Goal: Task Accomplishment & Management: Complete application form

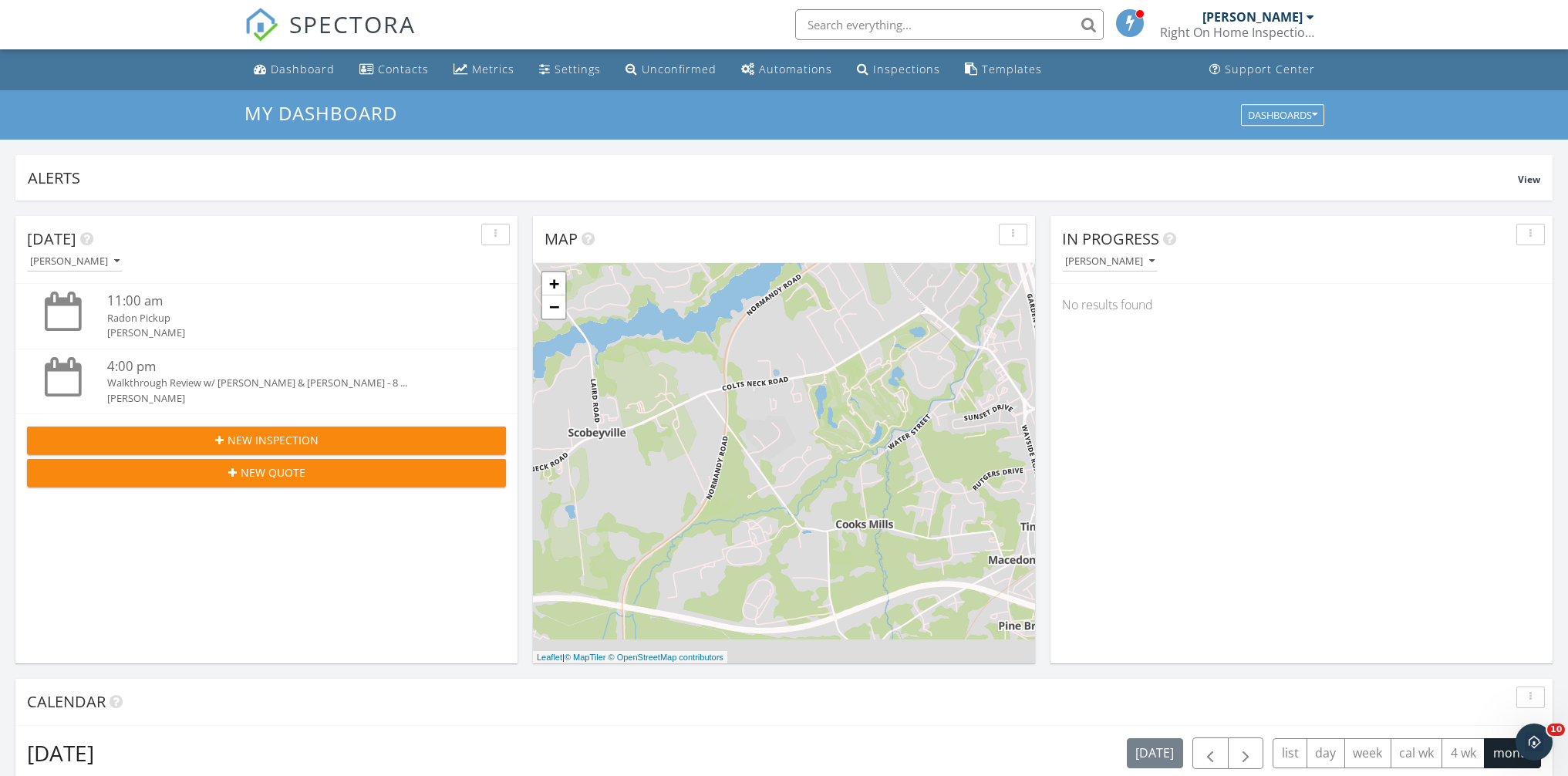
click at [231, 439] on span "New Inspection" at bounding box center [273, 440] width 91 height 16
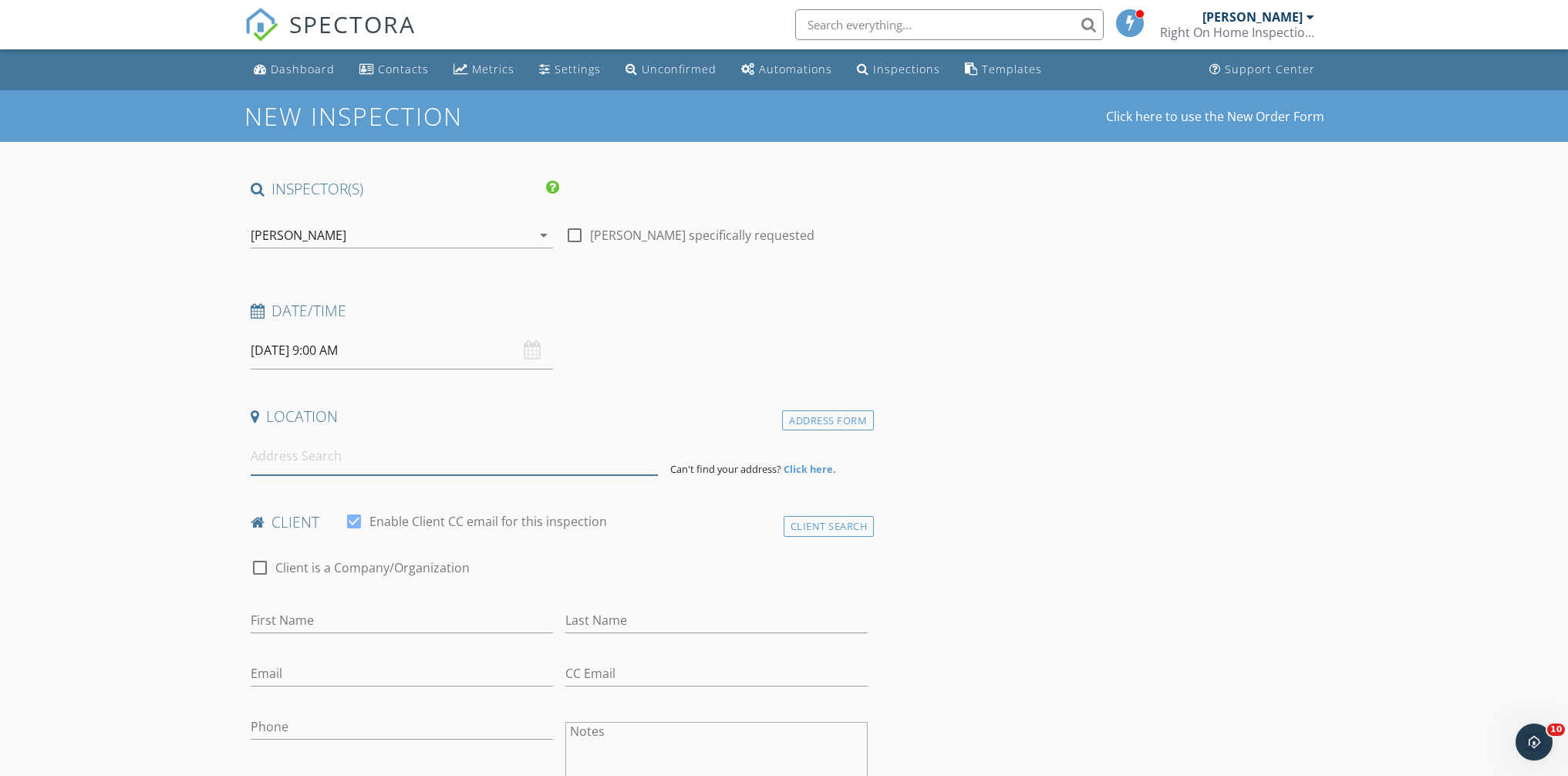
click at [488, 468] on input at bounding box center [454, 456] width 407 height 38
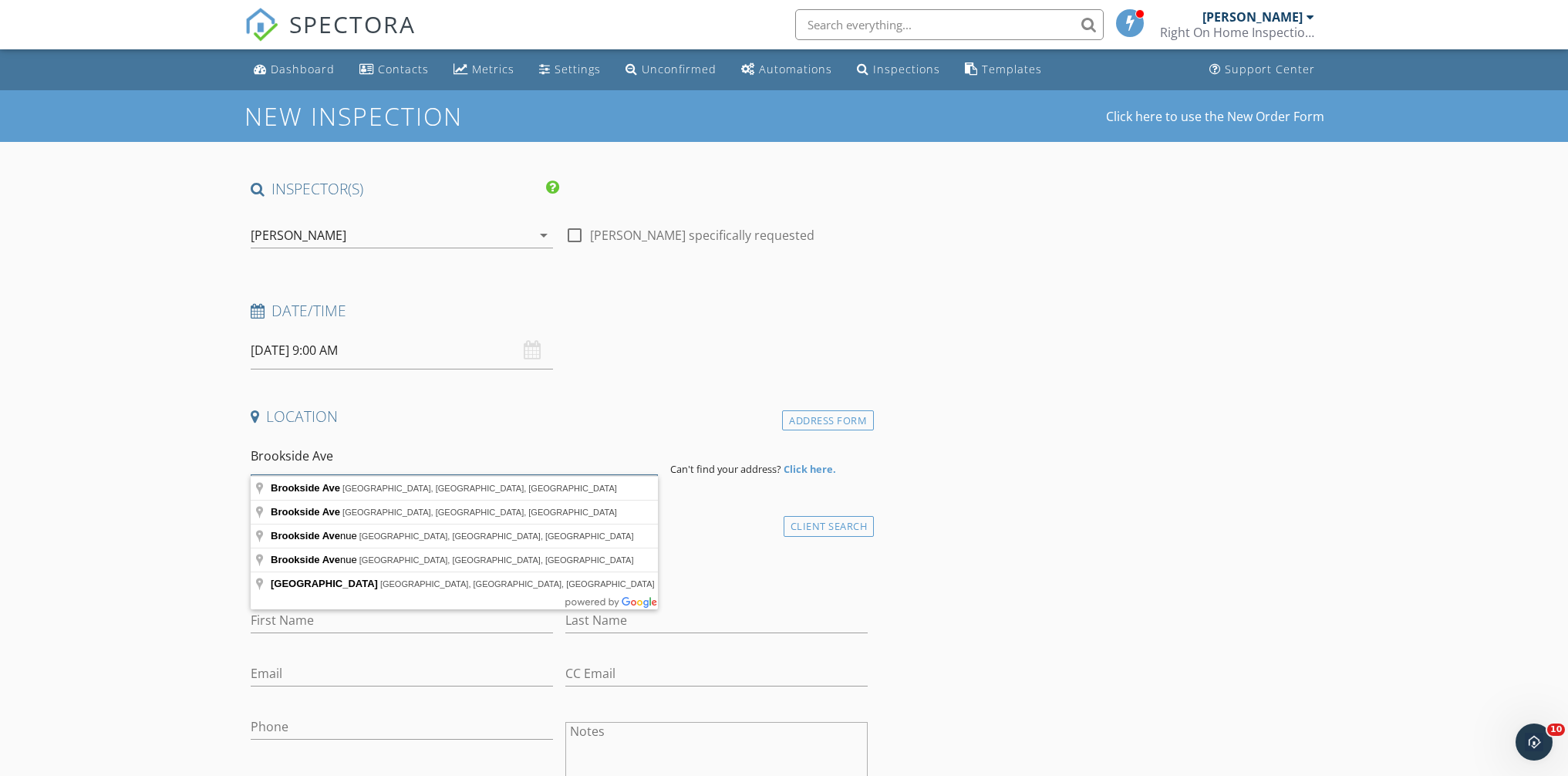
click at [252, 455] on input "Brookside Ave" at bounding box center [454, 456] width 407 height 38
type input "825 Brookside Avenue, Keyport, NJ, USA"
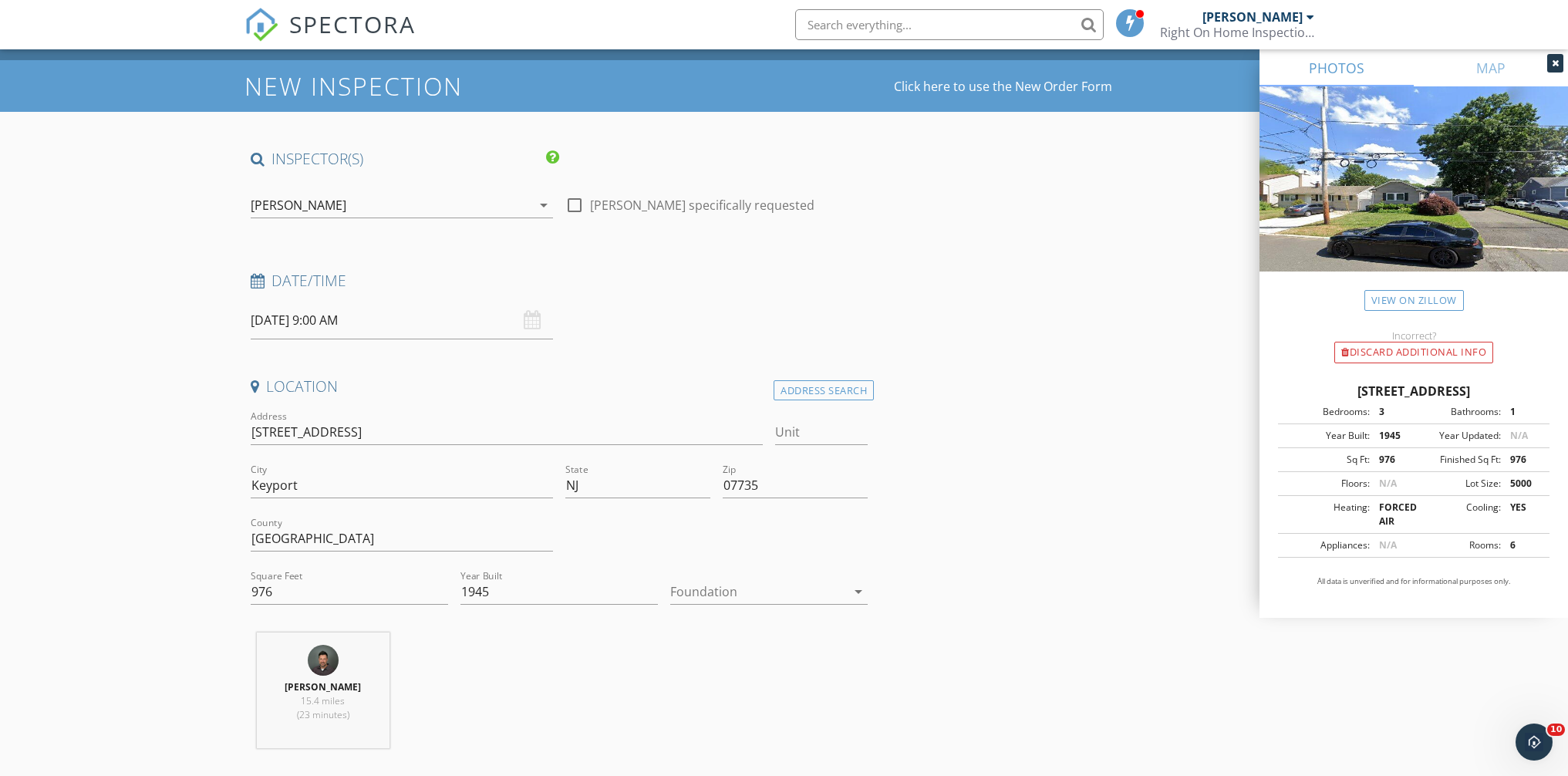
scroll to position [168, 0]
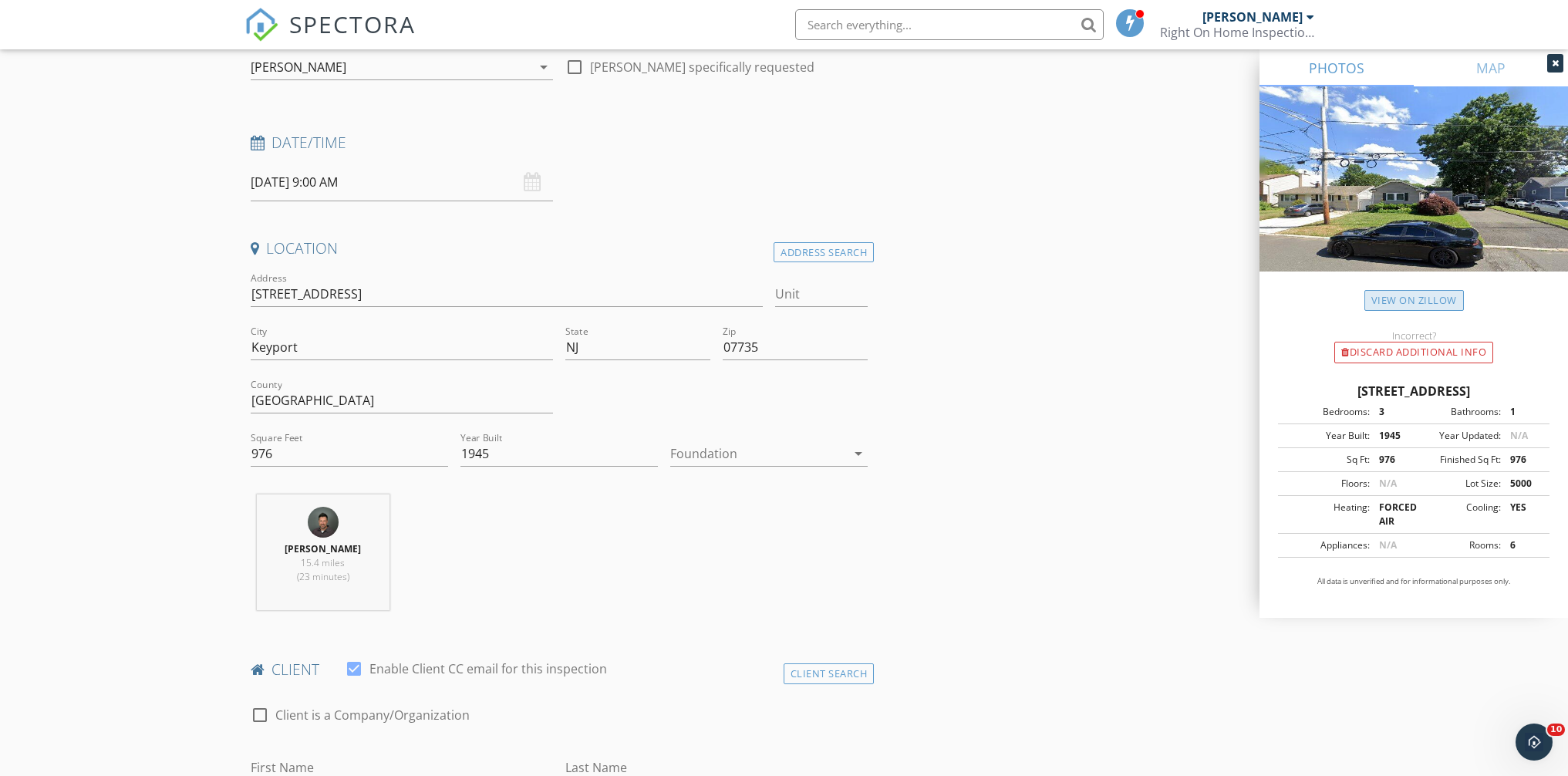
click at [1425, 308] on link "View on Zillow" at bounding box center [1414, 300] width 100 height 21
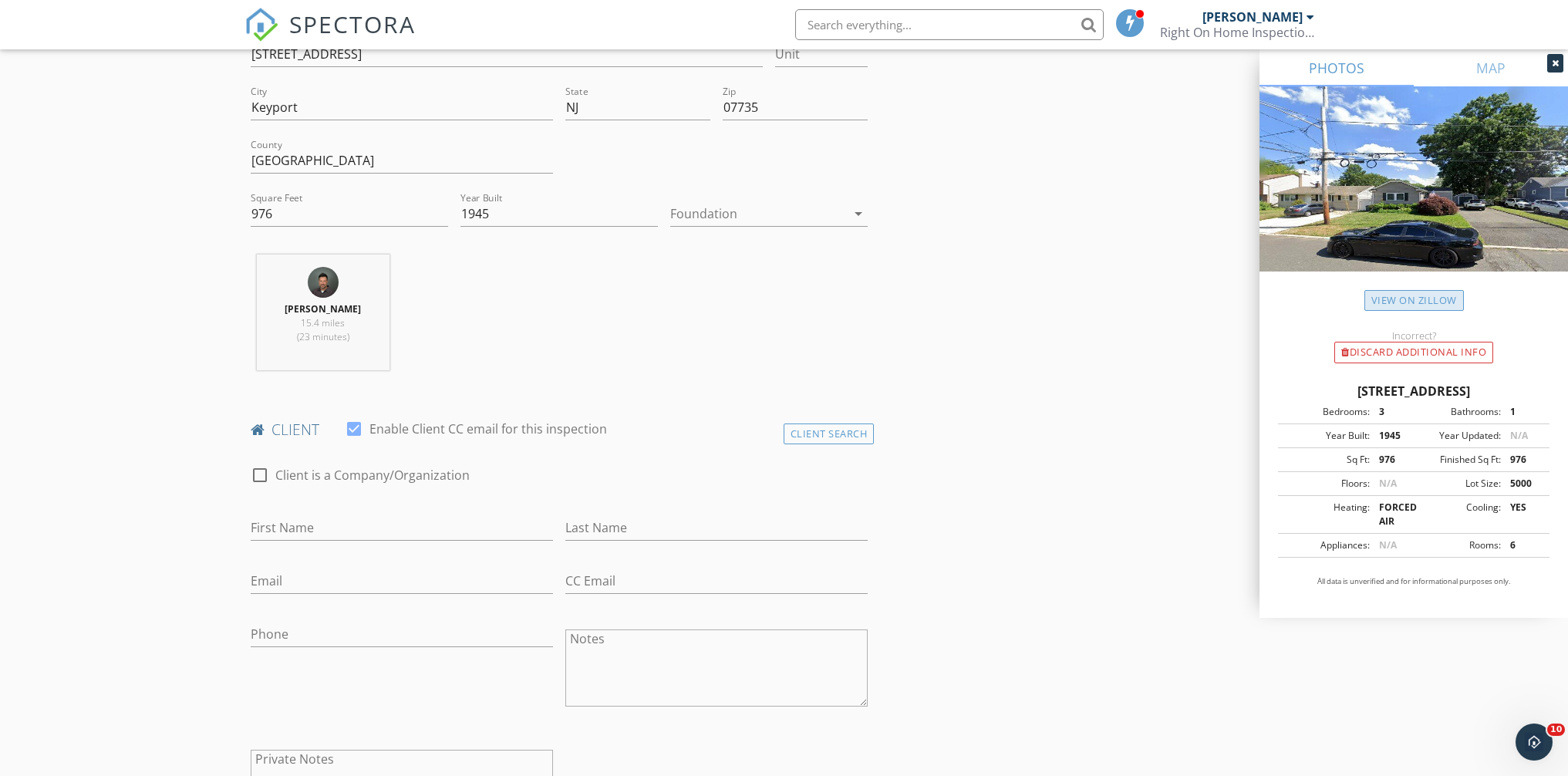
scroll to position [464, 0]
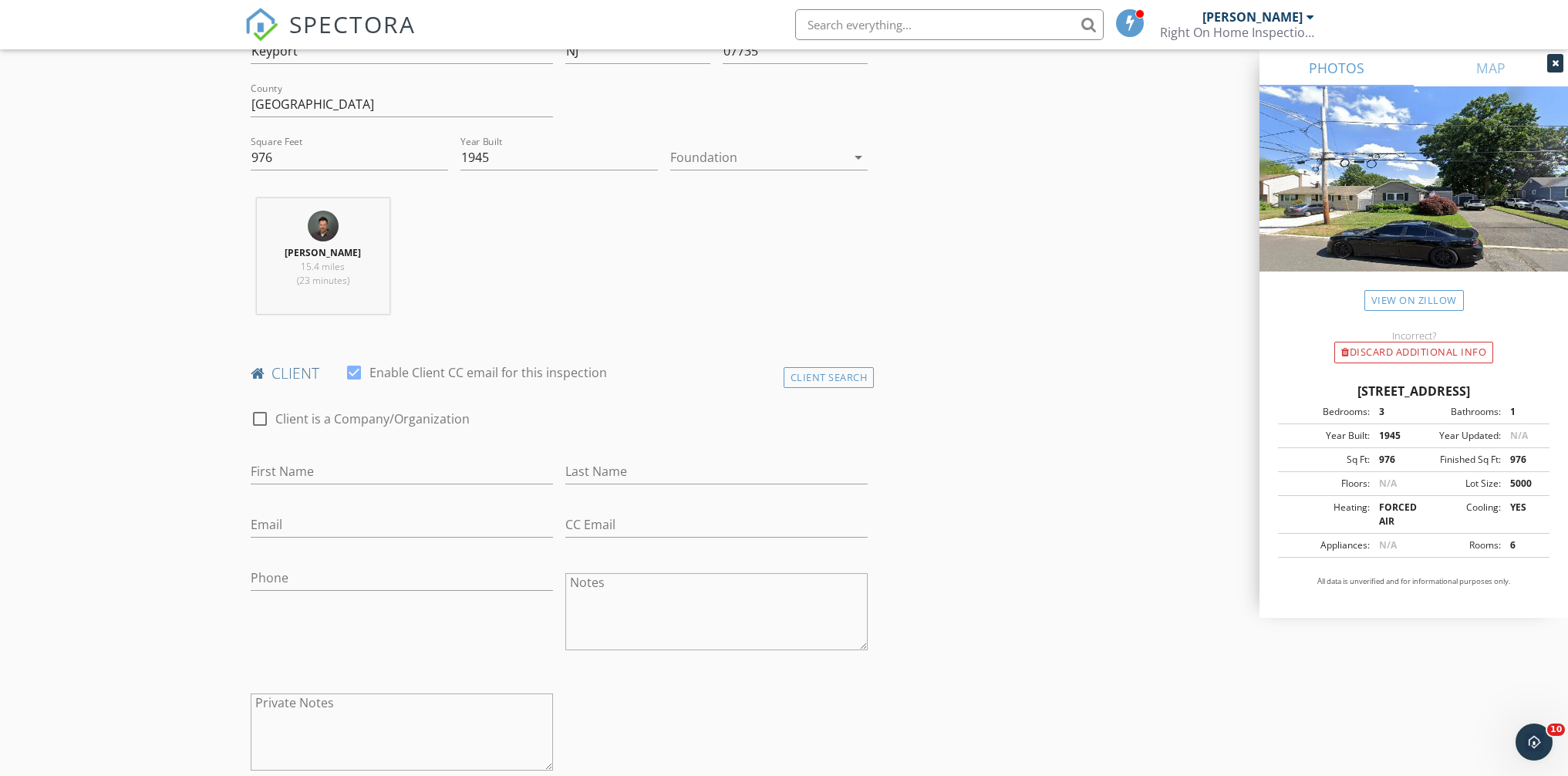
click at [710, 165] on div at bounding box center [758, 157] width 176 height 24
click at [709, 208] on div "Basement" at bounding box center [769, 200] width 173 height 19
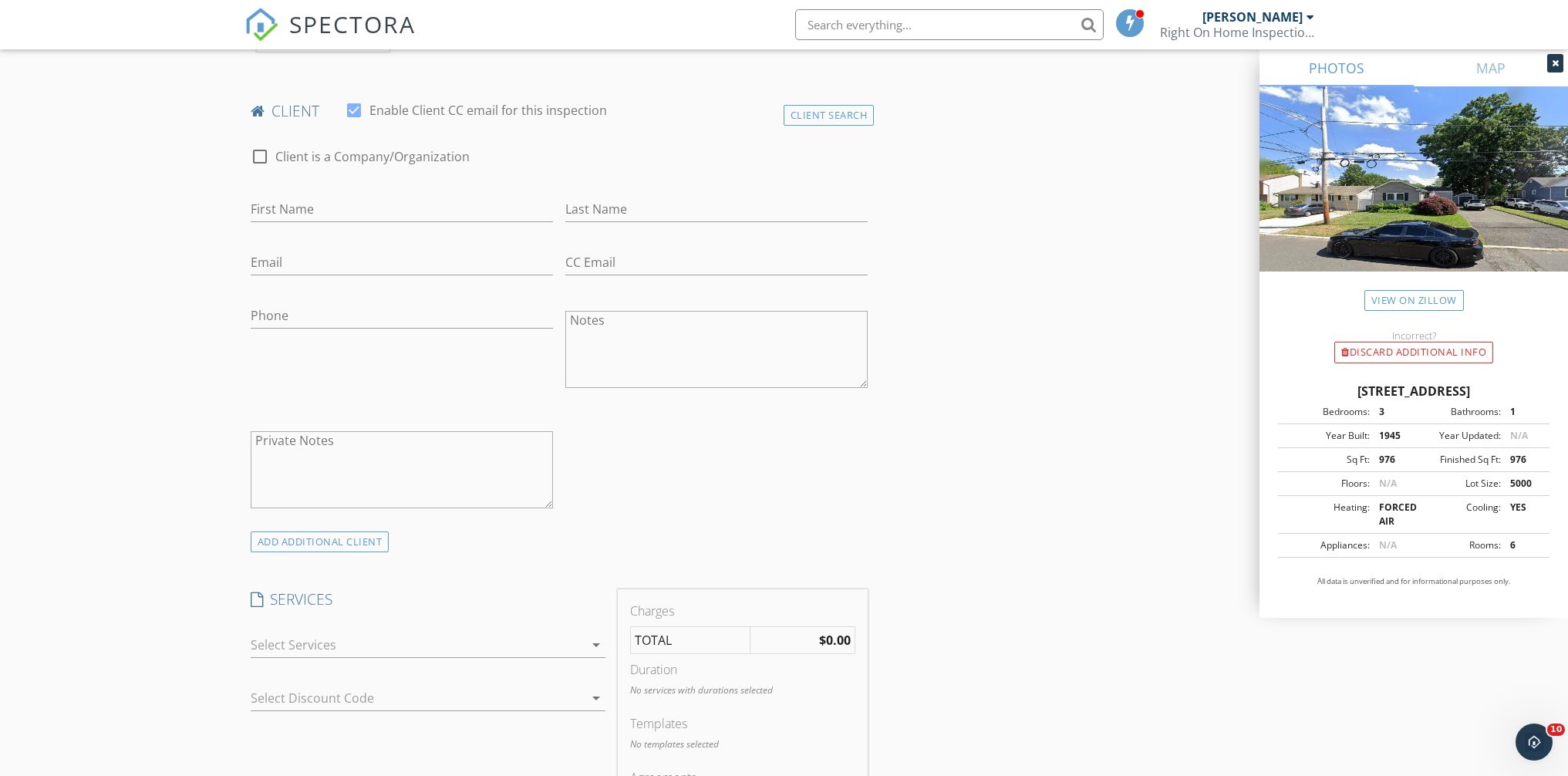
scroll to position [806, 0]
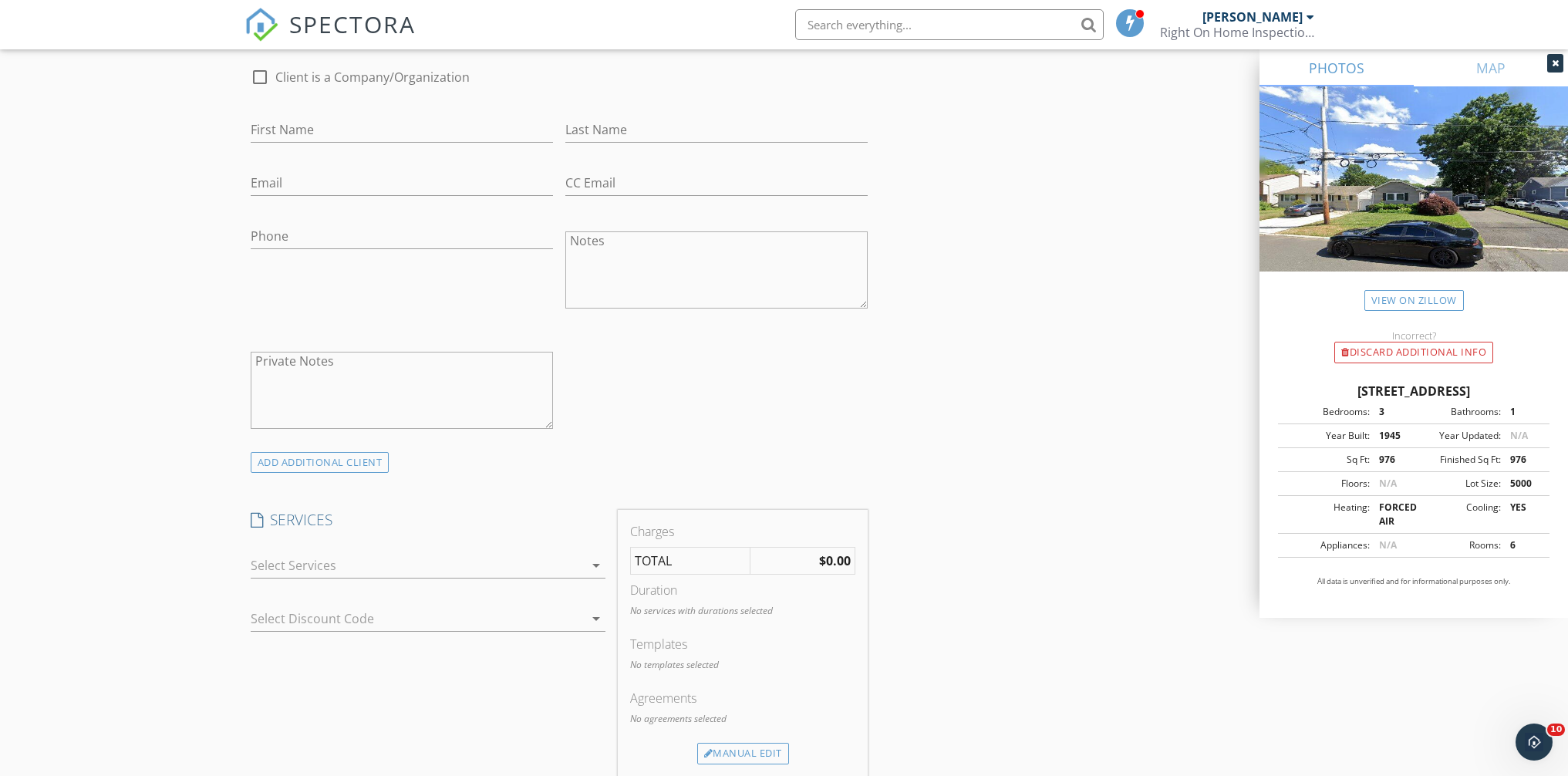
click at [344, 569] on div at bounding box center [417, 565] width 334 height 24
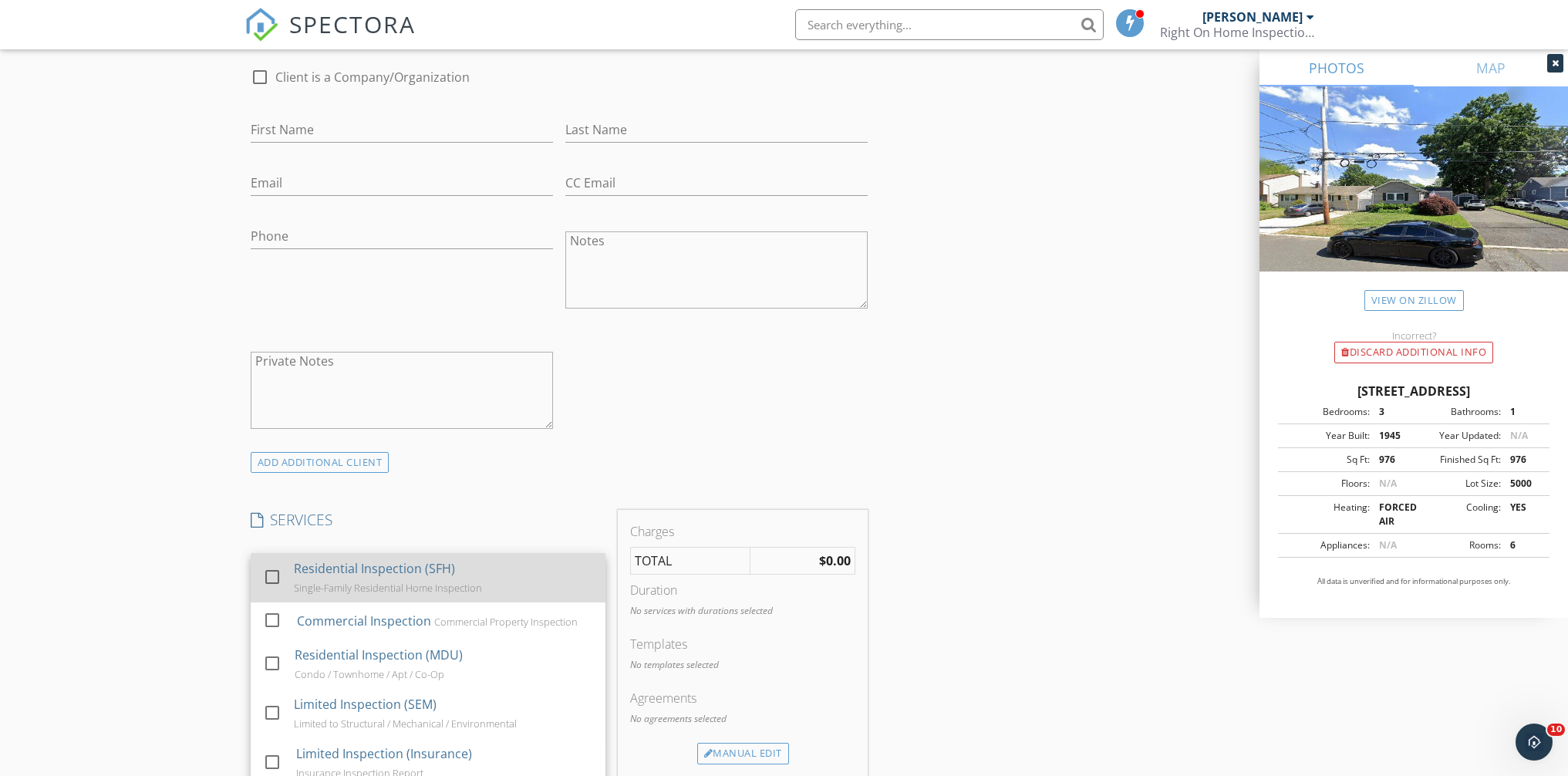
click at [344, 569] on div "Residential Inspection (SFH)" at bounding box center [374, 568] width 162 height 19
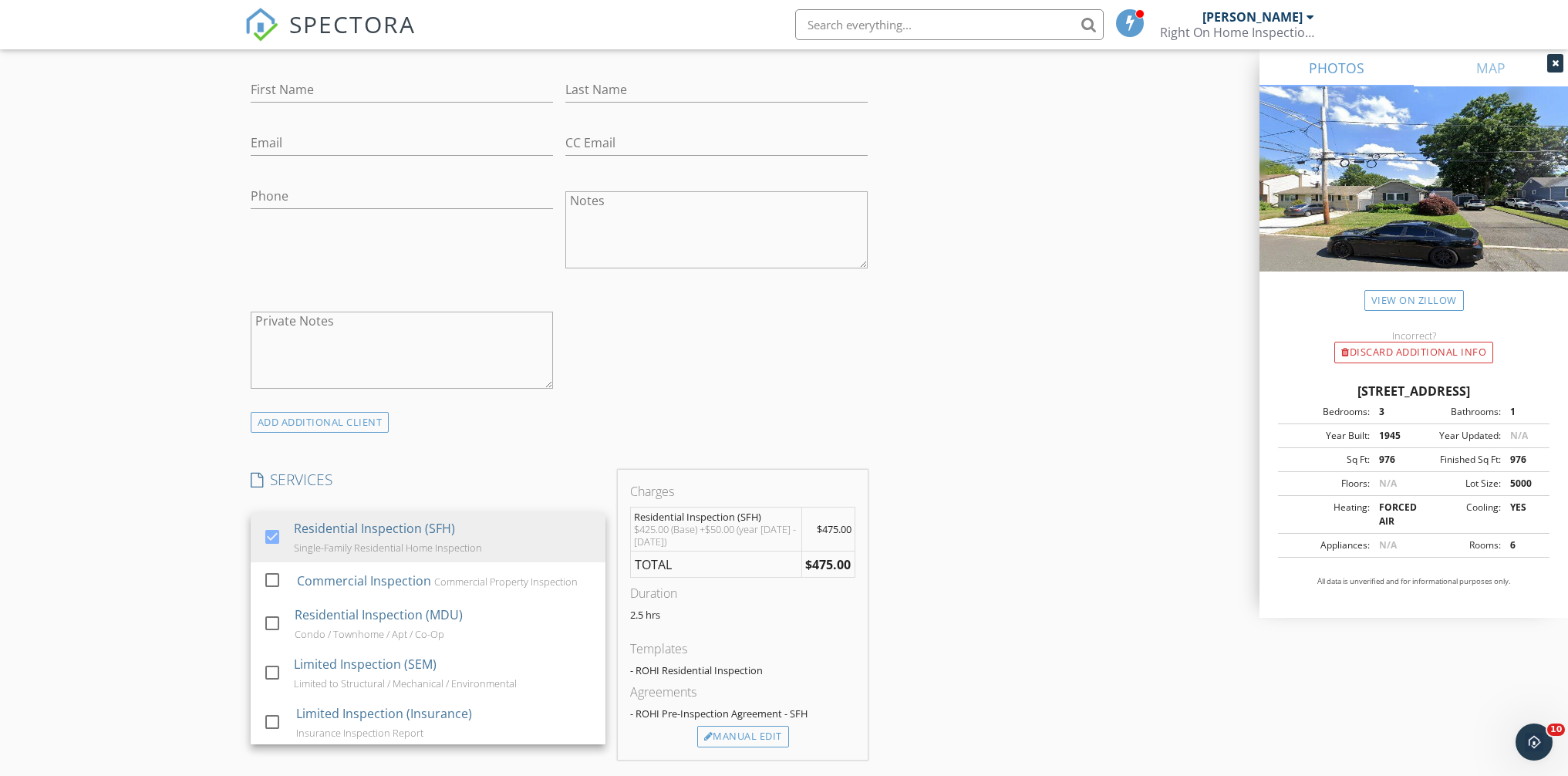
scroll to position [977, 0]
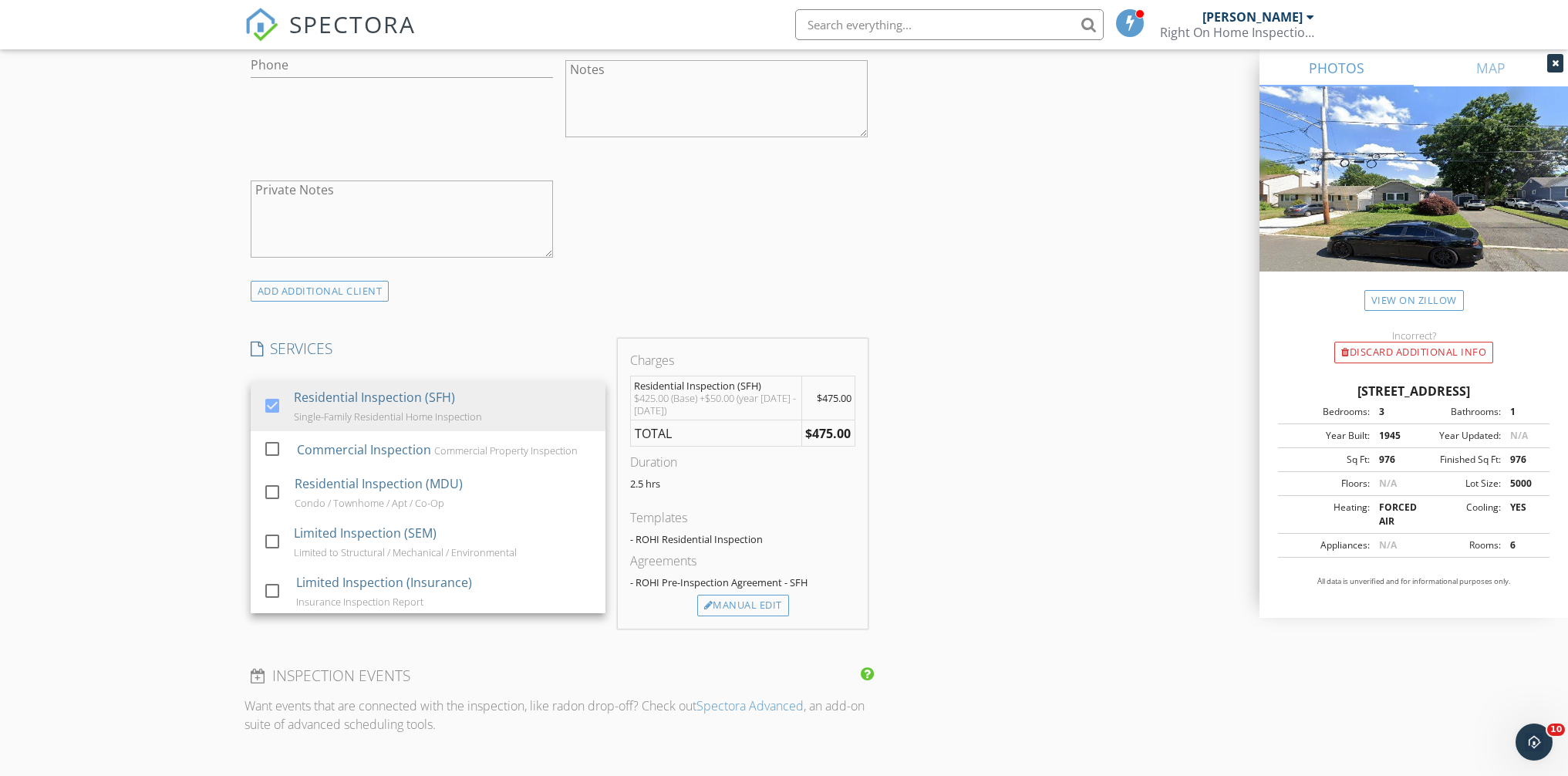
click at [1121, 314] on div "INSPECTOR(S) check_box Dennis Blume PRIMARY Dennis Blume arrow_drop_down check_…" at bounding box center [784, 690] width 1080 height 2978
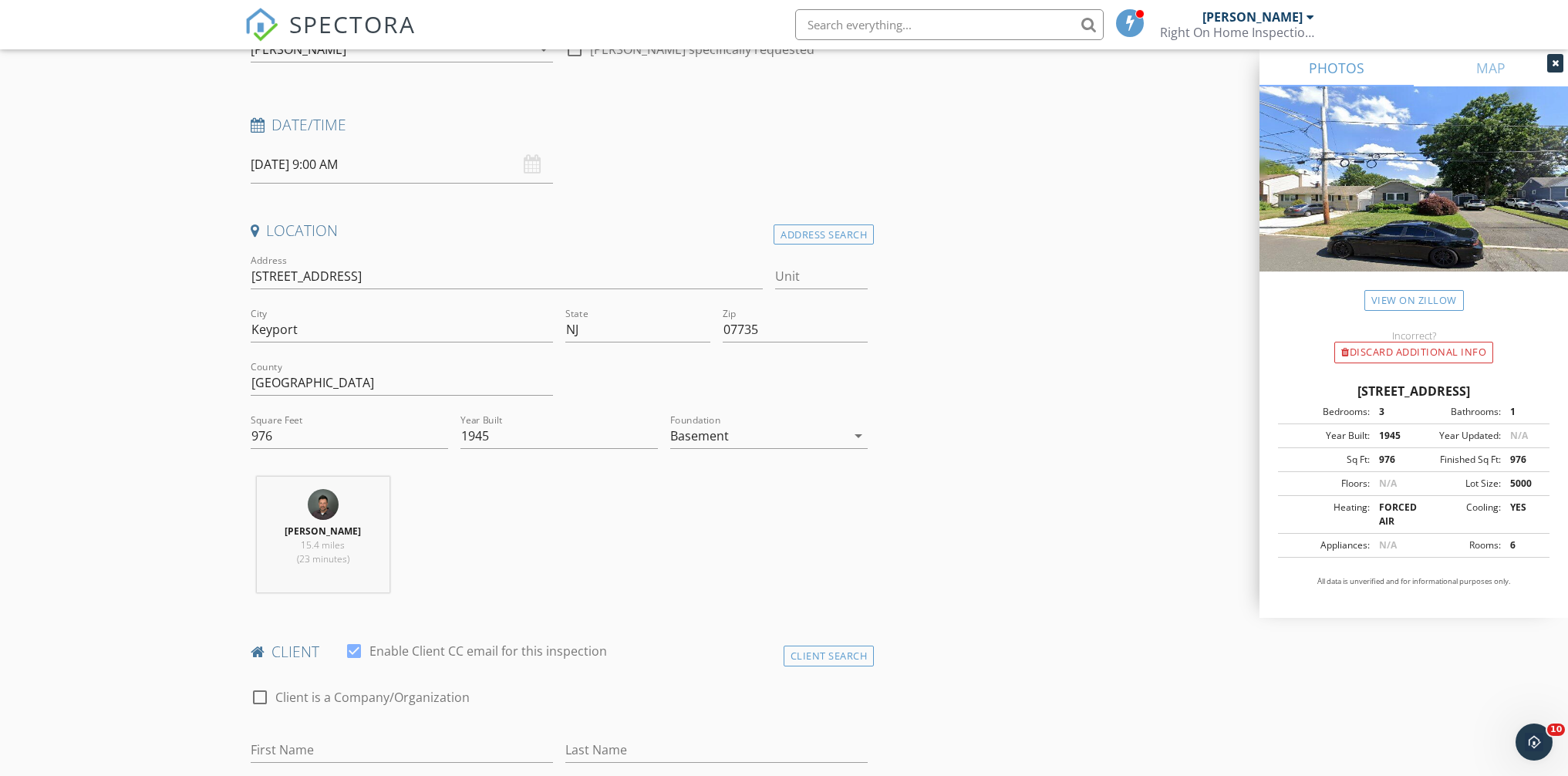
scroll to position [0, 0]
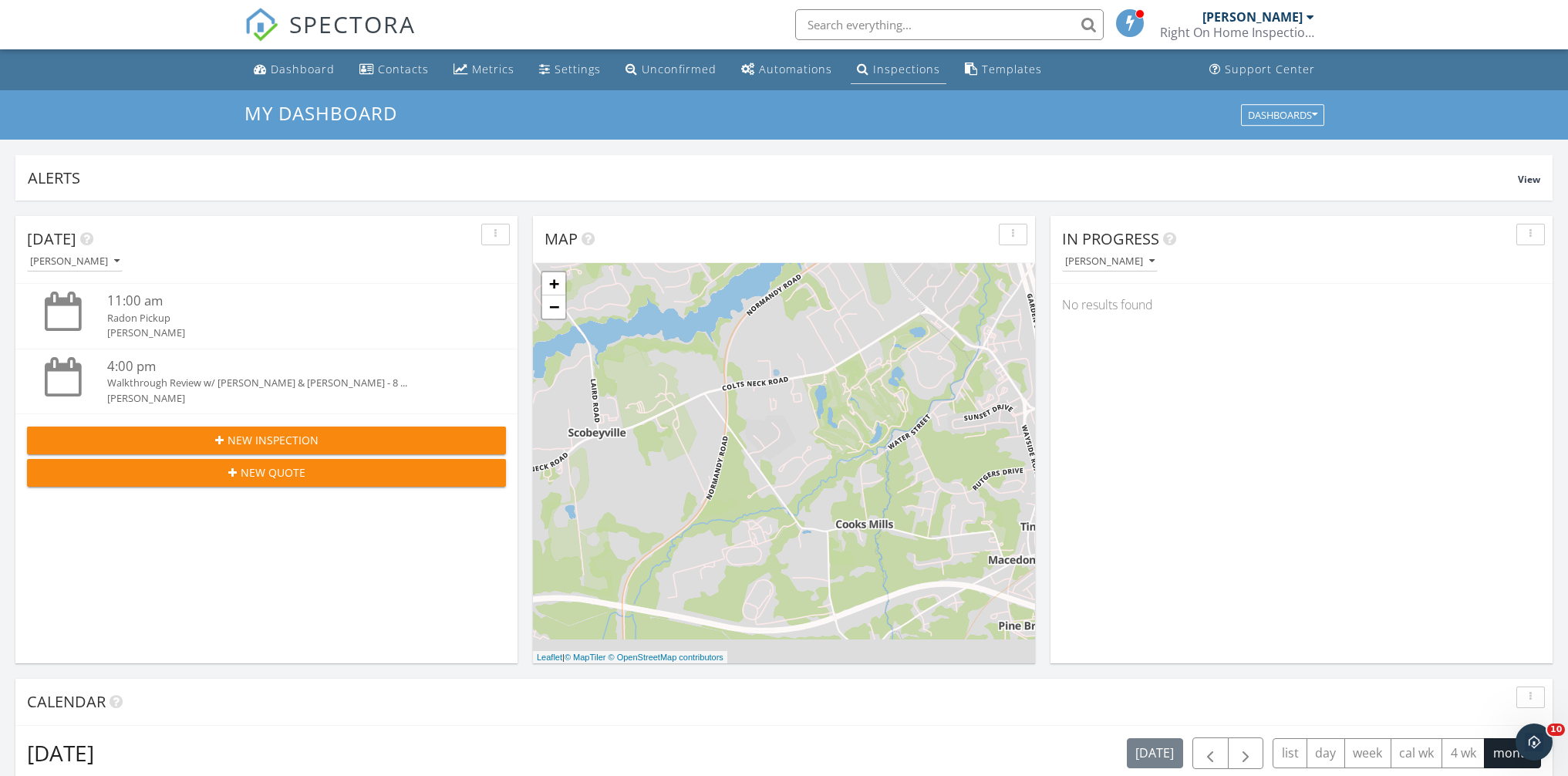
click at [903, 68] on div "Inspections" at bounding box center [907, 69] width 67 height 15
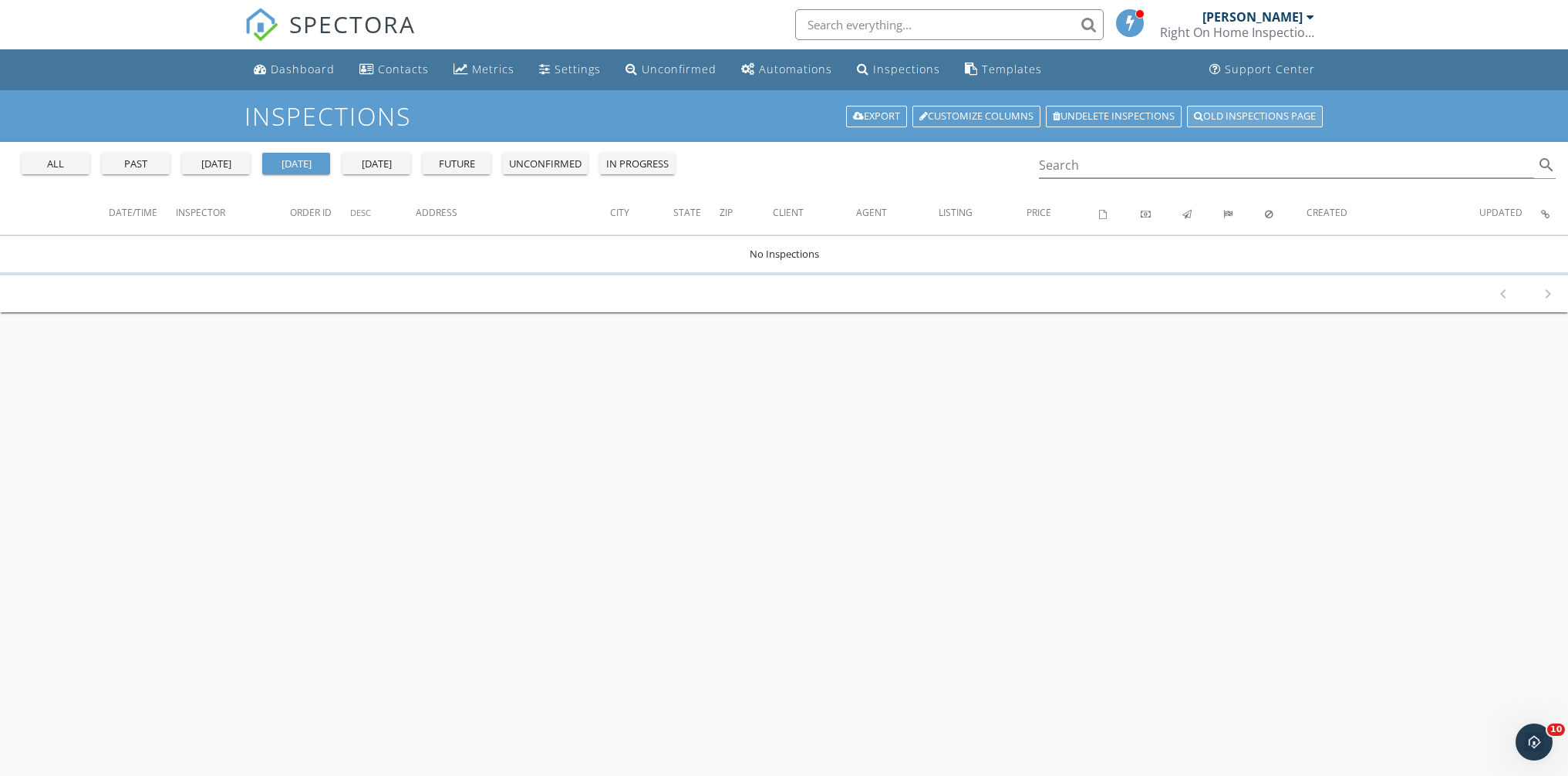
click at [1290, 122] on link "Old inspections page" at bounding box center [1255, 116] width 136 height 22
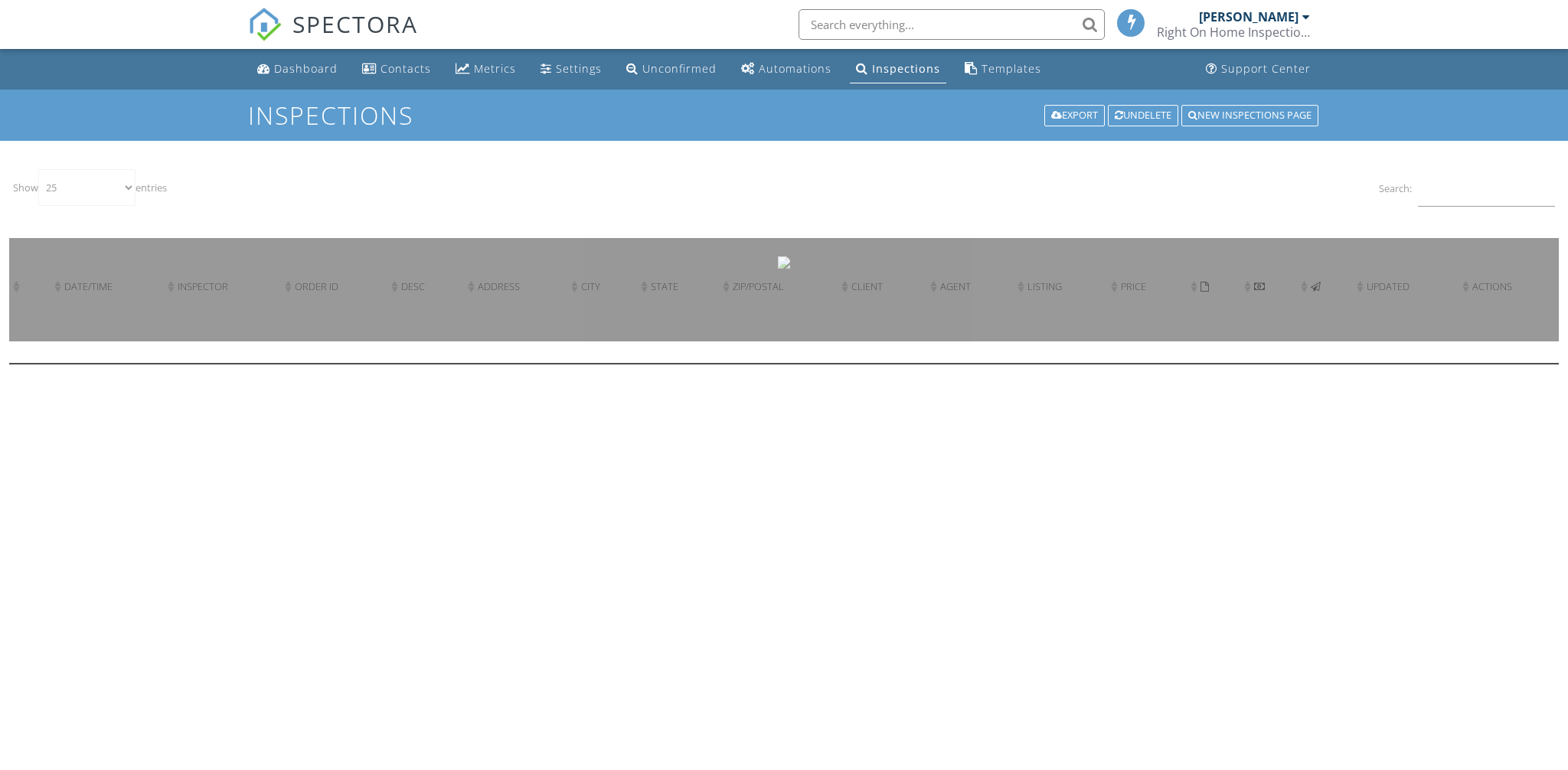
select select "25"
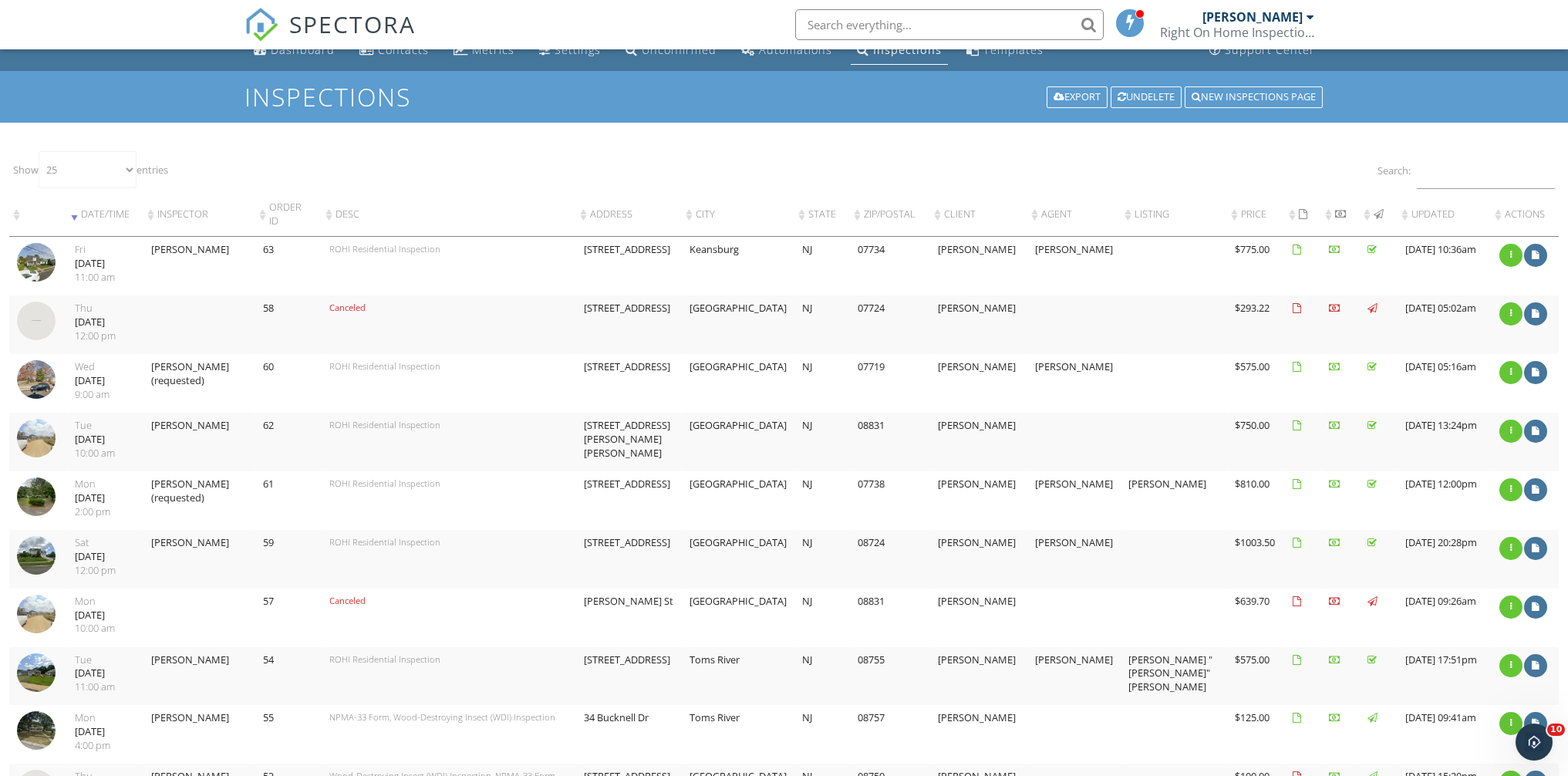
scroll to position [29, 0]
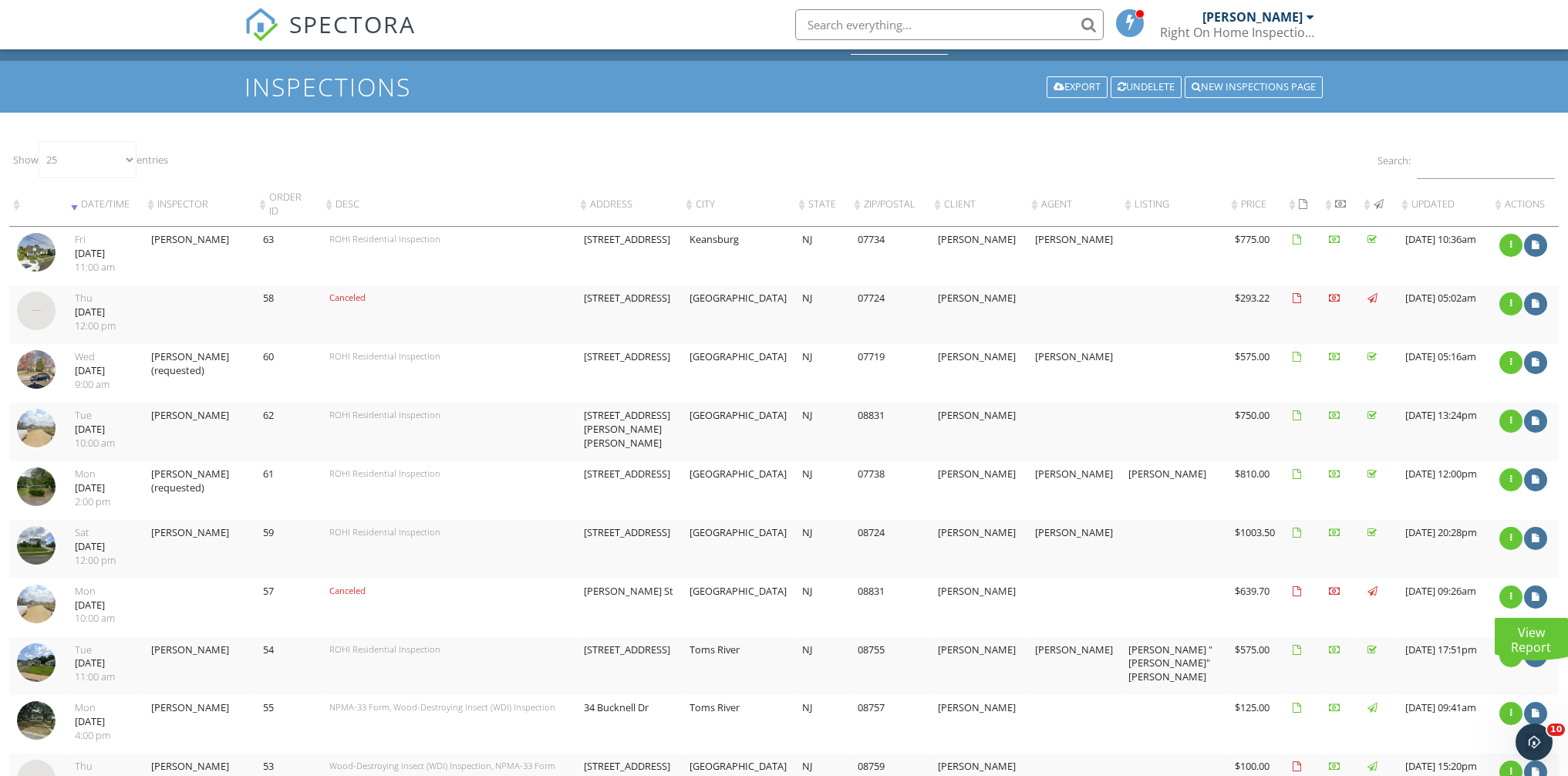
click at [1540, 594] on div at bounding box center [1536, 597] width 24 height 24
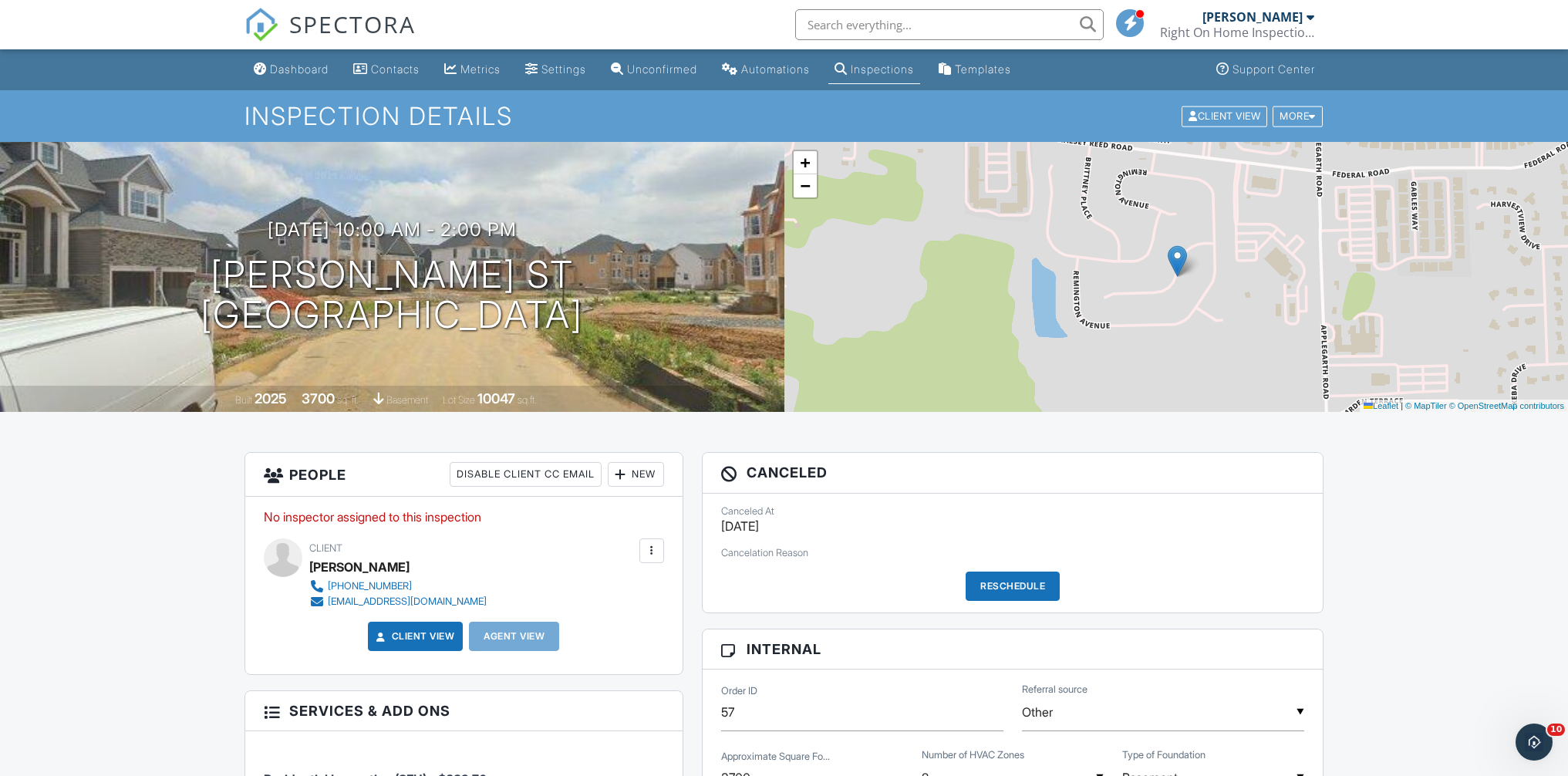
click at [1010, 580] on div "Reschedule" at bounding box center [1013, 586] width 94 height 29
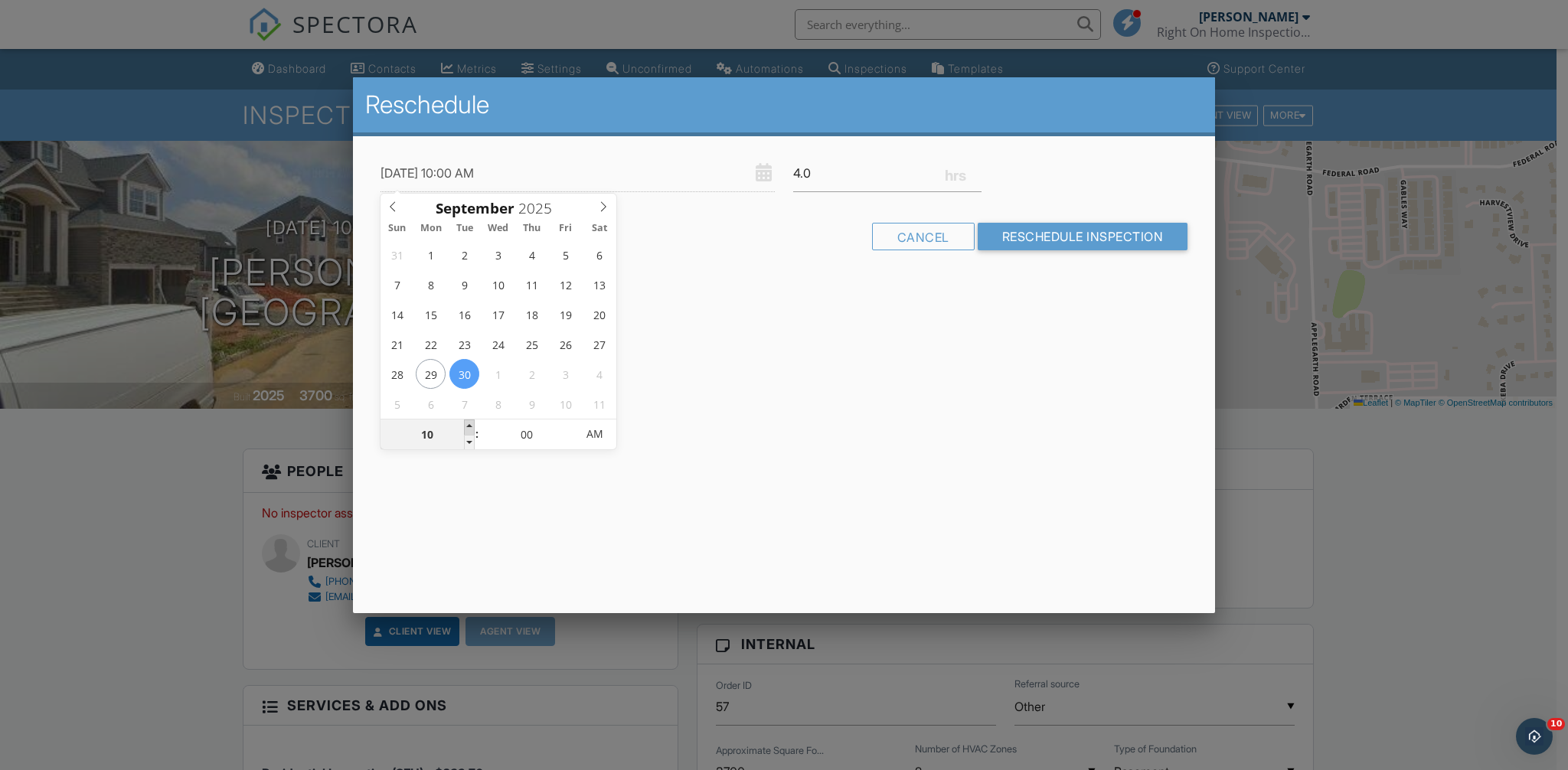
type input "[DATE] 11:00 AM"
type input "11"
click at [471, 427] on span at bounding box center [469, 427] width 10 height 15
click at [974, 169] on input "4.25" at bounding box center [887, 173] width 188 height 38
type input "4.5"
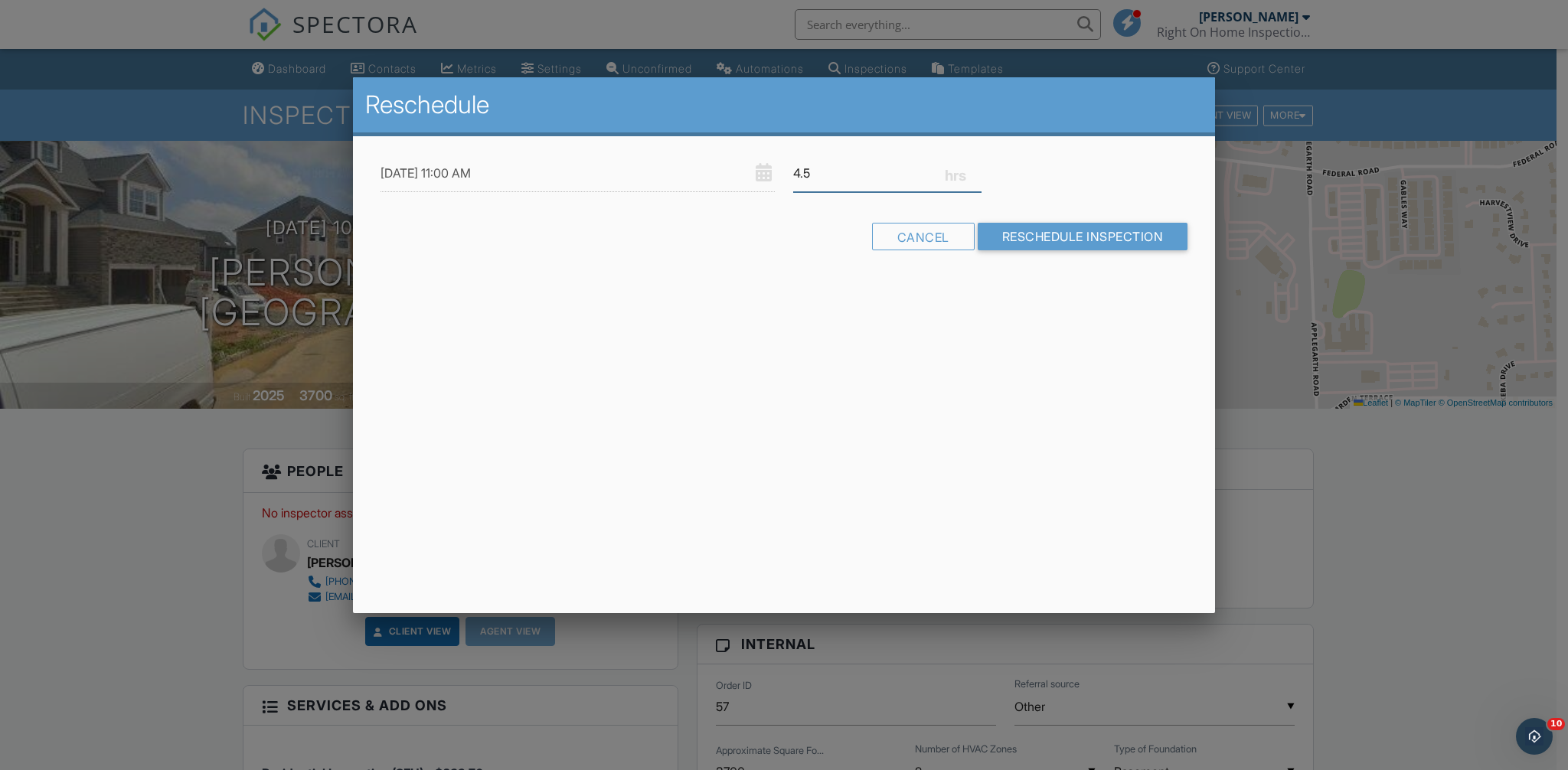
click at [974, 169] on input "4.5" at bounding box center [887, 173] width 188 height 38
click at [1026, 242] on input "Reschedule Inspection" at bounding box center [1082, 237] width 210 height 27
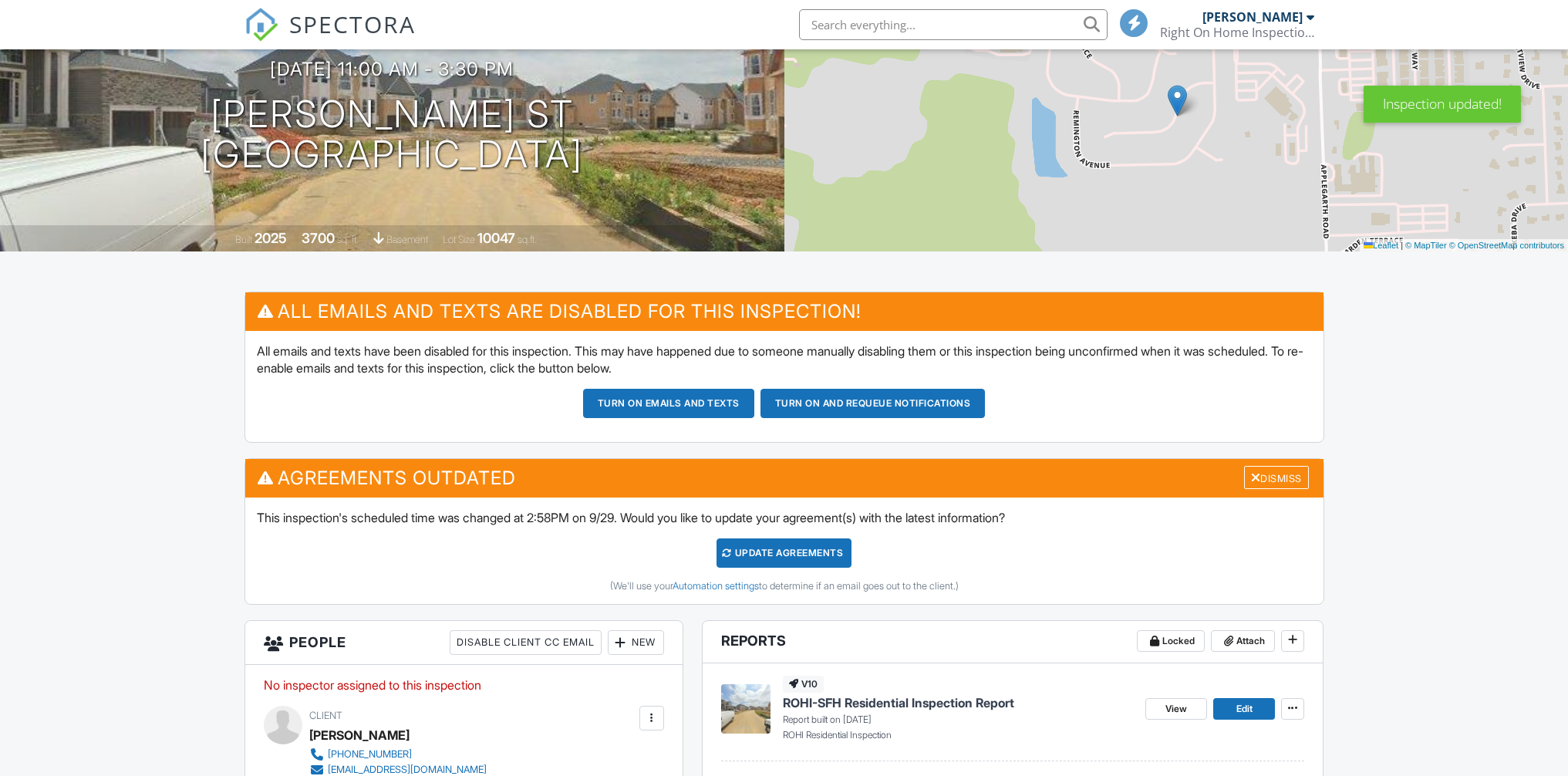
scroll to position [402, 0]
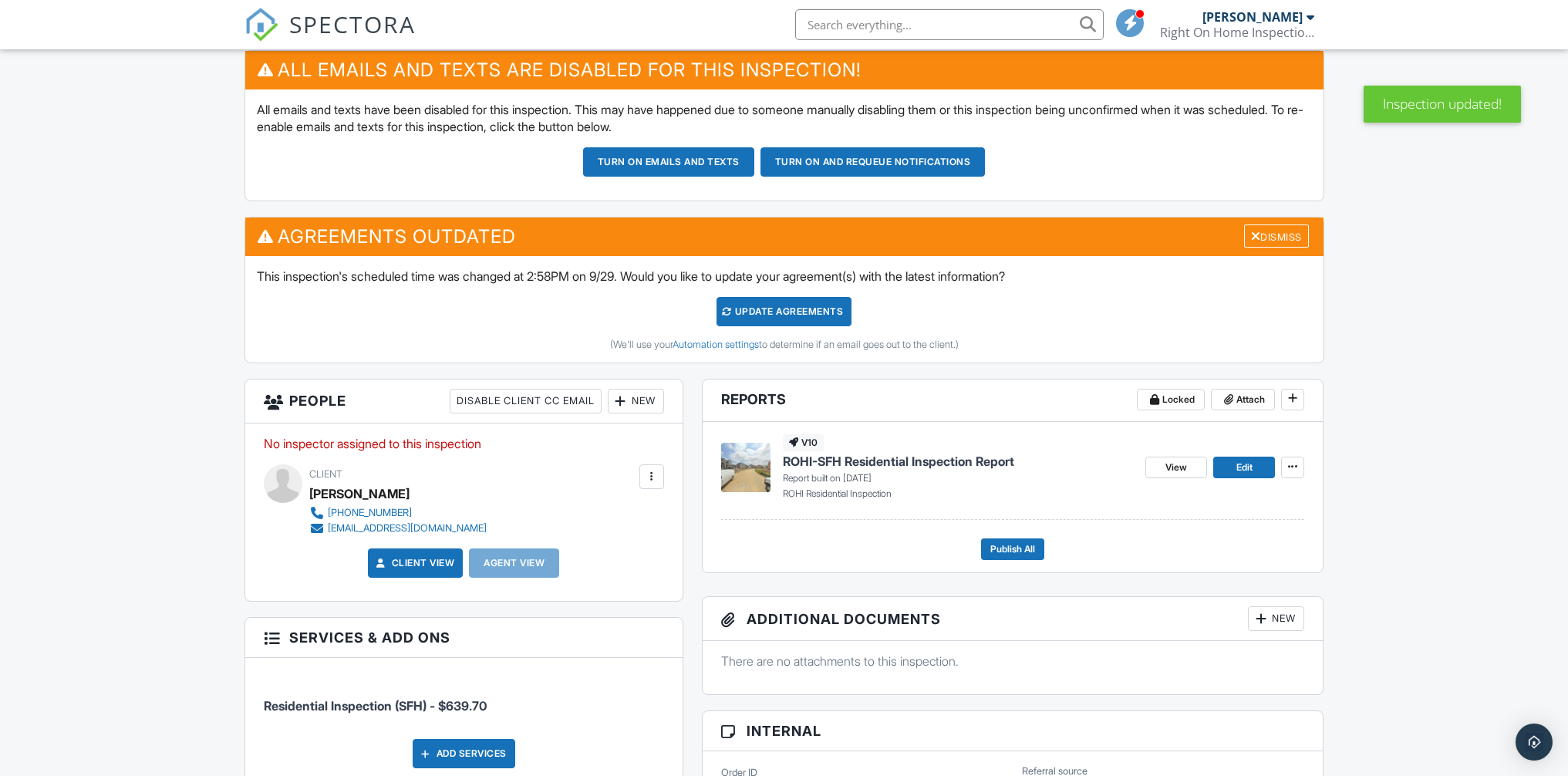
click at [773, 313] on div "Update Agreements" at bounding box center [784, 312] width 135 height 29
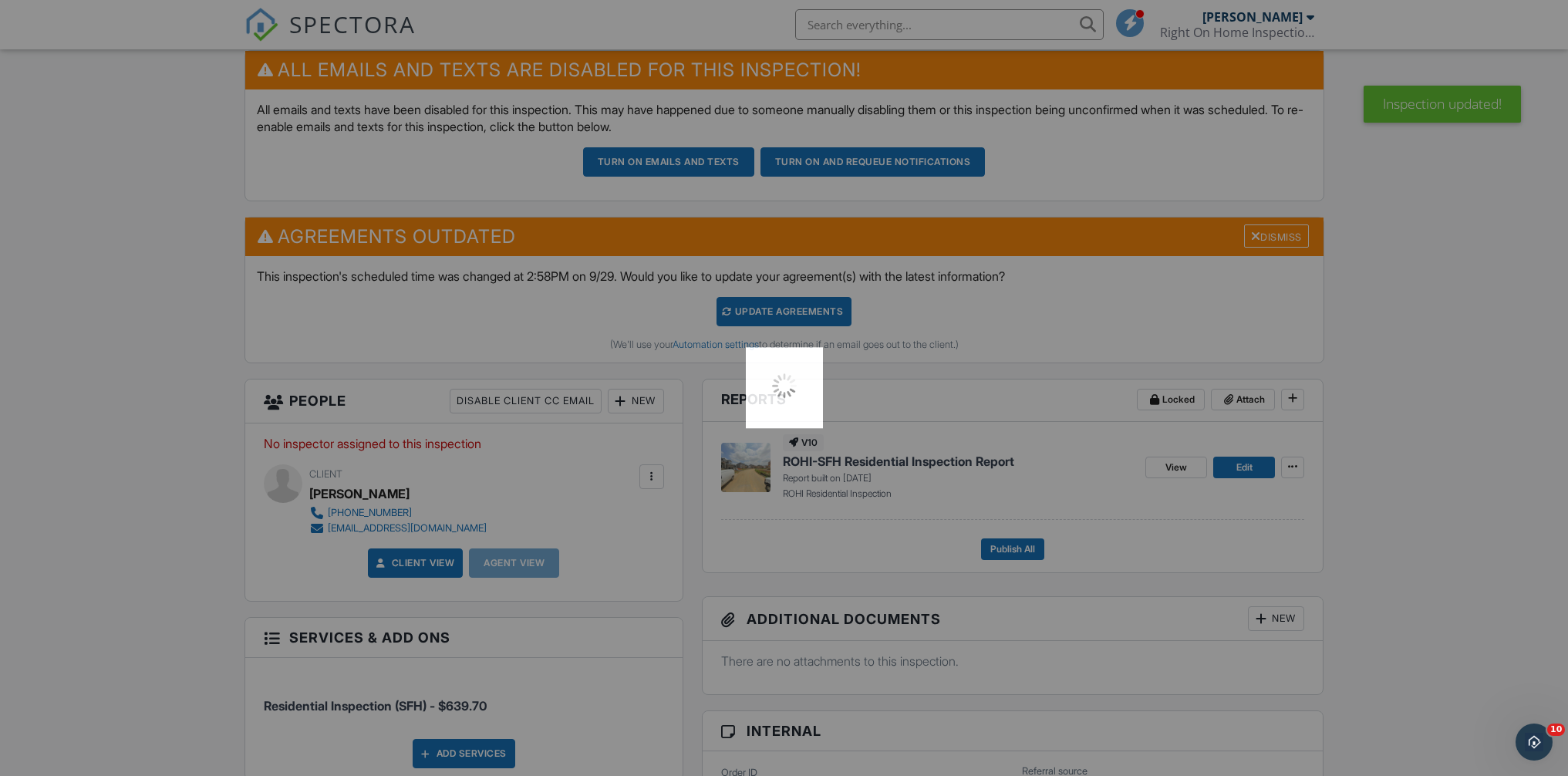
scroll to position [0, 0]
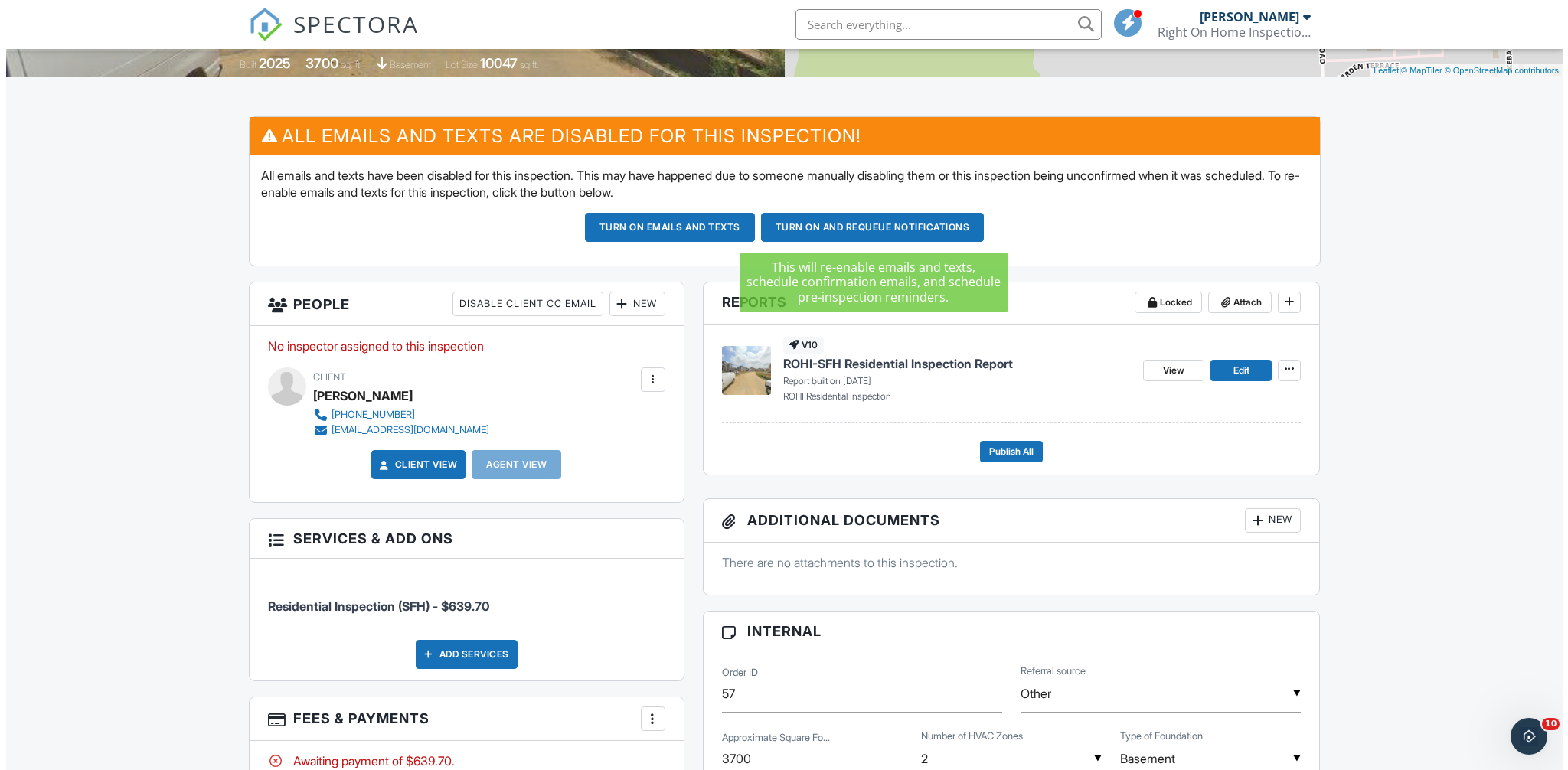
scroll to position [313, 0]
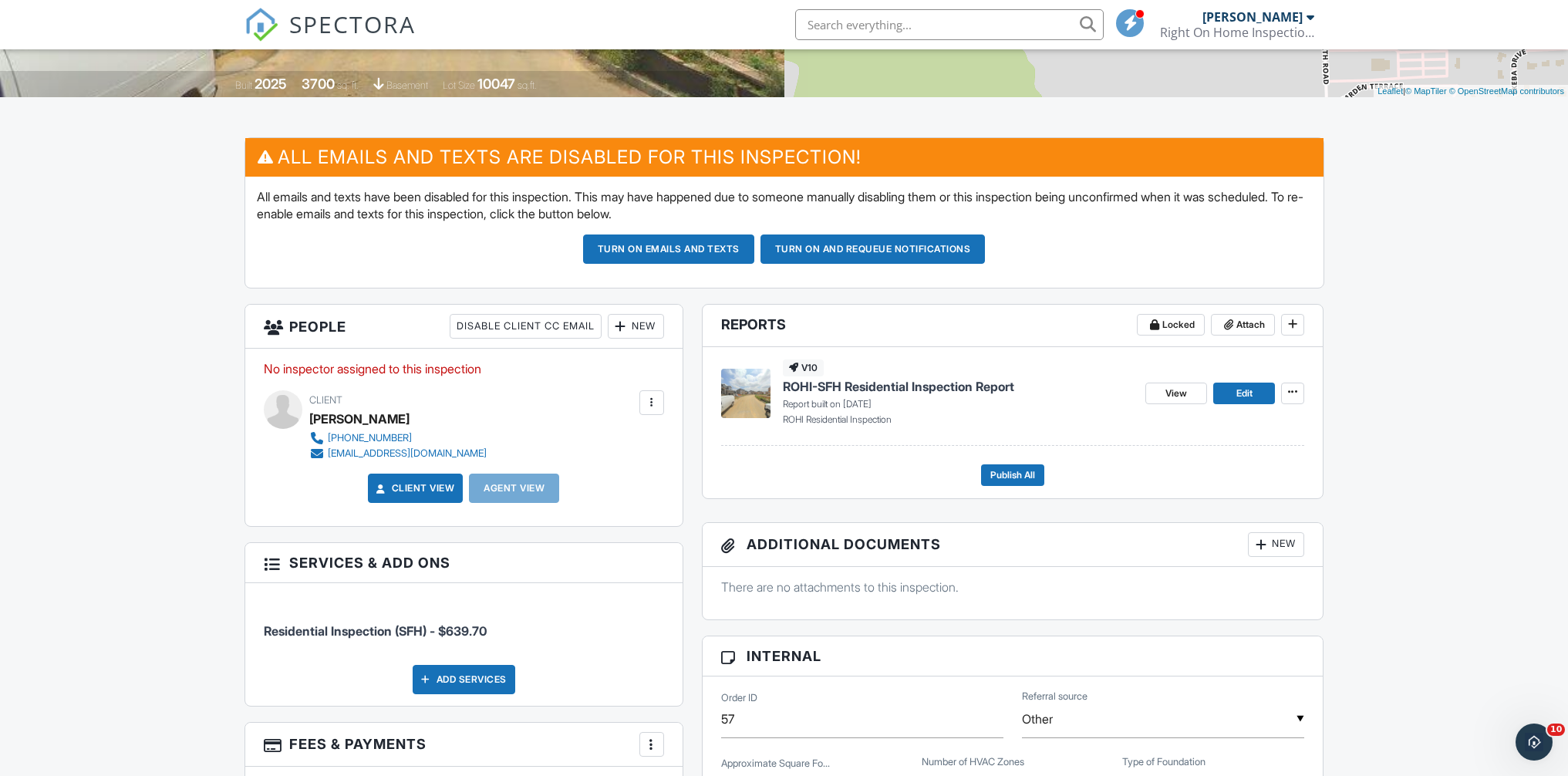
click at [641, 320] on div "New" at bounding box center [635, 326] width 56 height 24
click at [655, 366] on li "Inspector" at bounding box center [691, 373] width 152 height 39
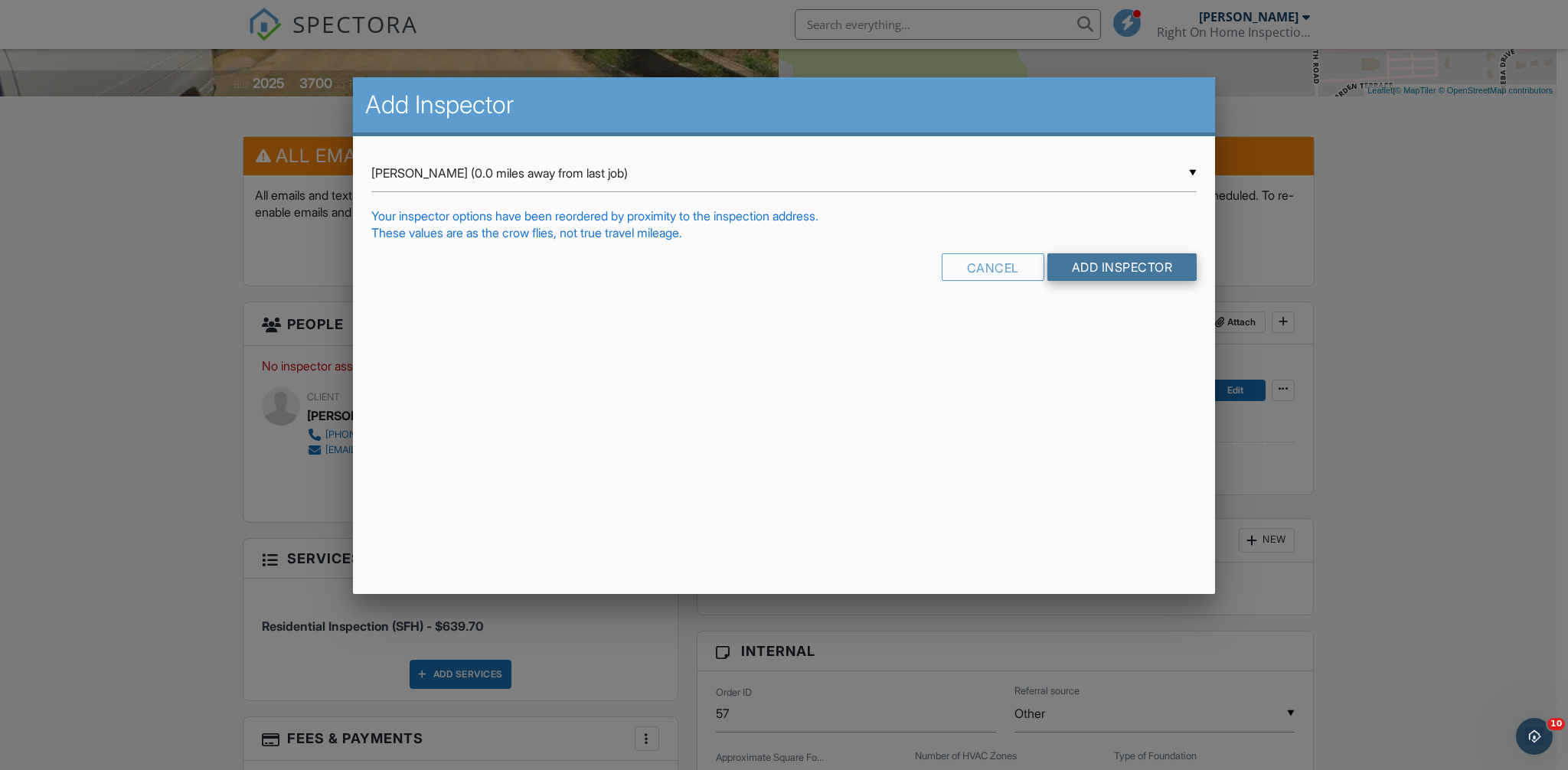
click at [1086, 266] on input "Add Inspector" at bounding box center [1122, 267] width 150 height 27
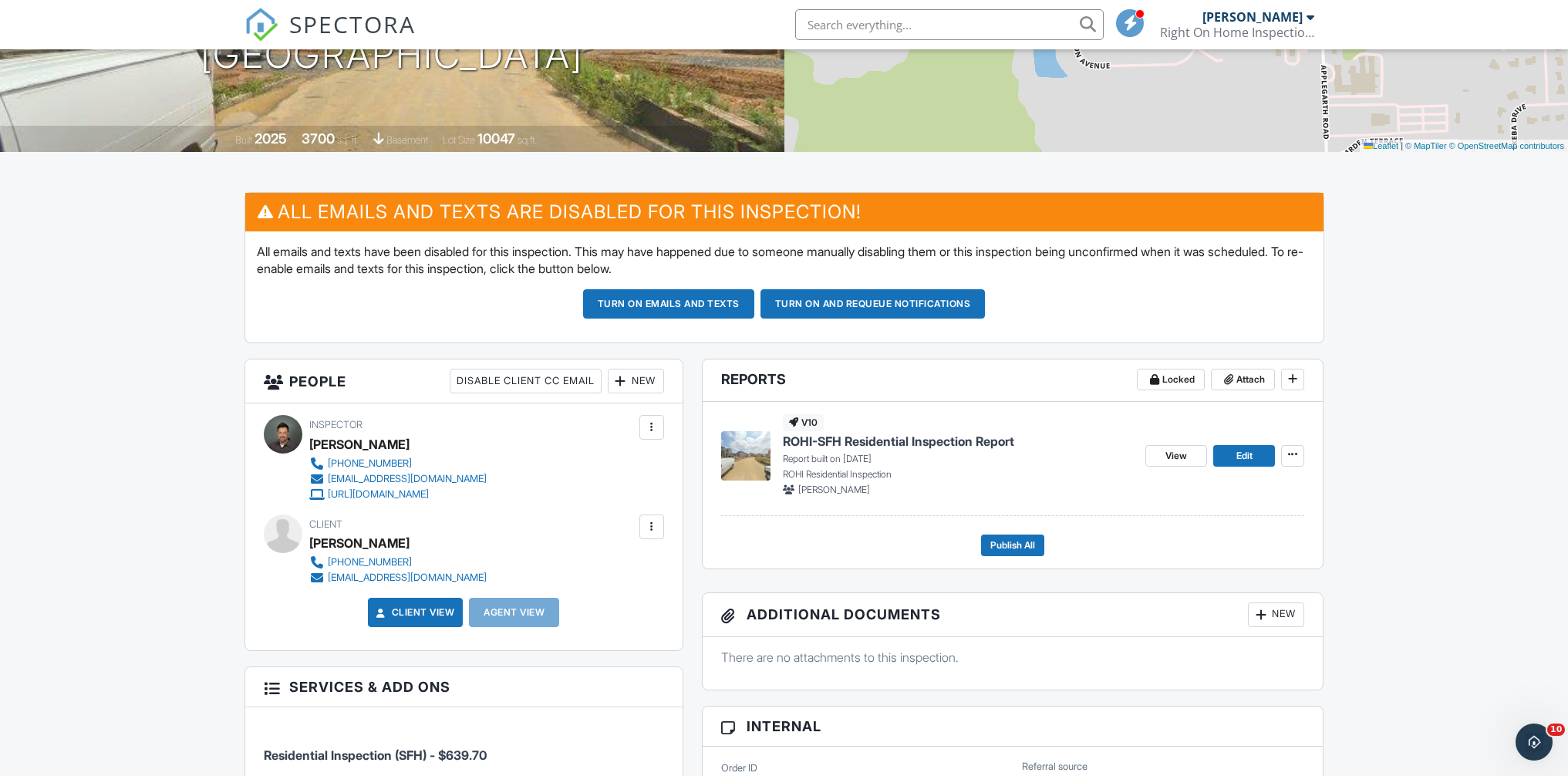
scroll to position [180, 0]
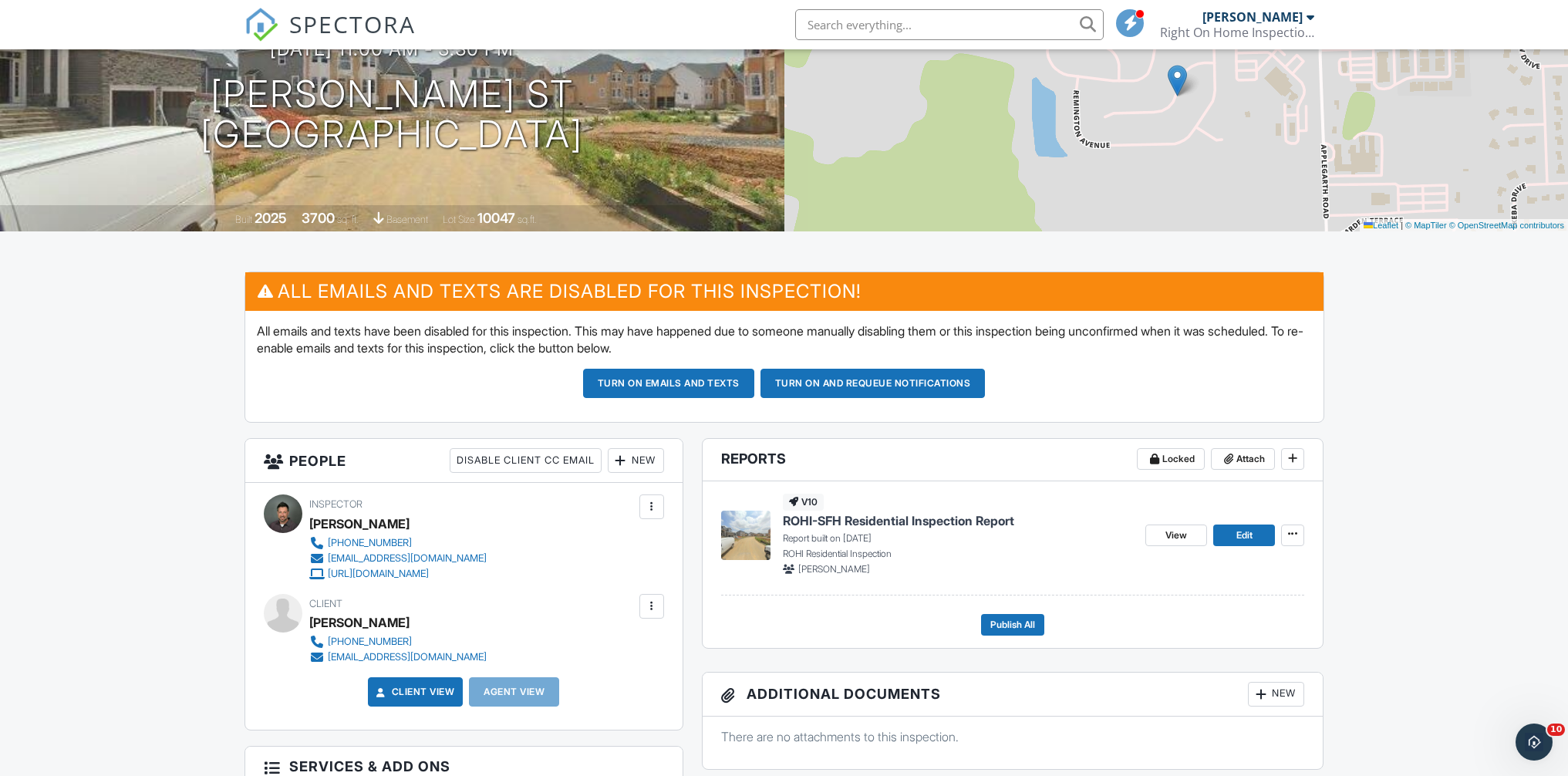
click at [686, 380] on button "Turn on emails and texts" at bounding box center [669, 383] width 171 height 29
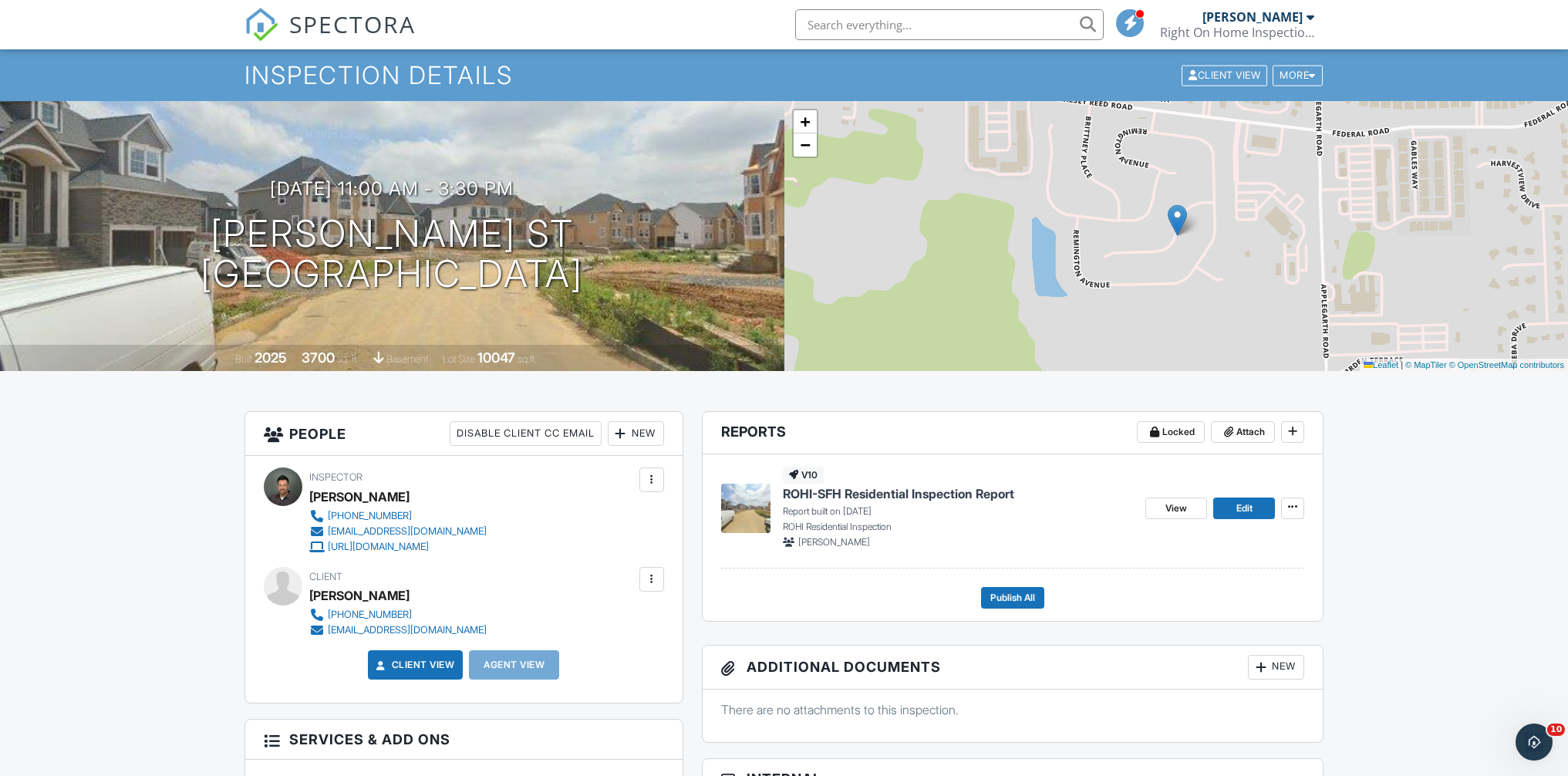
scroll to position [51, 0]
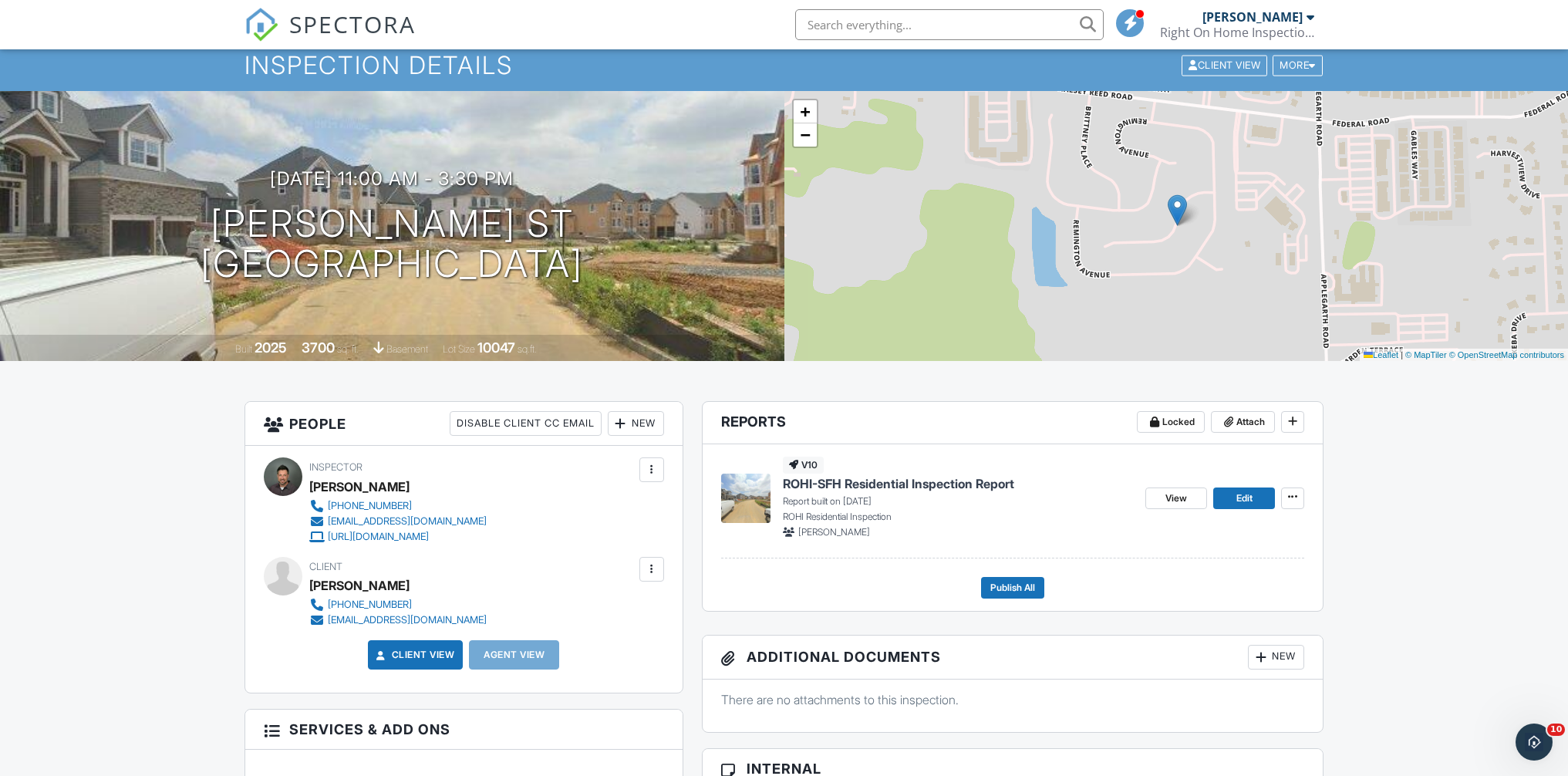
click at [278, 31] on link "SPECTORA" at bounding box center [330, 37] width 171 height 32
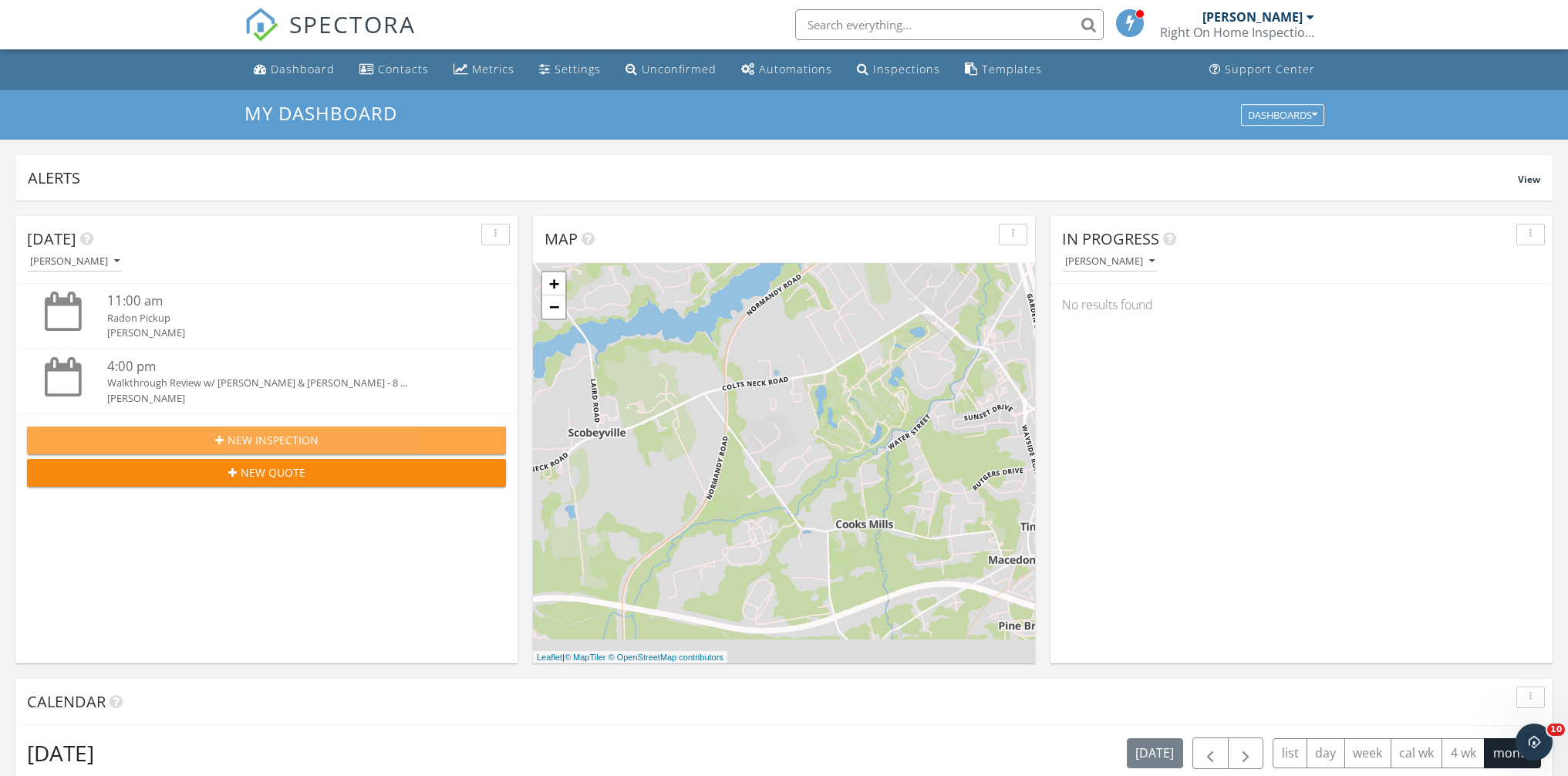
click at [251, 430] on button "New Inspection" at bounding box center [266, 441] width 479 height 28
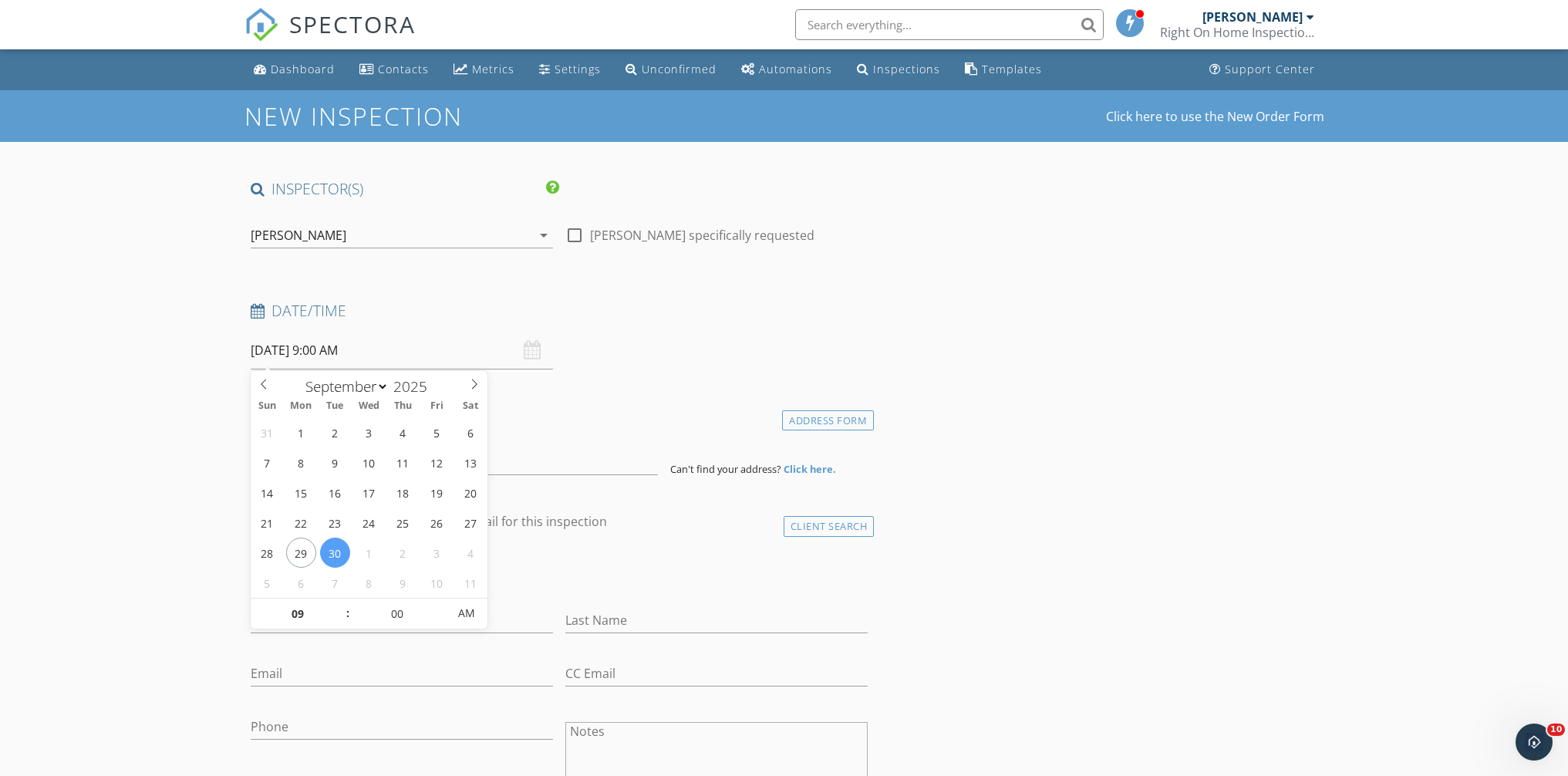
click at [334, 360] on input "09/30/2025 9:00 AM" at bounding box center [402, 351] width 303 height 38
click at [473, 393] on div "January February March April May June July August September October November De…" at bounding box center [369, 383] width 238 height 24
select select "9"
click at [475, 385] on icon at bounding box center [475, 384] width 6 height 10
type input "10/06/2025 9:00 AM"
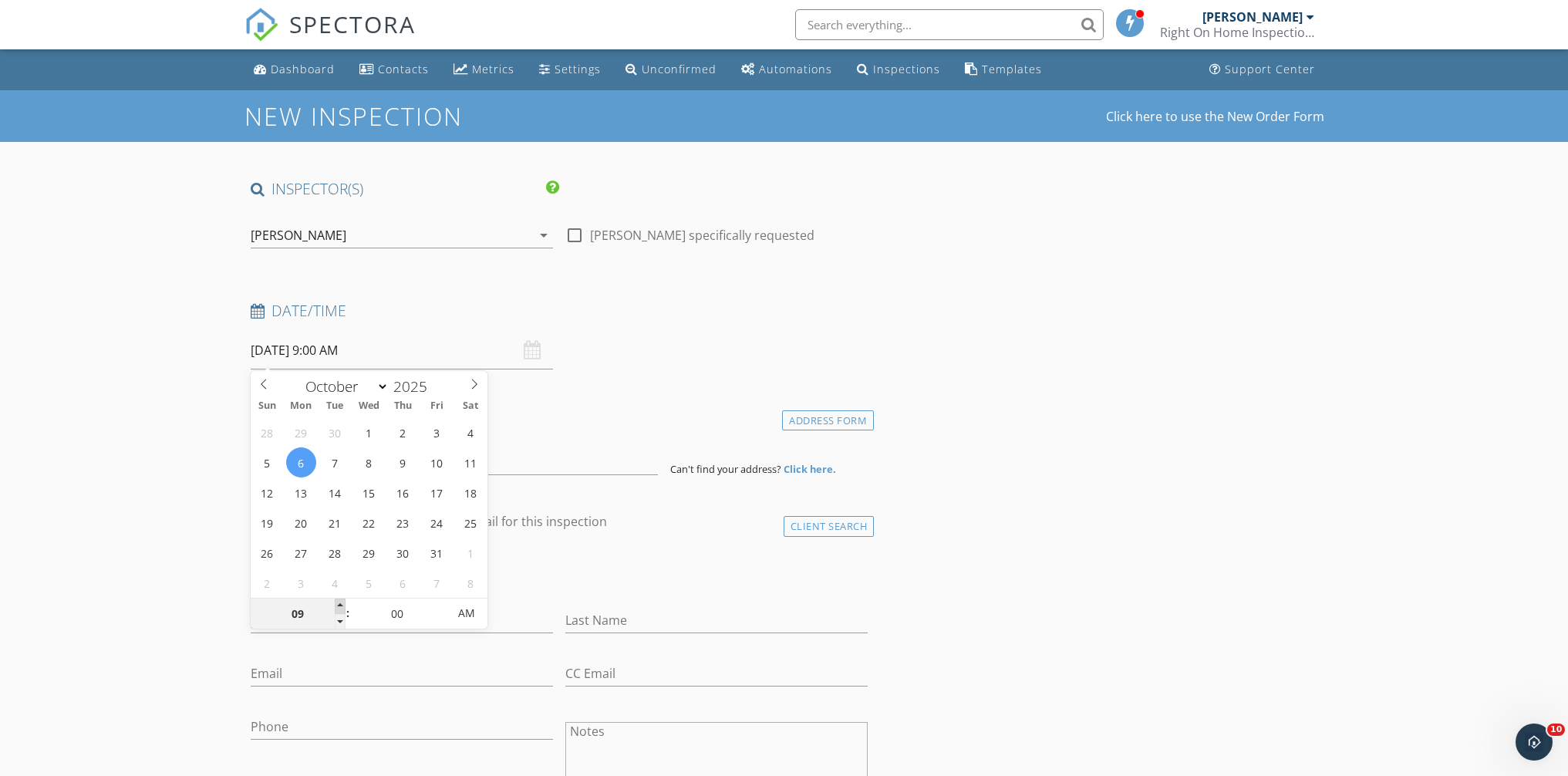
type input "10"
type input "10/06/2025 10:00 AM"
click at [340, 608] on span at bounding box center [339, 606] width 11 height 15
type input "11"
type input "10/06/2025 11:00 AM"
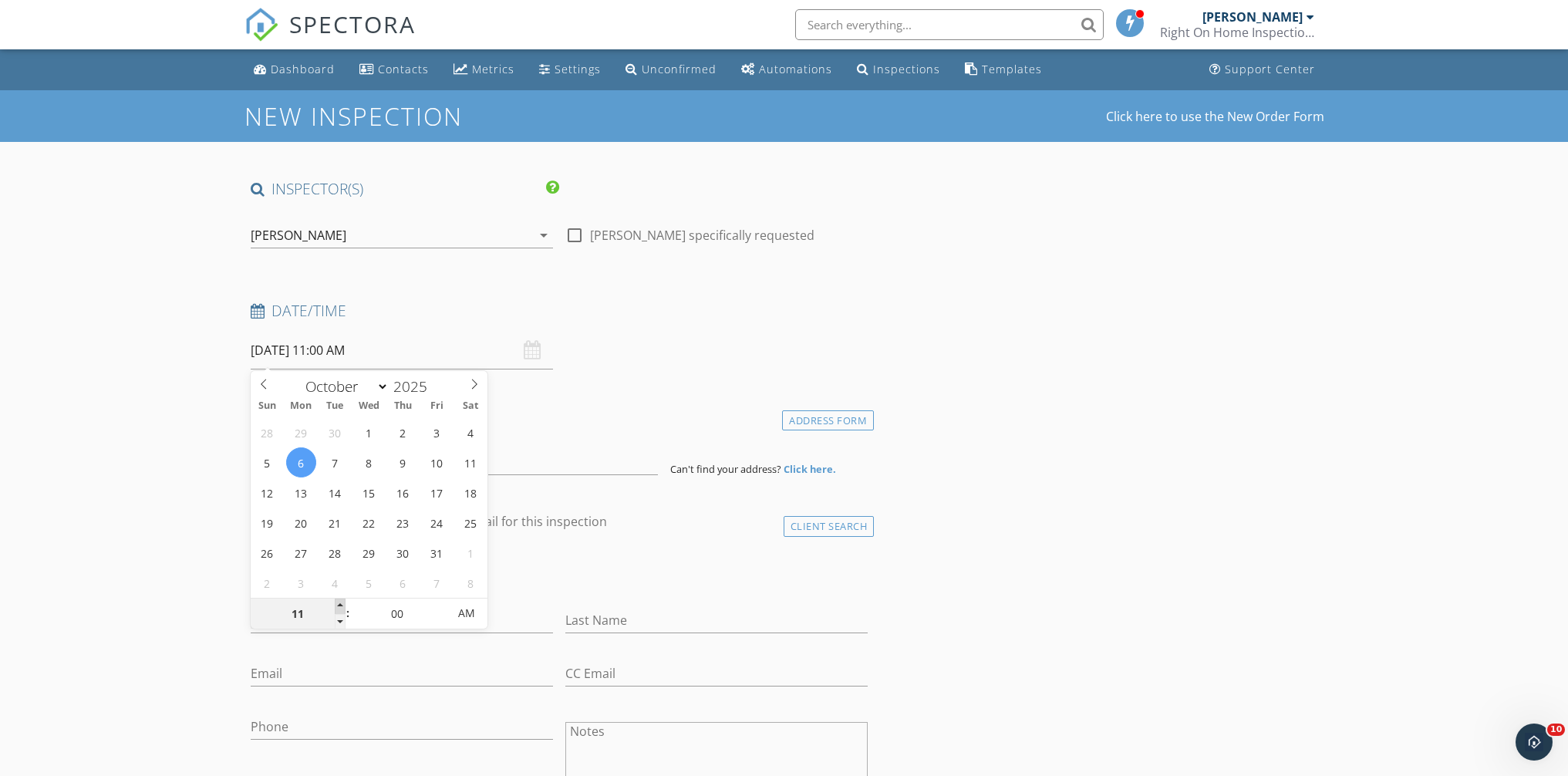
click at [340, 607] on span at bounding box center [339, 606] width 11 height 15
type input "12"
type input "10/06/2025 12:00 PM"
click at [340, 607] on span at bounding box center [339, 606] width 11 height 15
type input "01"
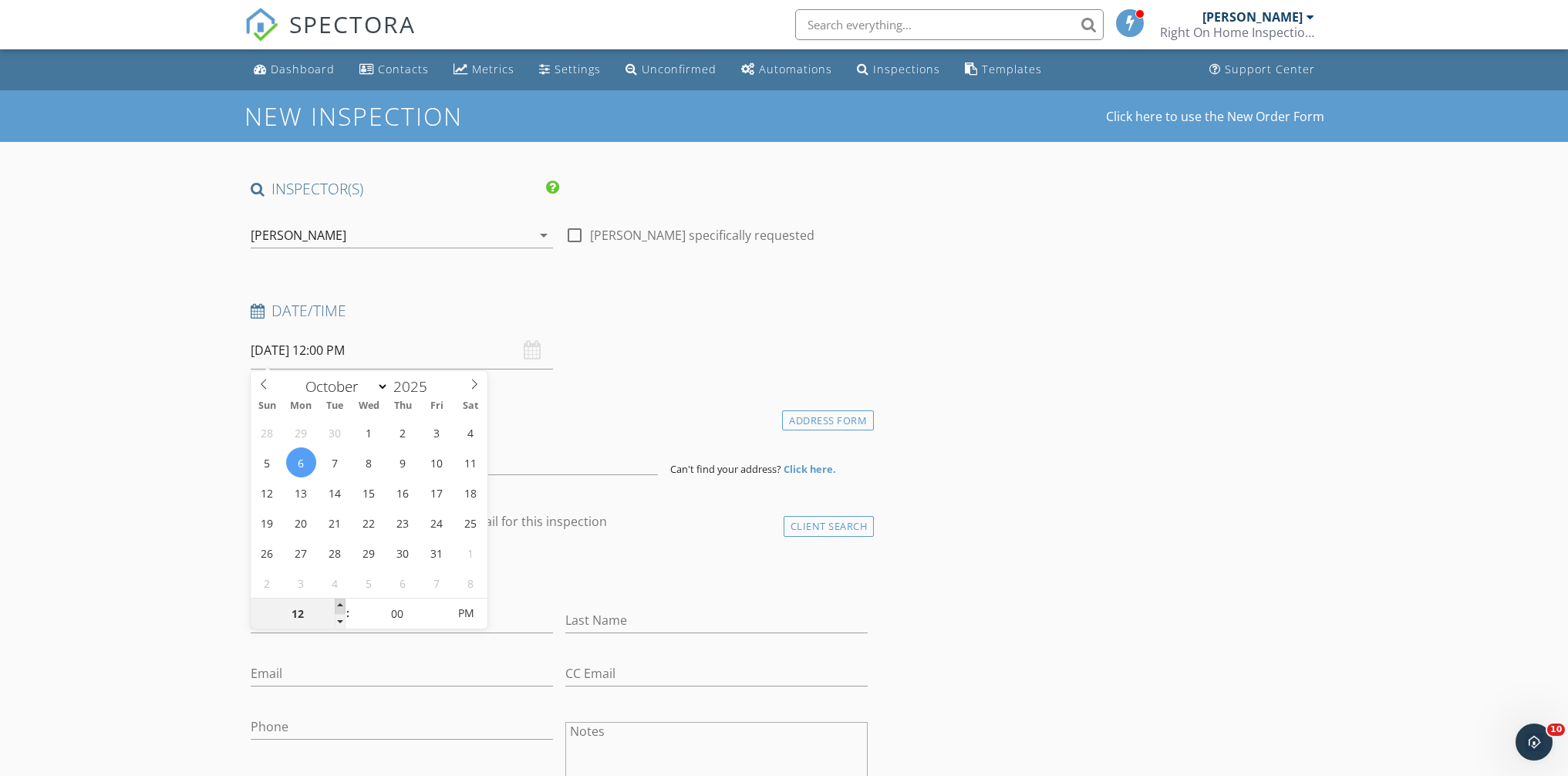
type input "10/06/2025 1:00 PM"
click at [340, 607] on span at bounding box center [339, 606] width 11 height 15
type input "02"
type input "10/06/2025 2:00 PM"
click at [340, 607] on span at bounding box center [339, 606] width 11 height 15
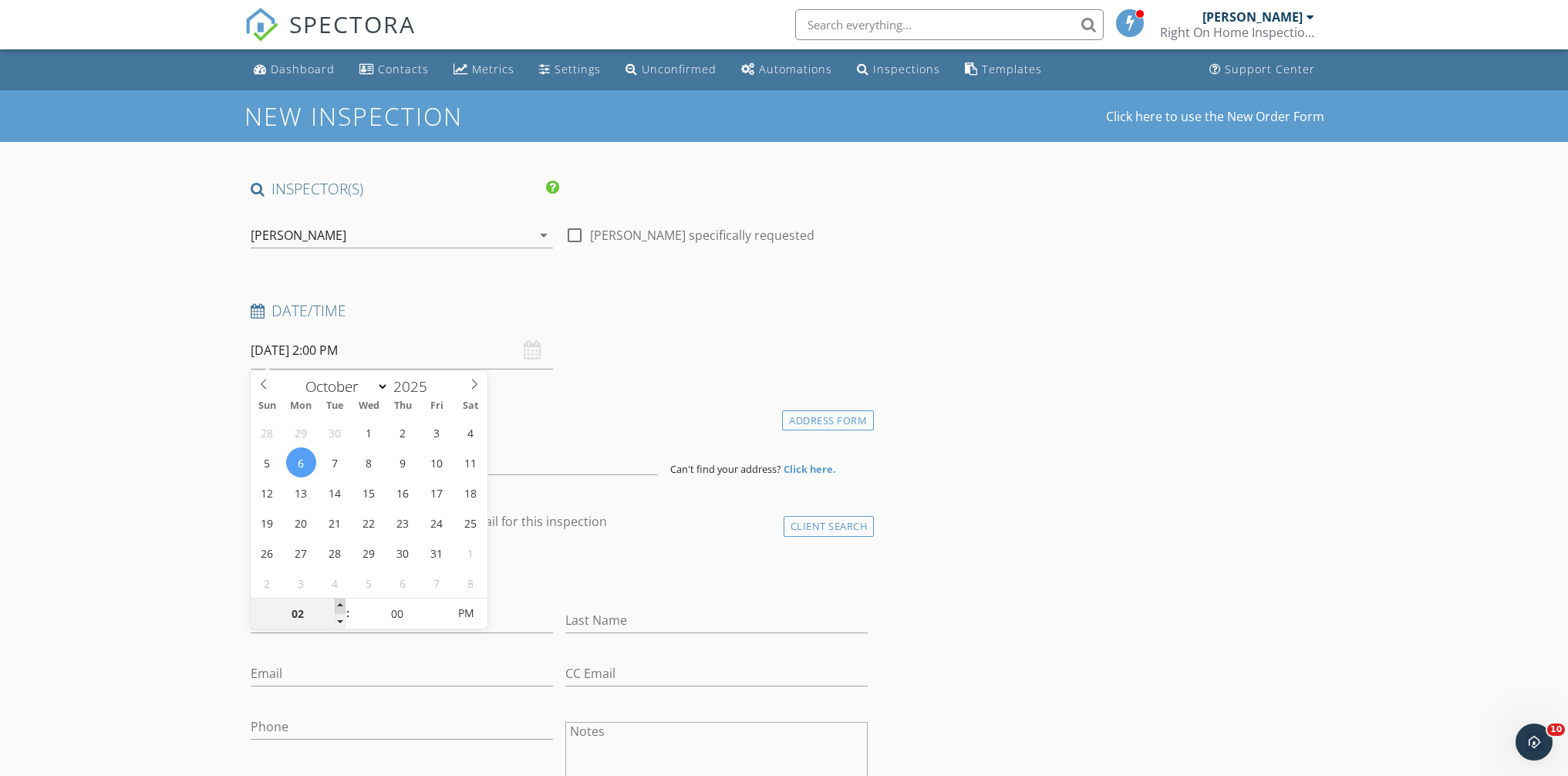
type input "03"
type input "10/06/2025 3:00 PM"
click at [340, 607] on span at bounding box center [339, 606] width 11 height 15
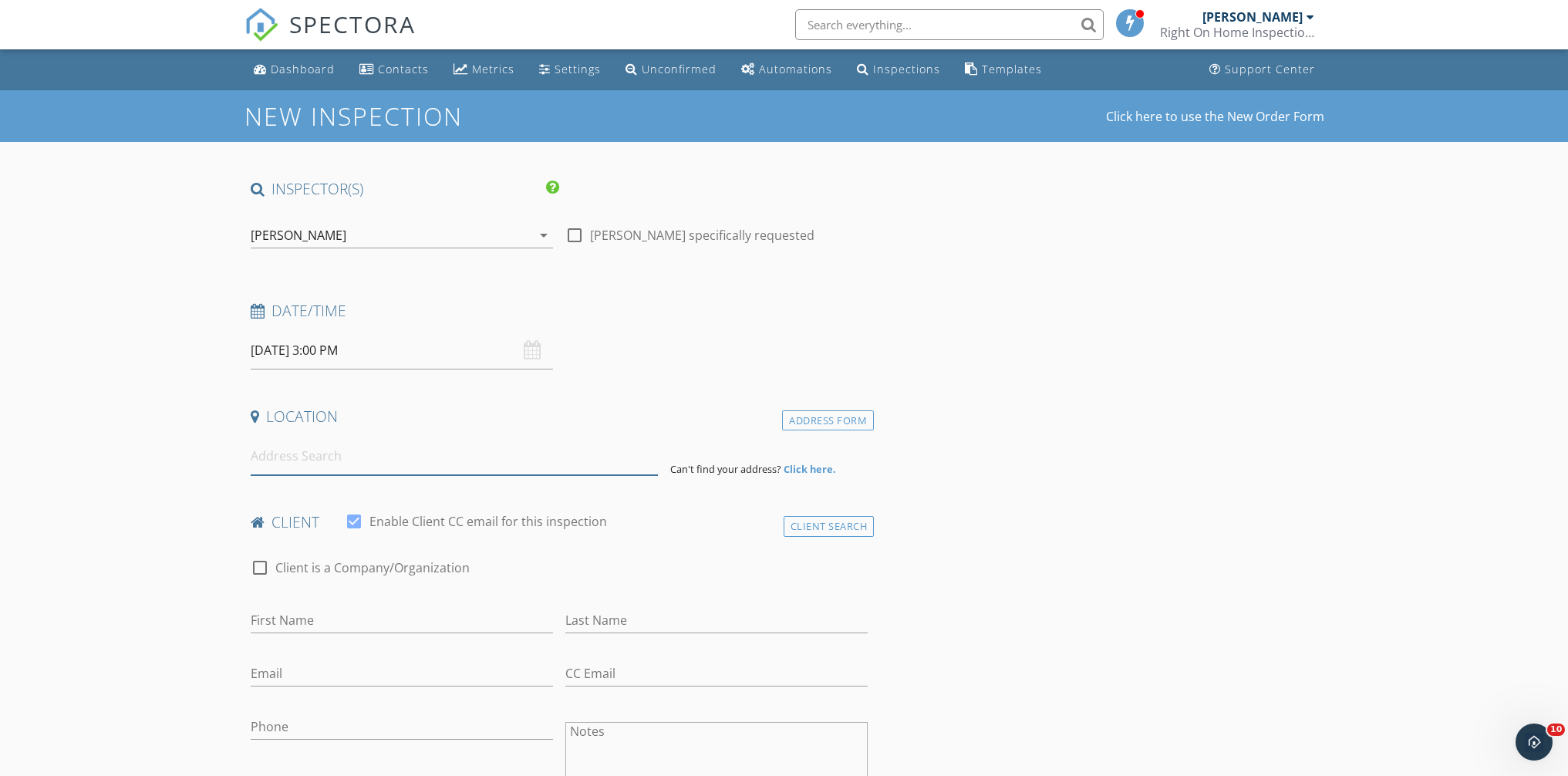
click at [331, 459] on input at bounding box center [454, 456] width 407 height 38
paste input "825 Brookside Avenue, Keyport, NJ 07735"
type input "825 Brookside Avenue, Keyport, NJ 07735, USA"
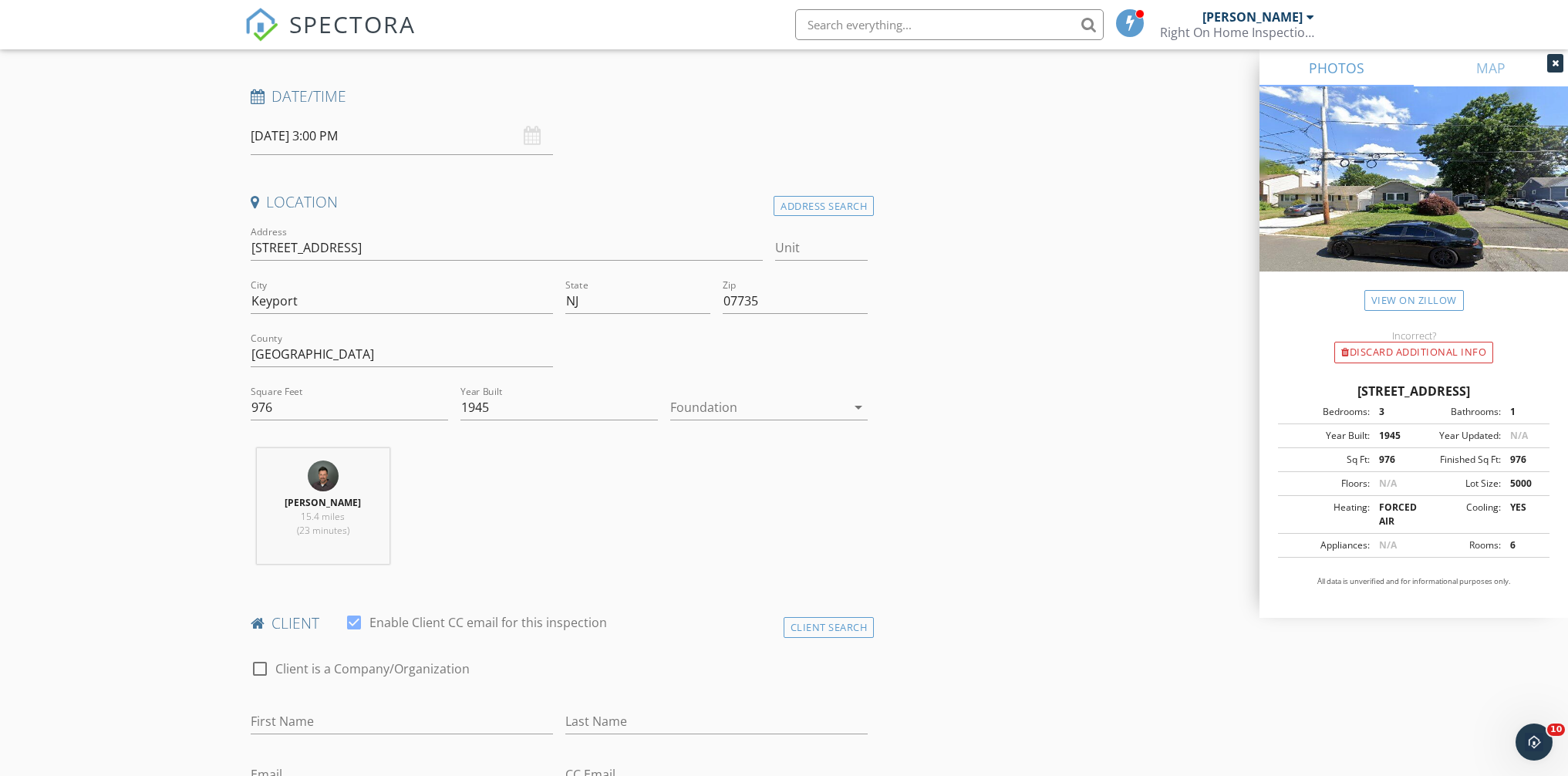
scroll to position [294, 0]
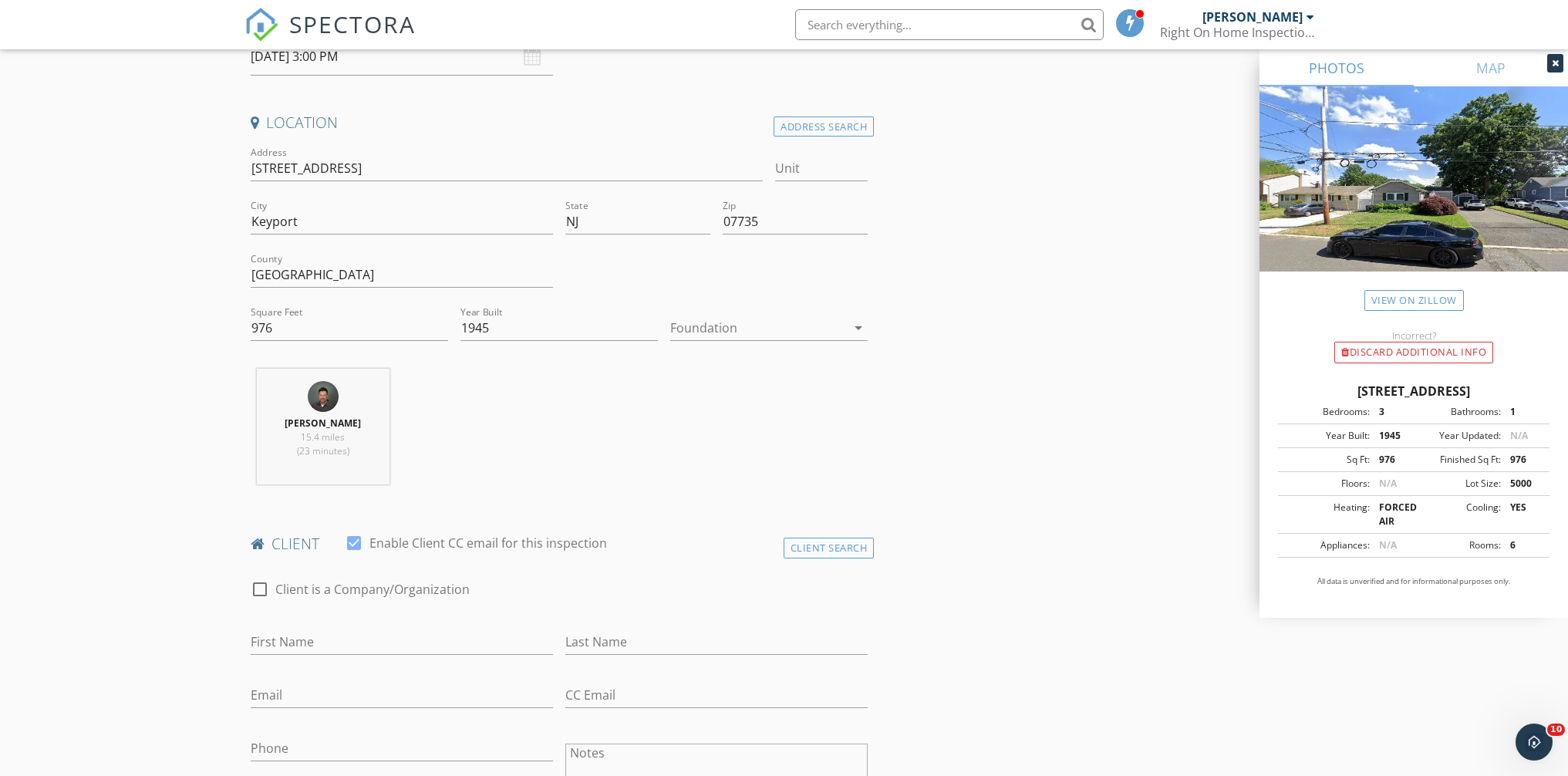
click at [687, 334] on div at bounding box center [758, 328] width 176 height 24
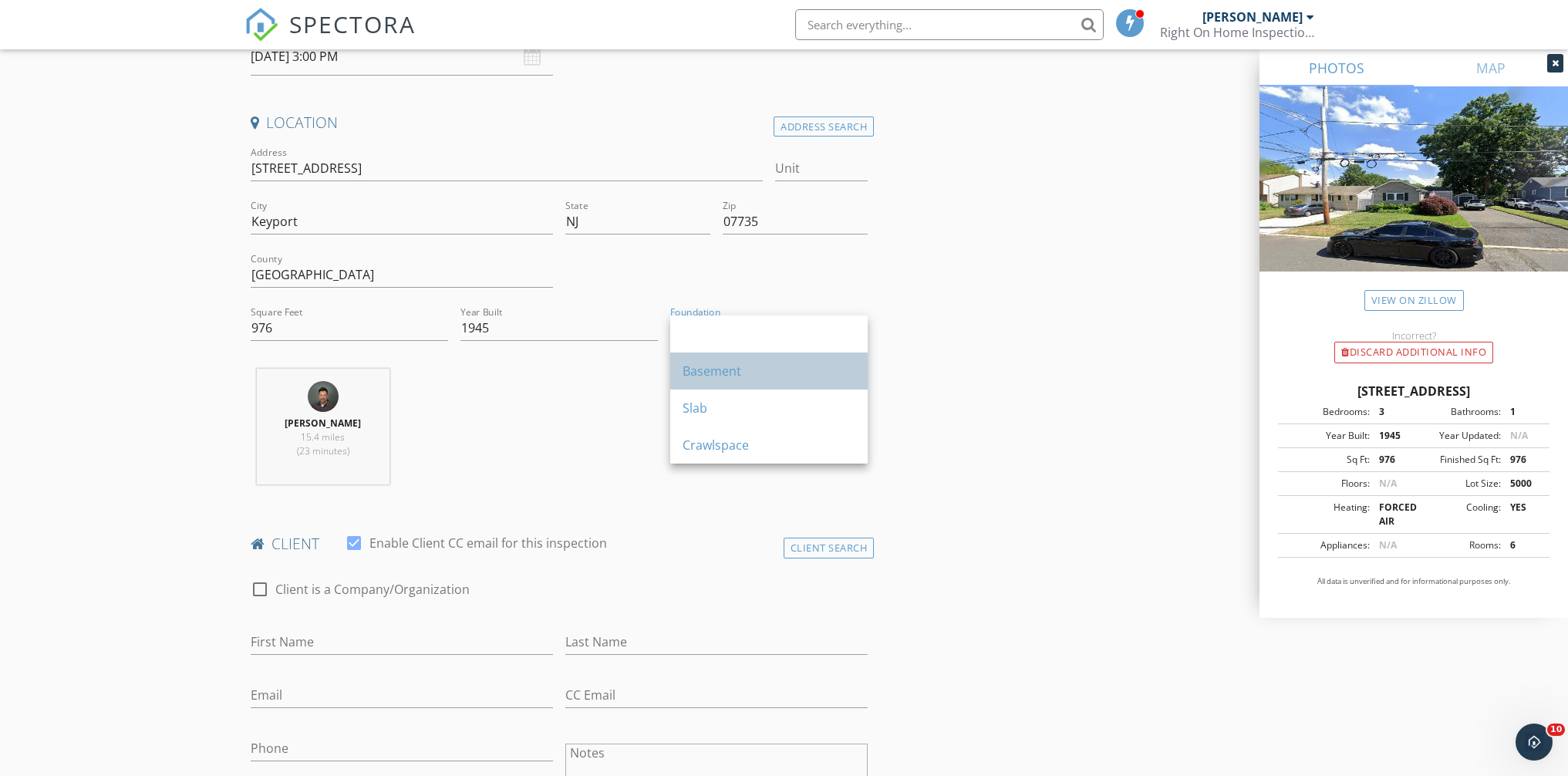
click at [695, 382] on div "Basement" at bounding box center [769, 371] width 173 height 37
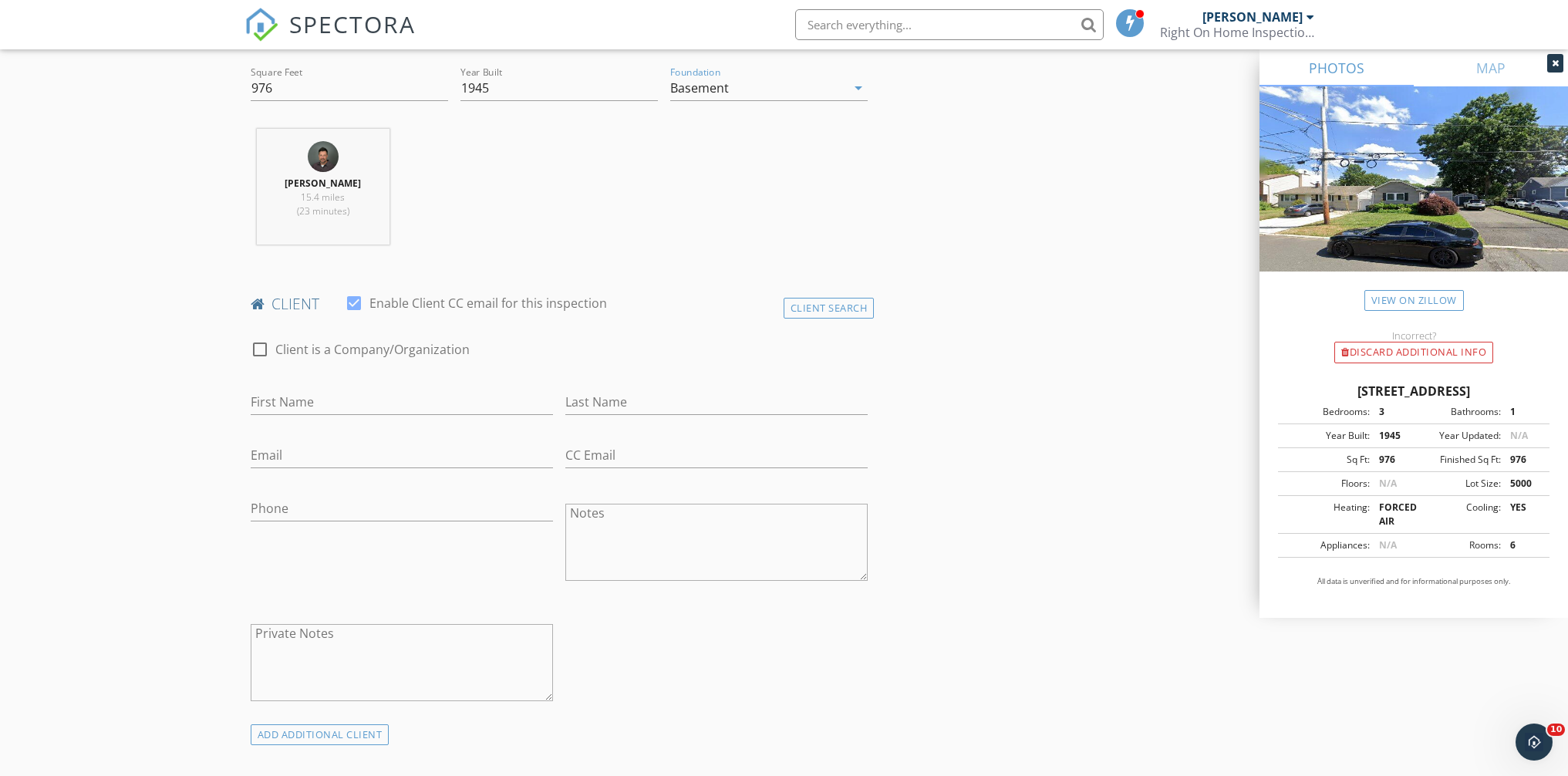
scroll to position [614, 0]
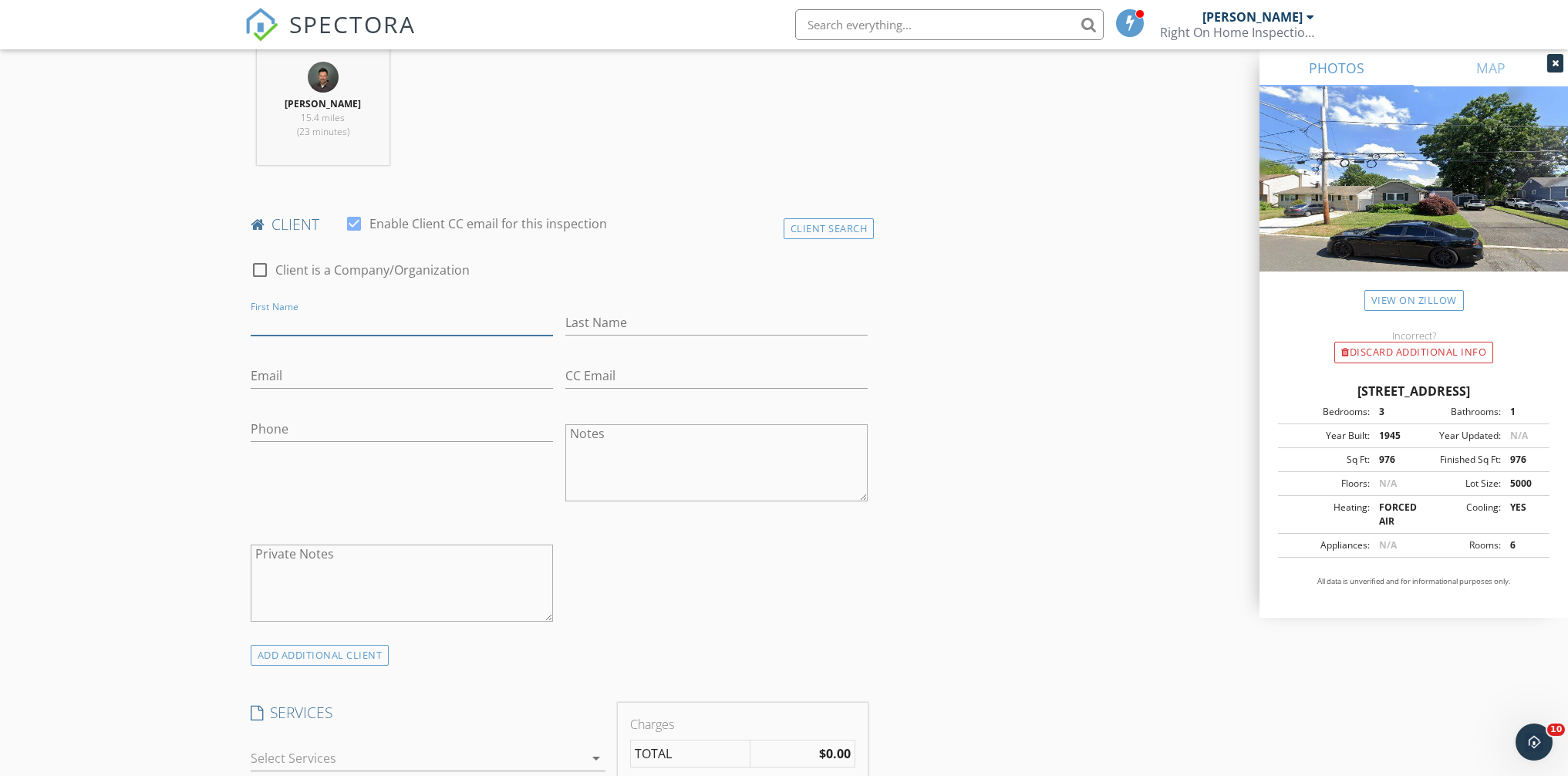
click at [361, 319] on input "First Name" at bounding box center [402, 322] width 303 height 25
type input "Rocky"
click at [319, 428] on input "Phone" at bounding box center [402, 429] width 303 height 25
type input "732-546-7368"
click at [331, 383] on input "Email" at bounding box center [402, 376] width 303 height 25
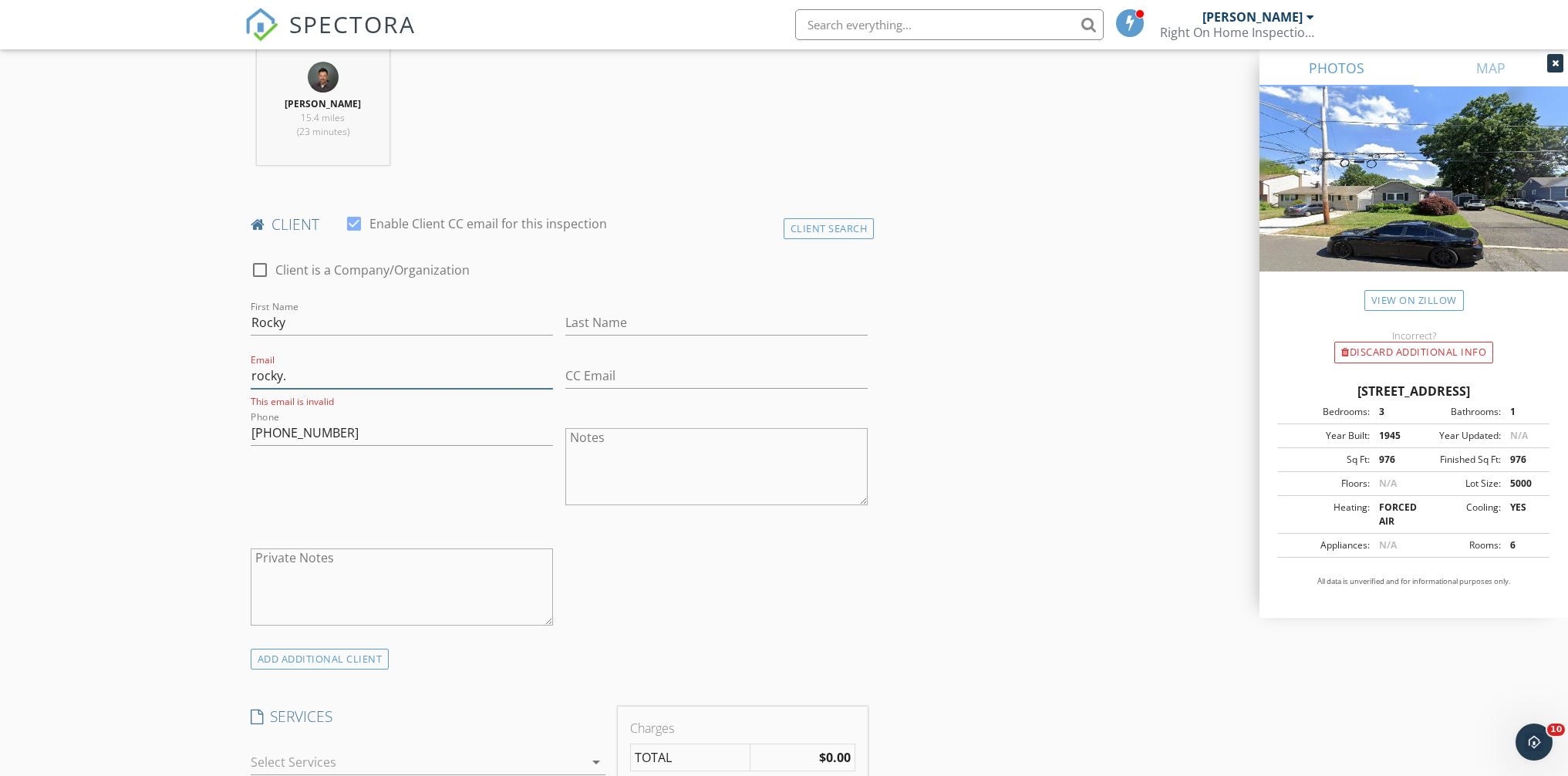
click at [290, 375] on input "rocky." at bounding box center [402, 376] width 303 height 25
paste input "l74@aol.com"
type input "rocky.l74@aol.com"
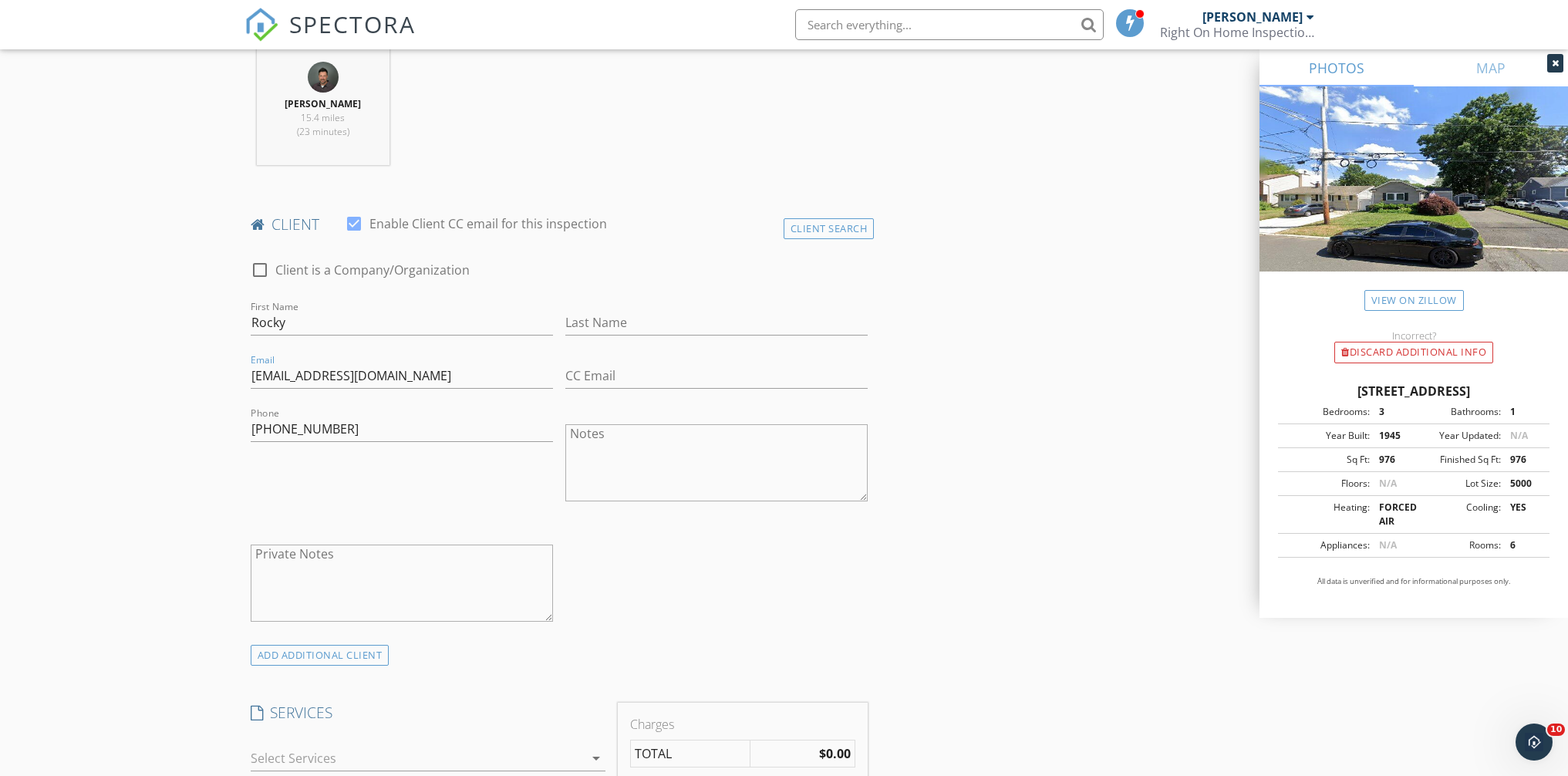
click at [333, 433] on input "732-546-7368" at bounding box center [402, 429] width 303 height 25
click at [641, 321] on input "Last Name" at bounding box center [717, 322] width 303 height 25
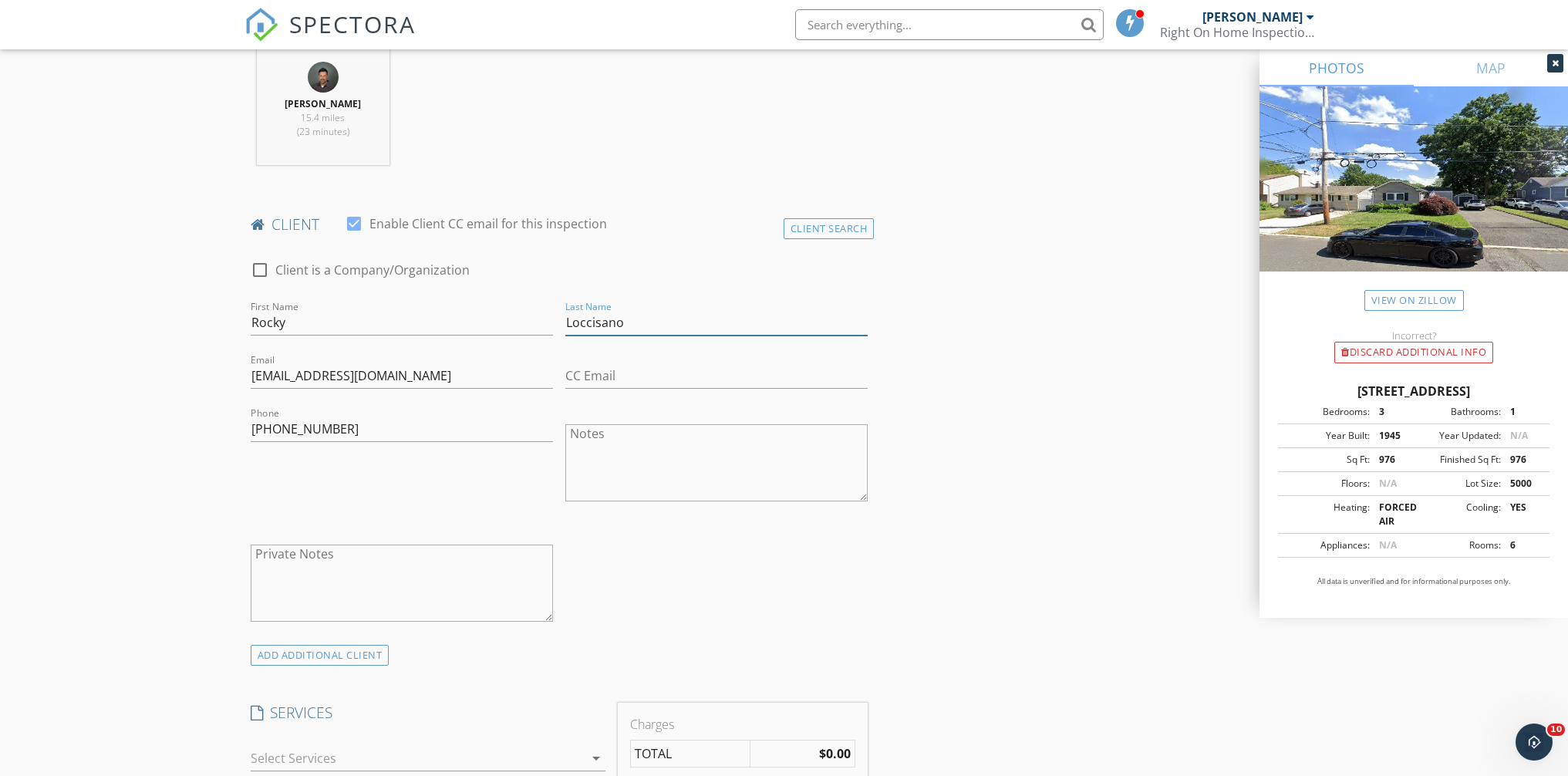
type input "Loccisano"
click at [817, 517] on div at bounding box center [717, 519] width 303 height 9
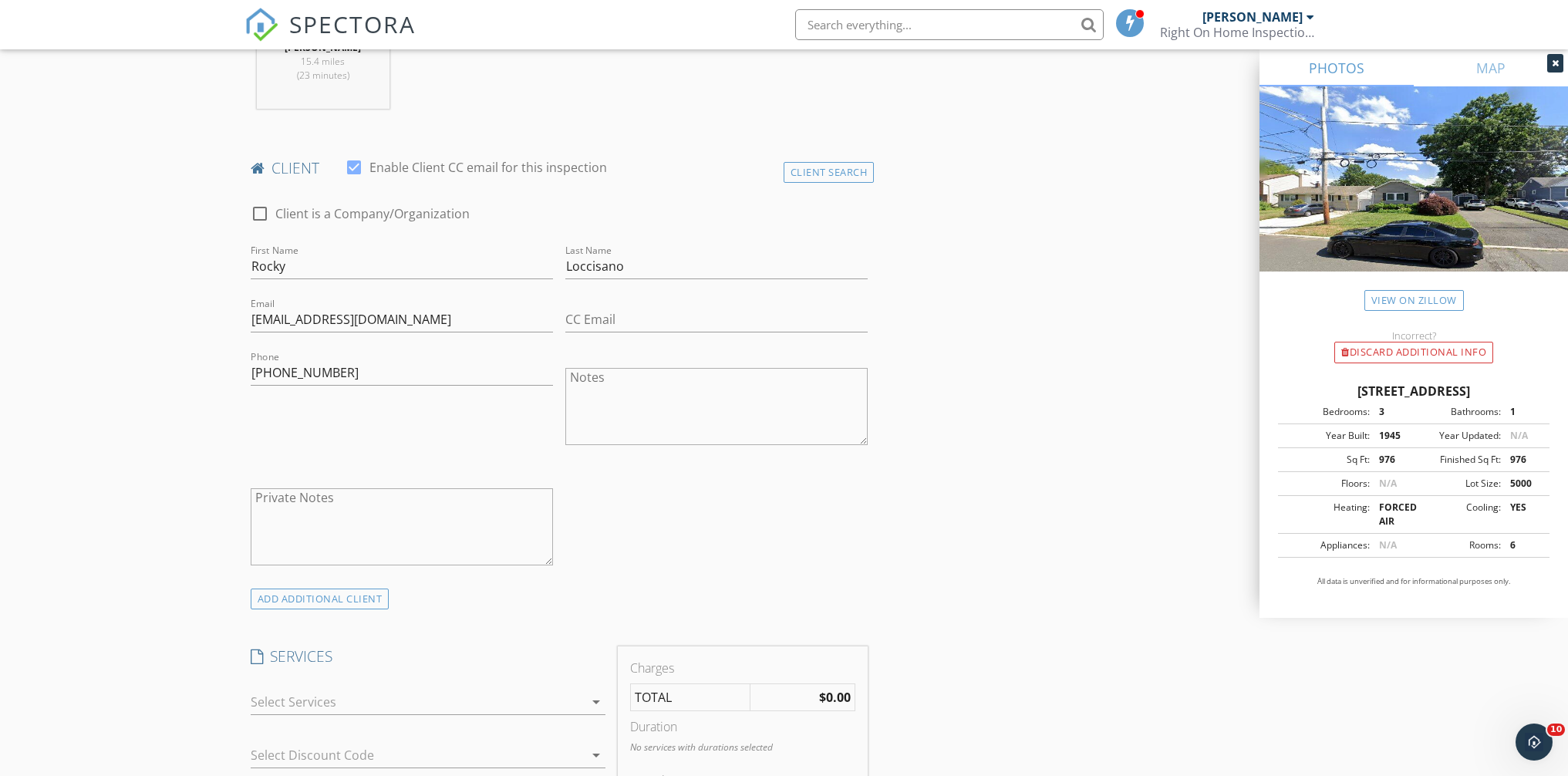
scroll to position [828, 0]
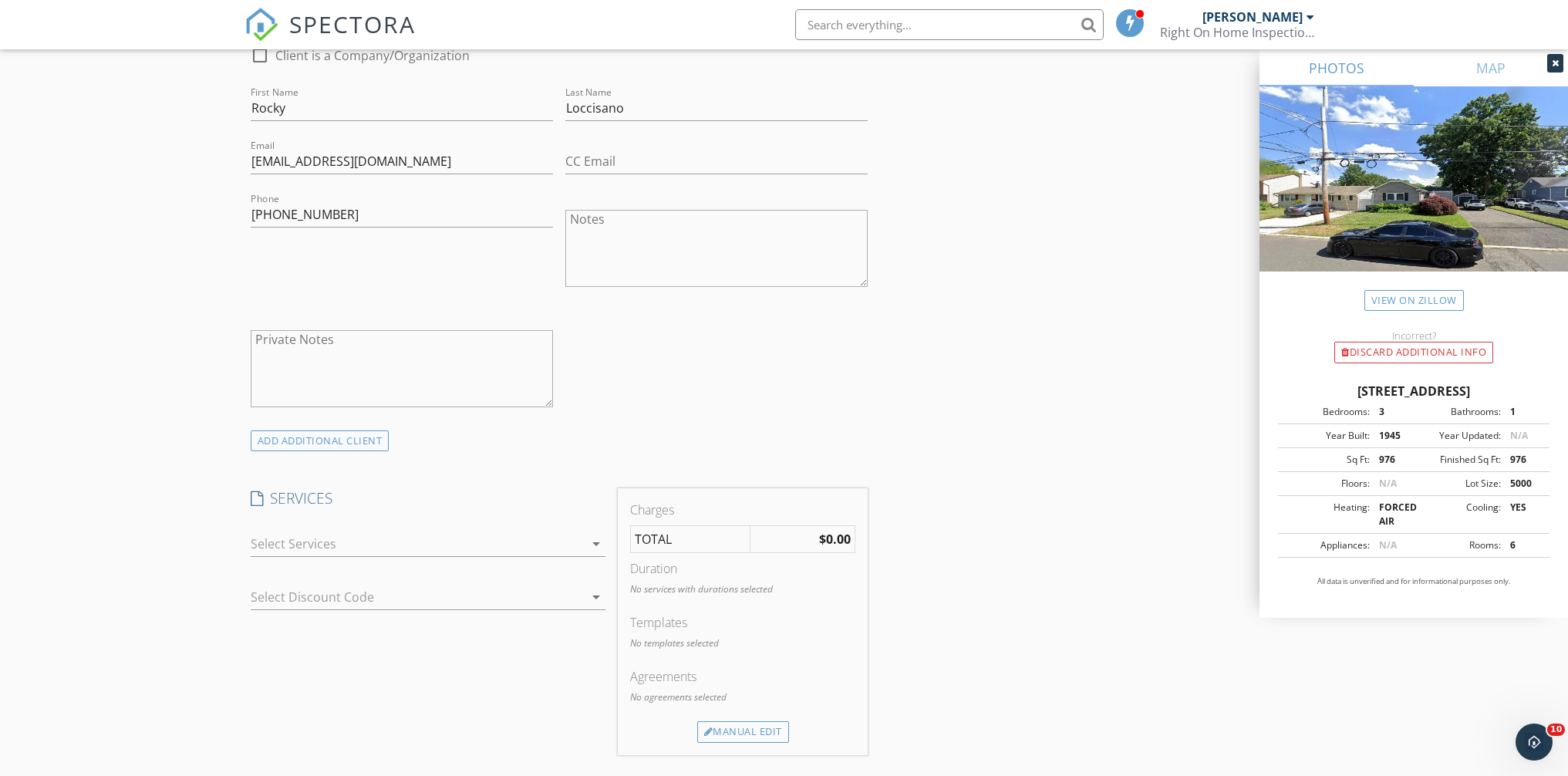
click at [325, 544] on div at bounding box center [417, 544] width 334 height 24
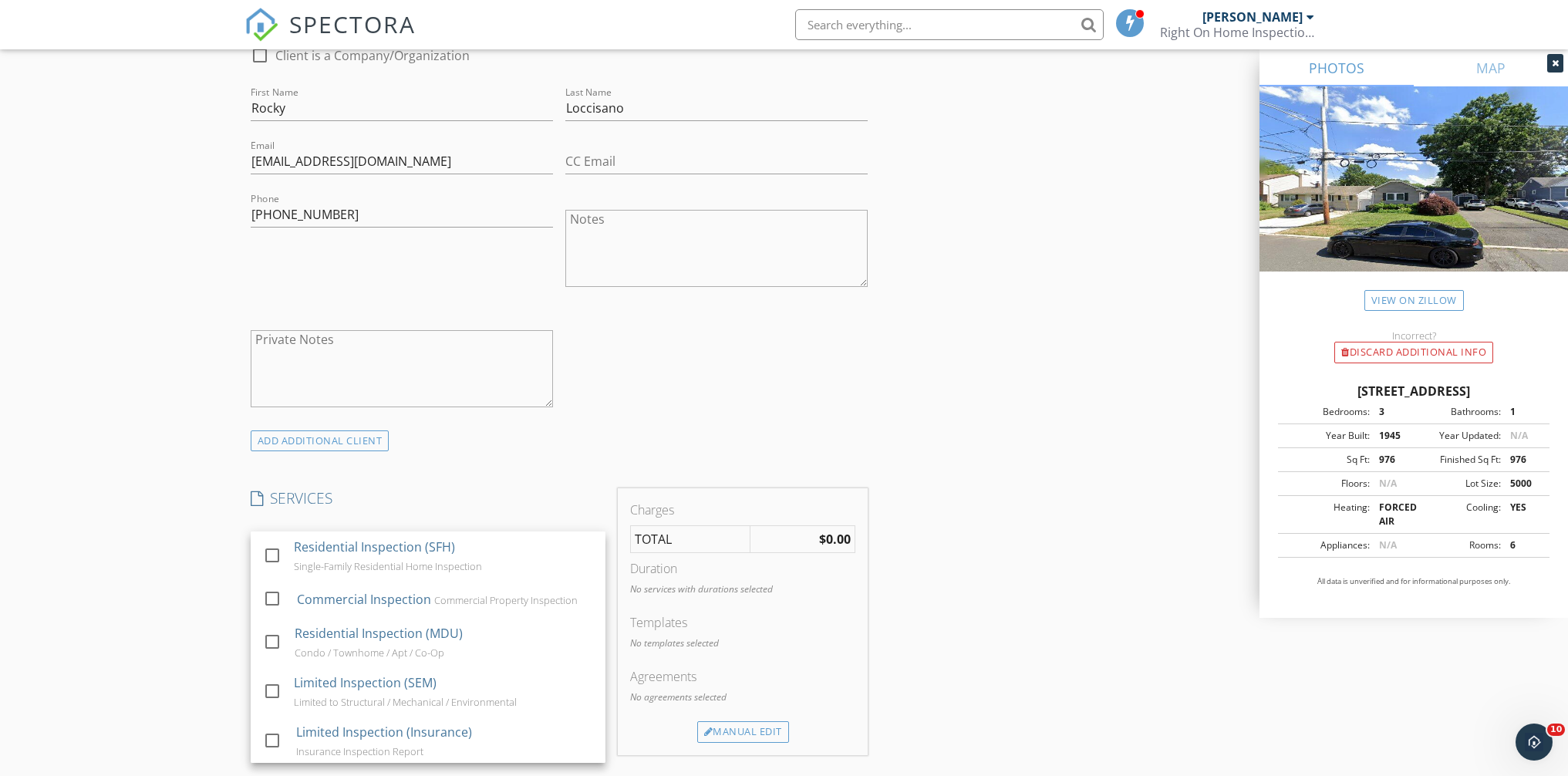
click at [325, 544] on div "Residential Inspection (SFH)" at bounding box center [374, 546] width 162 height 19
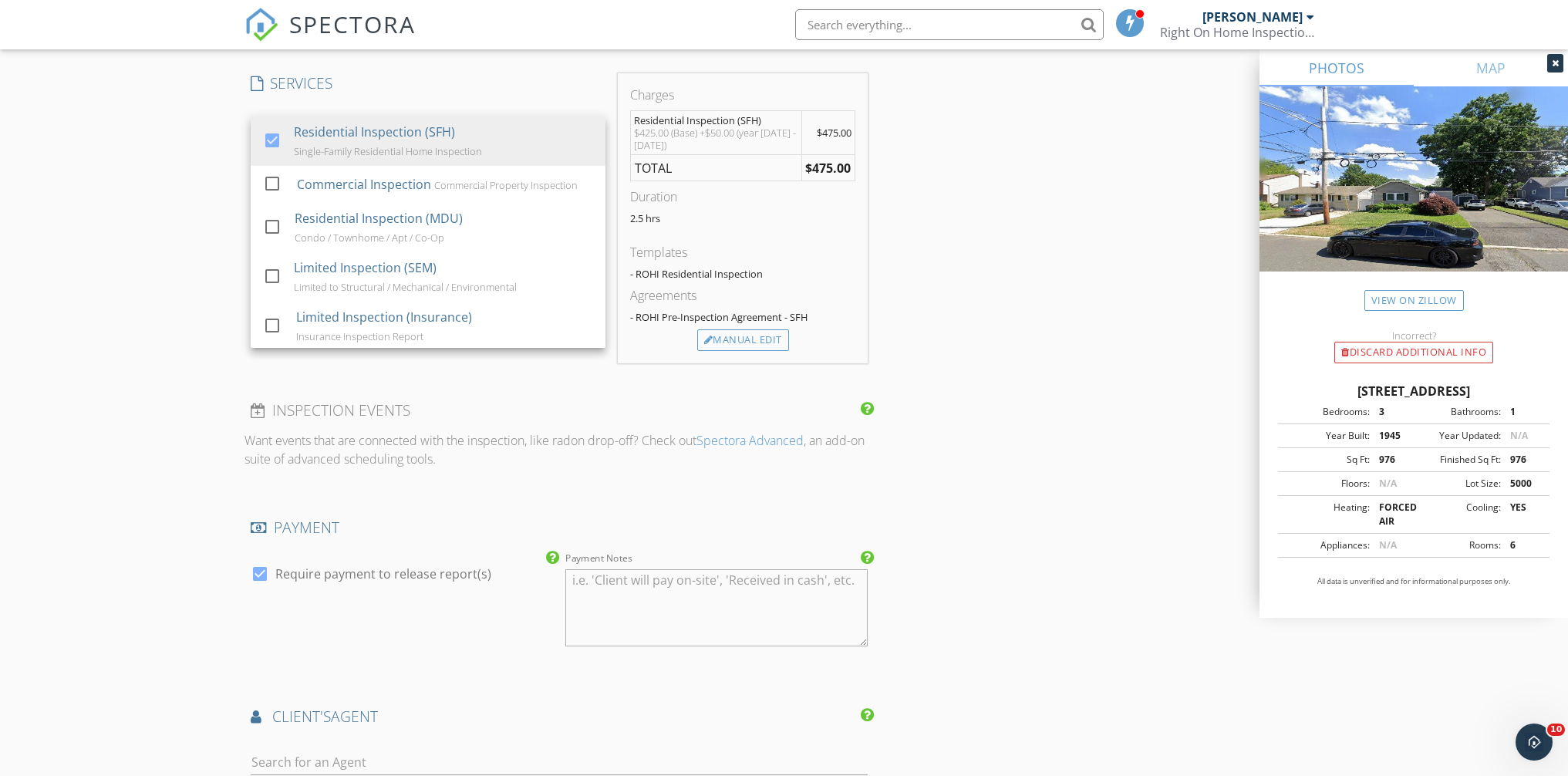
click at [976, 472] on div "INSPECTOR(S) check_box Dennis Blume PRIMARY Dennis Blume arrow_drop_down check_…" at bounding box center [784, 425] width 1080 height 2978
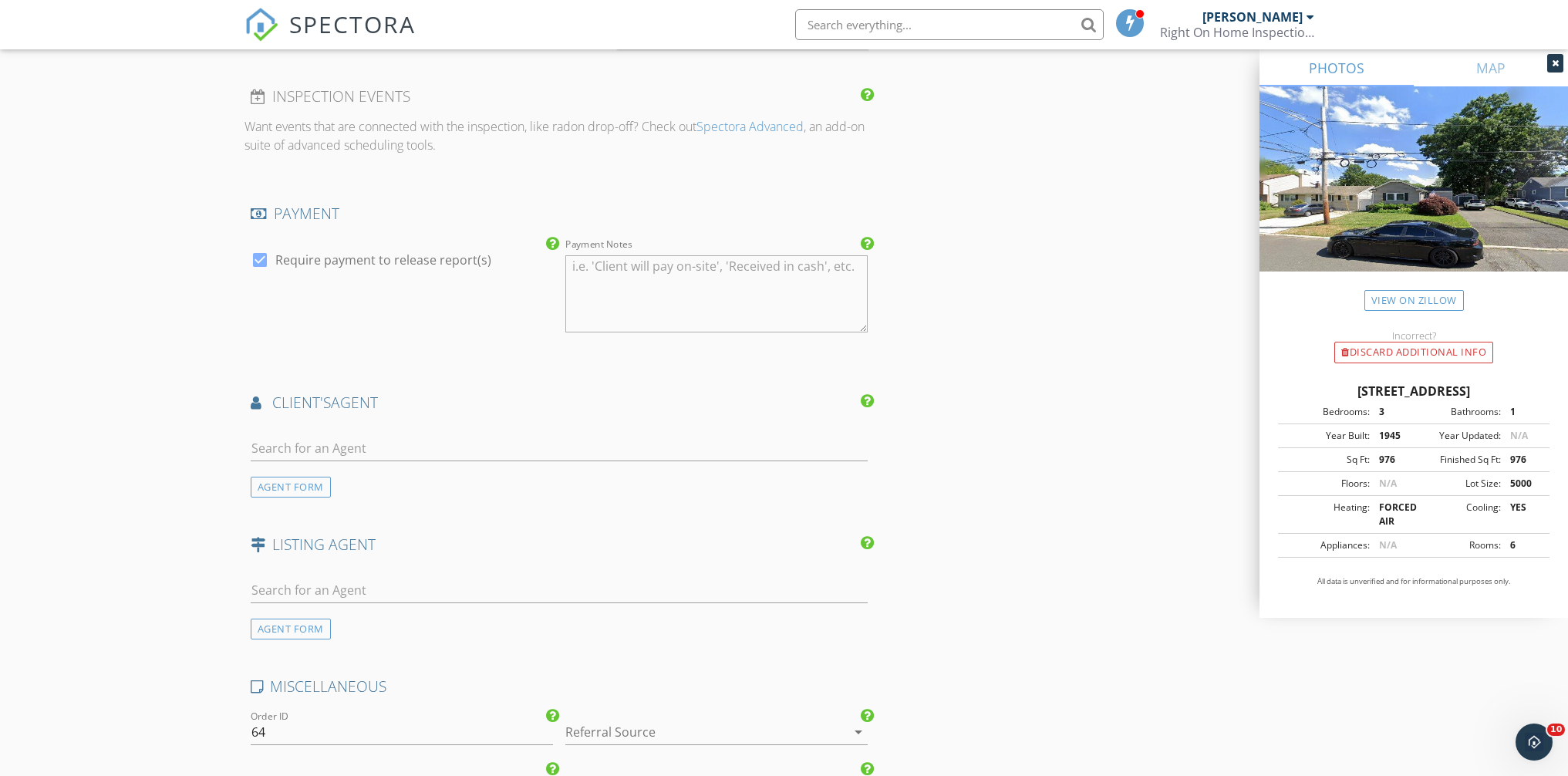
scroll to position [1638, 0]
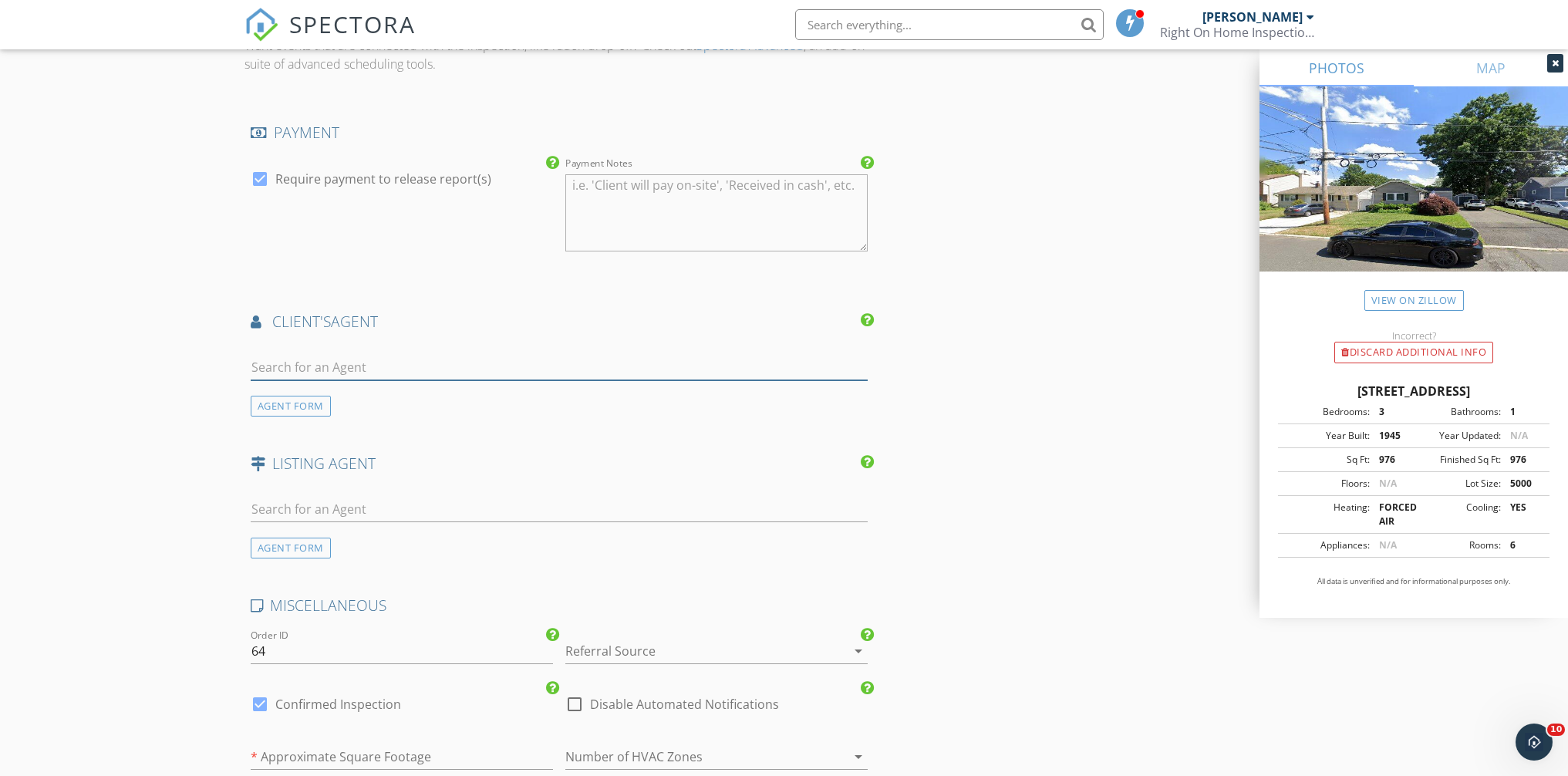
click at [293, 373] on input "text" at bounding box center [559, 367] width 618 height 25
type input "bern"
click at [349, 389] on div "Bernadette Ruegg" at bounding box center [353, 394] width 118 height 19
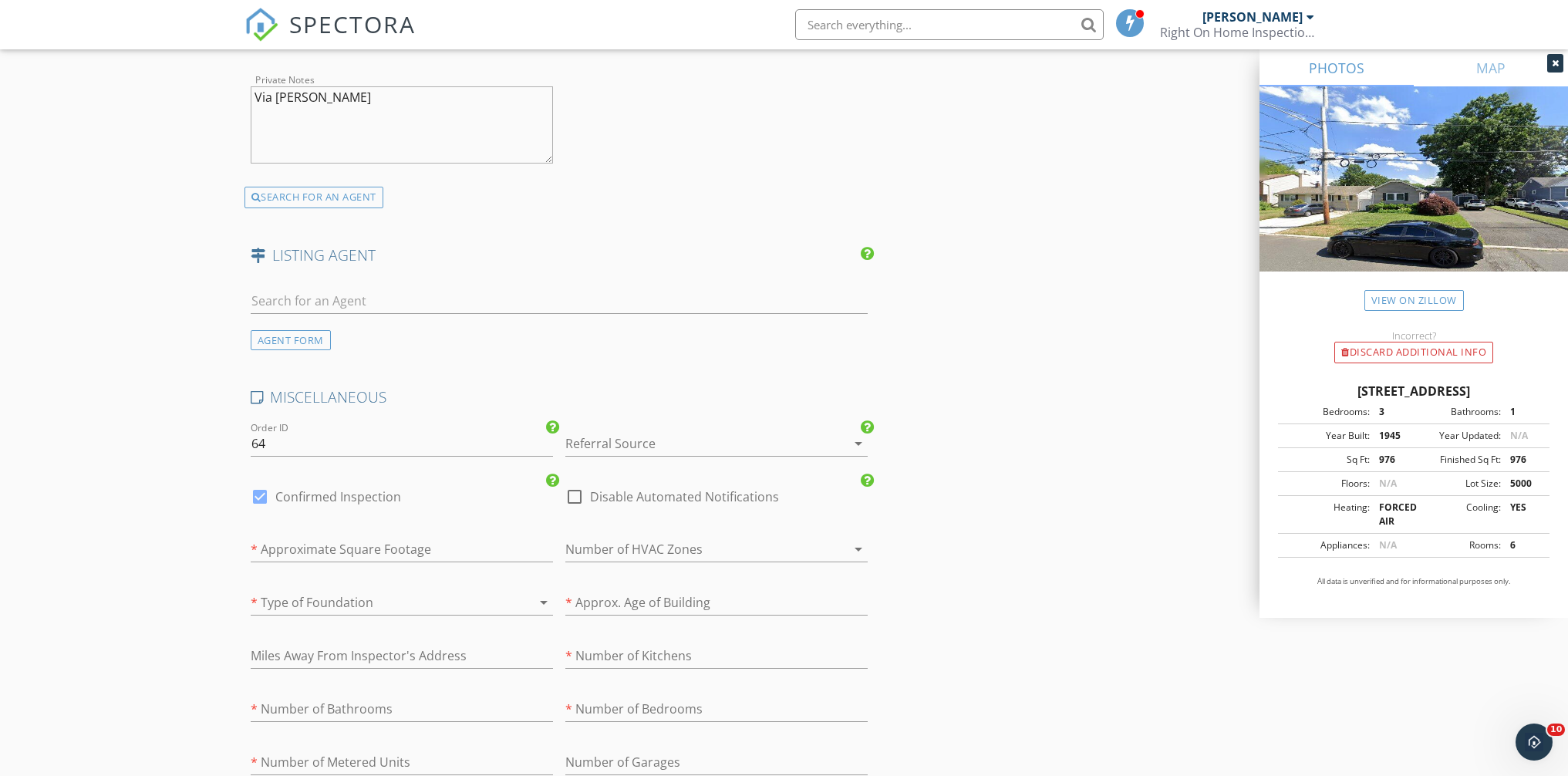
scroll to position [2218, 0]
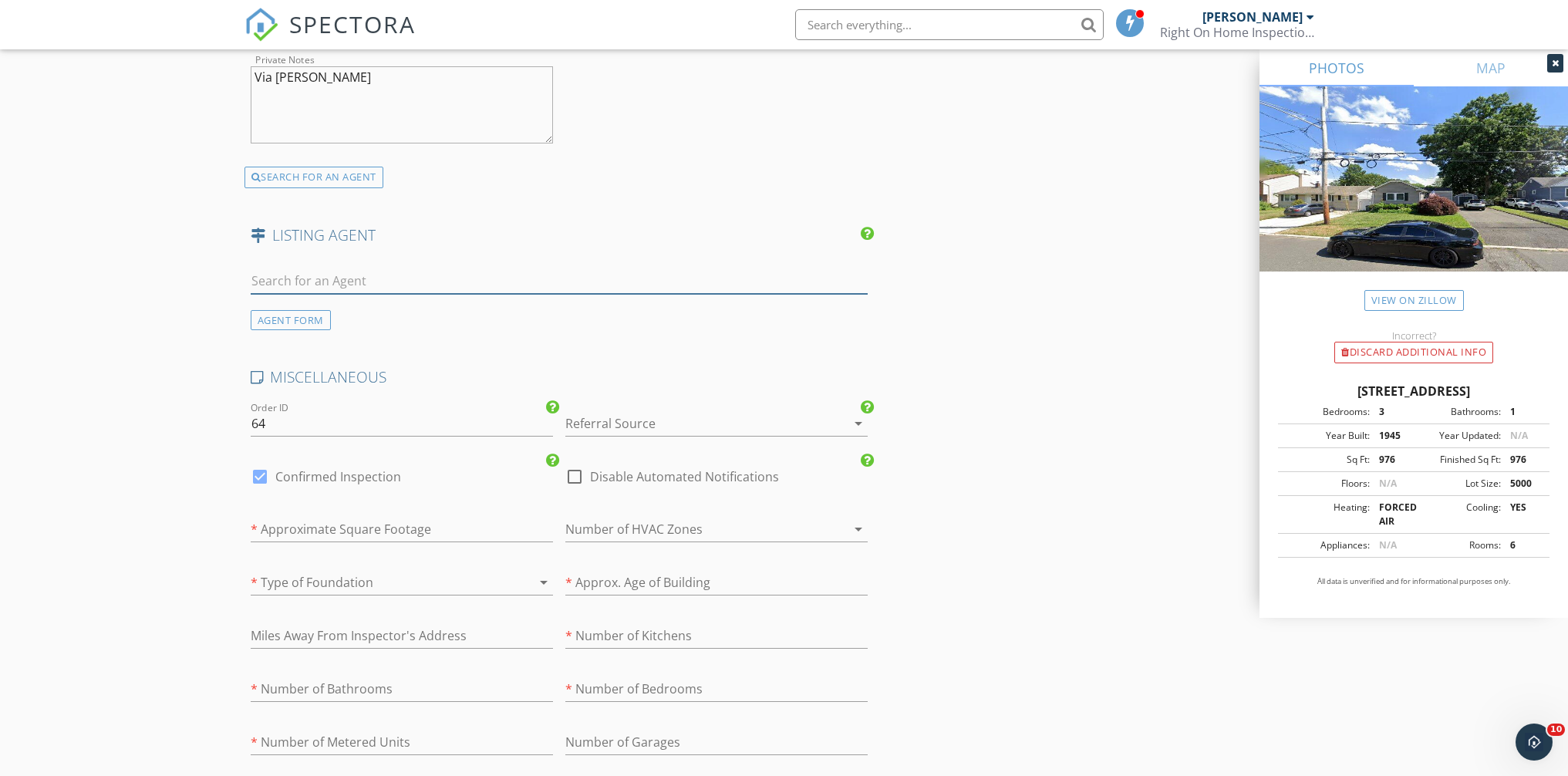
click at [308, 289] on input "text" at bounding box center [559, 281] width 618 height 25
click at [308, 314] on div "AGENT FORM" at bounding box center [291, 321] width 80 height 21
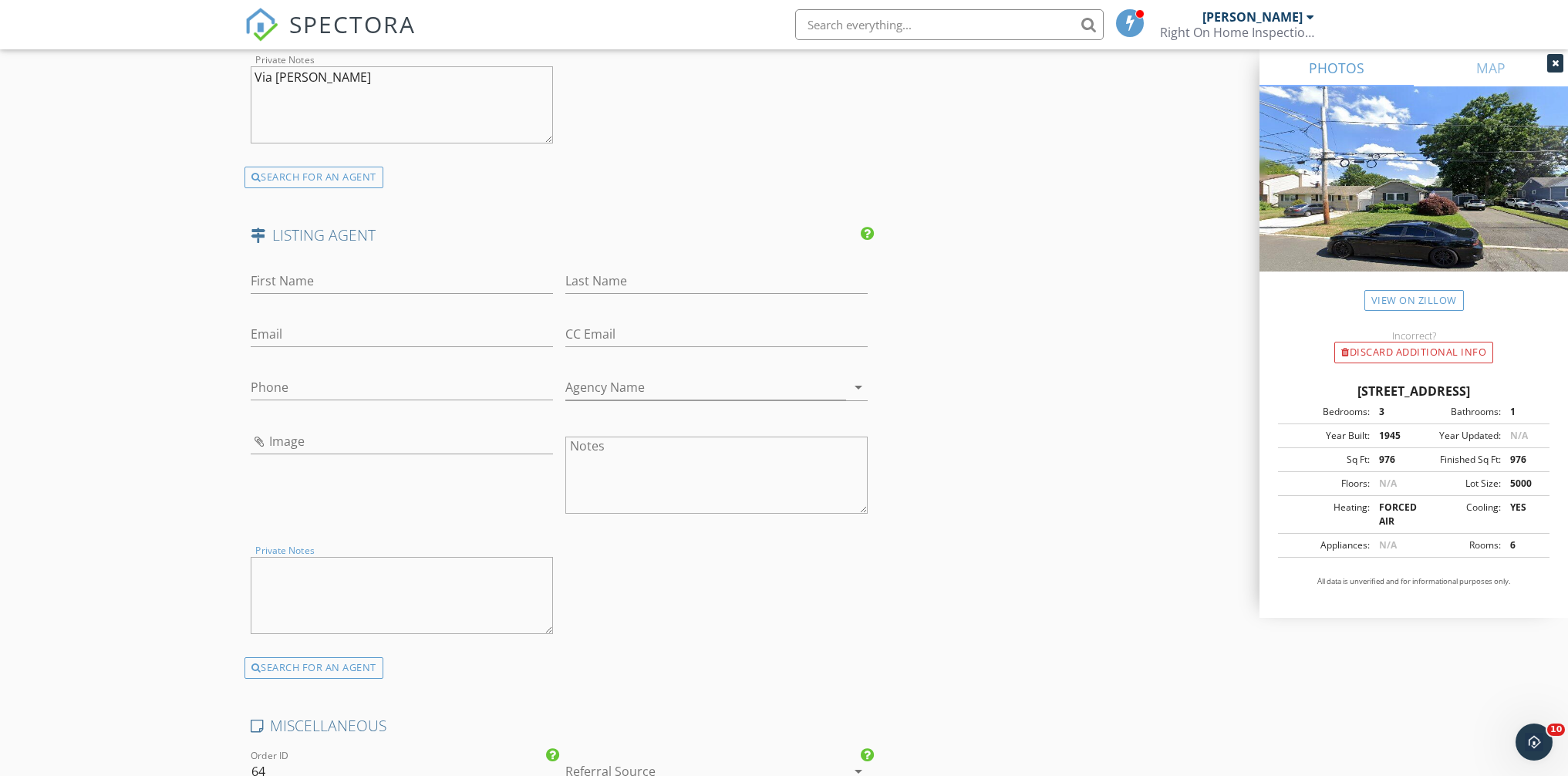
click at [299, 586] on textarea "Private Notes" at bounding box center [402, 595] width 303 height 77
paste textarea "Jeanette Sheffer 917-209-9376, Berkshire Hathaway HomeServices Fox & Roach - Ru…"
drag, startPoint x: 344, startPoint y: 567, endPoint x: 305, endPoint y: 569, distance: 39.1
click at [305, 569] on textarea "Jeanette Sheffer 917-209-9376, Berkshire Hathaway HomeServices Fox & Roach - Ru…" at bounding box center [402, 595] width 303 height 77
type textarea "Jeanette 917-209-9376, Berkshire Hathaway HomeServices Fox & Roach - Rumson"
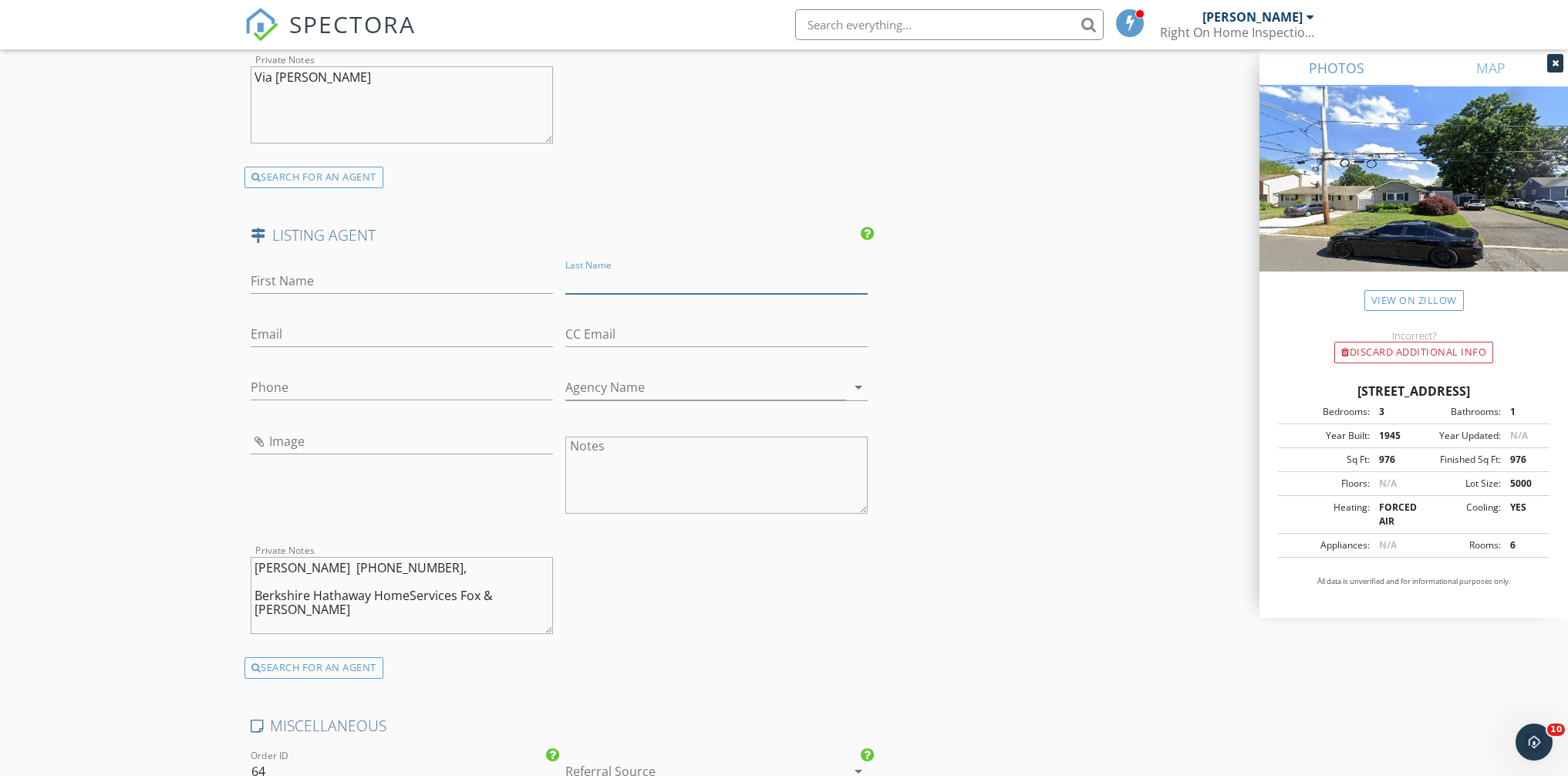
click at [607, 276] on input "Last Name" at bounding box center [717, 281] width 303 height 25
paste input "Sheffer"
type input "Sheffer"
click at [278, 567] on textarea "Jeanette 917-209-9376, Berkshire Hathaway HomeServices Fox & Roach - Rumson" at bounding box center [402, 595] width 303 height 77
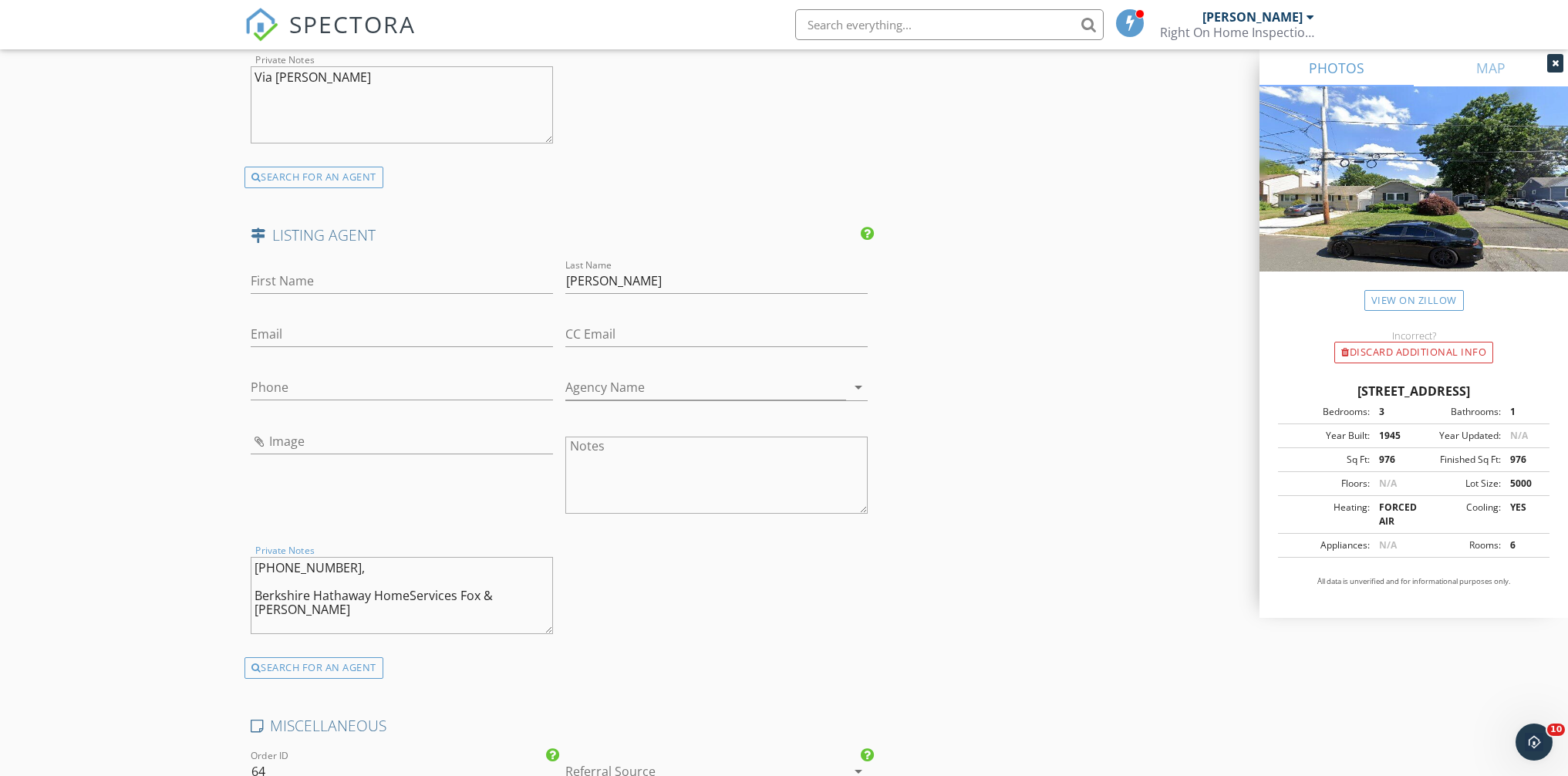
type textarea "917-209-9376, Berkshire Hathaway HomeServices Fox & Roach - Rumson"
click at [295, 281] on input "First Name" at bounding box center [402, 281] width 303 height 25
paste input "Jeanette"
type input "Jeanette"
drag, startPoint x: 330, startPoint y: 570, endPoint x: 250, endPoint y: 567, distance: 80.1
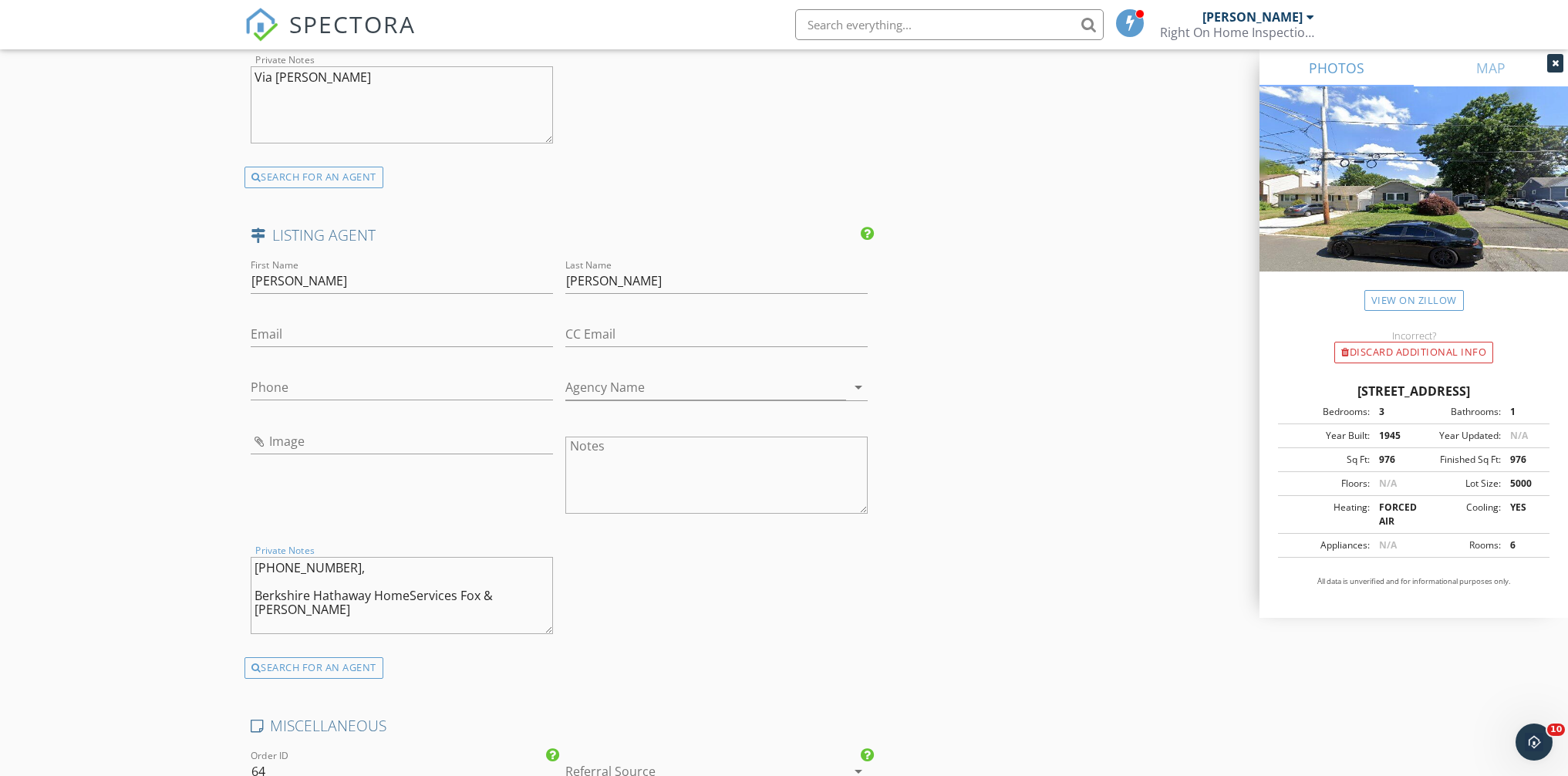
click at [251, 567] on textarea "917-209-9376, Berkshire Hathaway HomeServices Fox & Roach - Rumson" at bounding box center [402, 595] width 303 height 77
type textarea ", Berkshire Hathaway HomeServices Fox & Roach - Rumson"
click at [284, 392] on input "Phone" at bounding box center [402, 387] width 303 height 25
paste input "917-209-9376"
type input "917-209-9376"
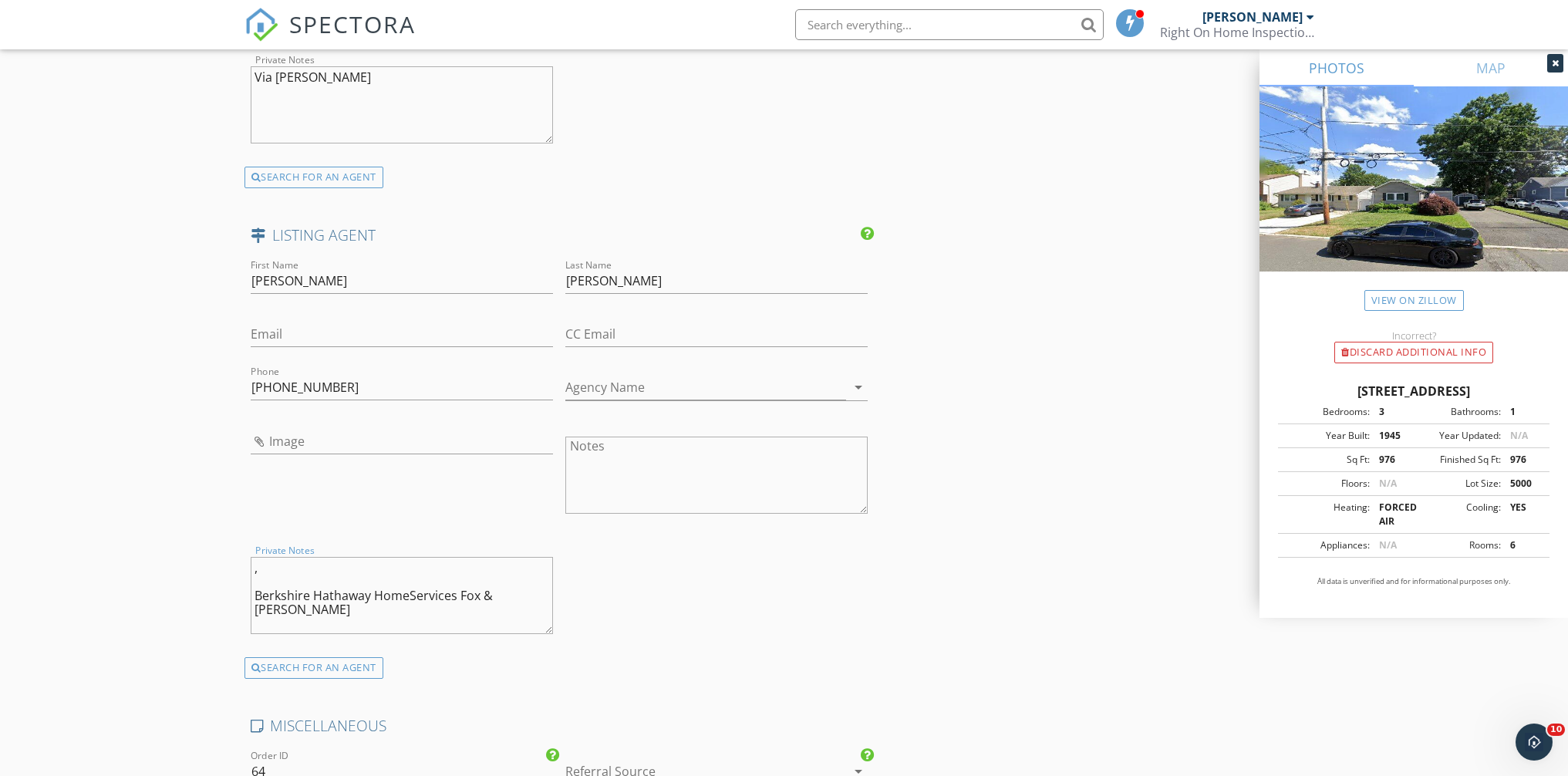
drag, startPoint x: 311, startPoint y: 609, endPoint x: 244, endPoint y: 585, distance: 71.2
click at [244, 585] on div "Private Notes , Berkshire Hathaway HomeServices Fox & Roach - Rumson" at bounding box center [402, 597] width 315 height 120
click at [289, 608] on textarea ", Berkshire Hathaway HomeServices Fox & Roach - Rumson" at bounding box center [402, 595] width 303 height 77
drag, startPoint x: 315, startPoint y: 610, endPoint x: 252, endPoint y: 601, distance: 63.6
click at [252, 601] on textarea ", Berkshire Hathaway HomeServices Fox & Roach - Rumson" at bounding box center [402, 595] width 303 height 77
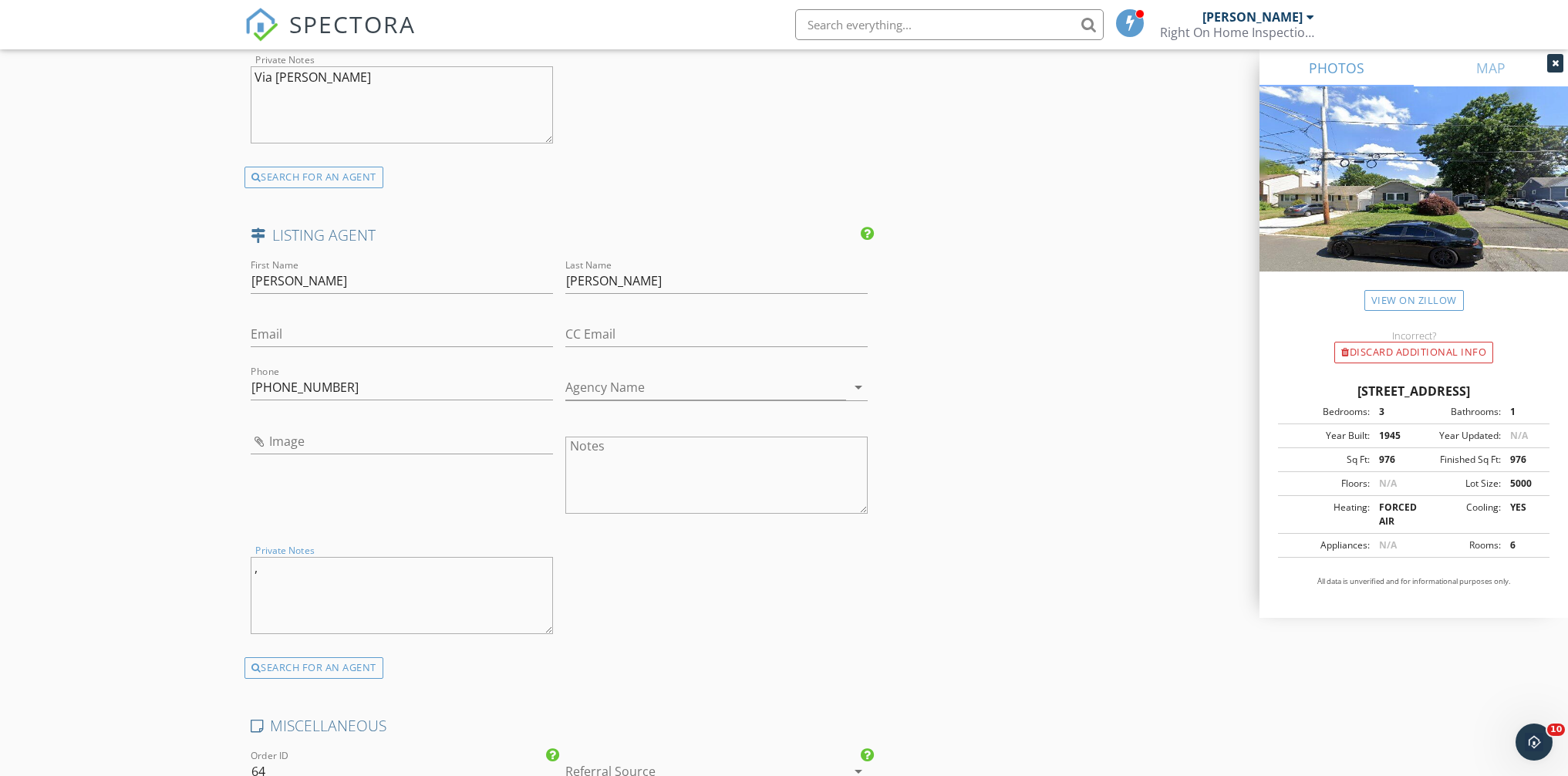
type textarea ","
click at [644, 379] on input "Agency Name" at bounding box center [706, 387] width 281 height 25
paste input "Berkshire Hathaway HomeServices Fox & Roach - Rumson"
type input "Berkshire Hathaway HomeServices Fox & Roach - Rumson"
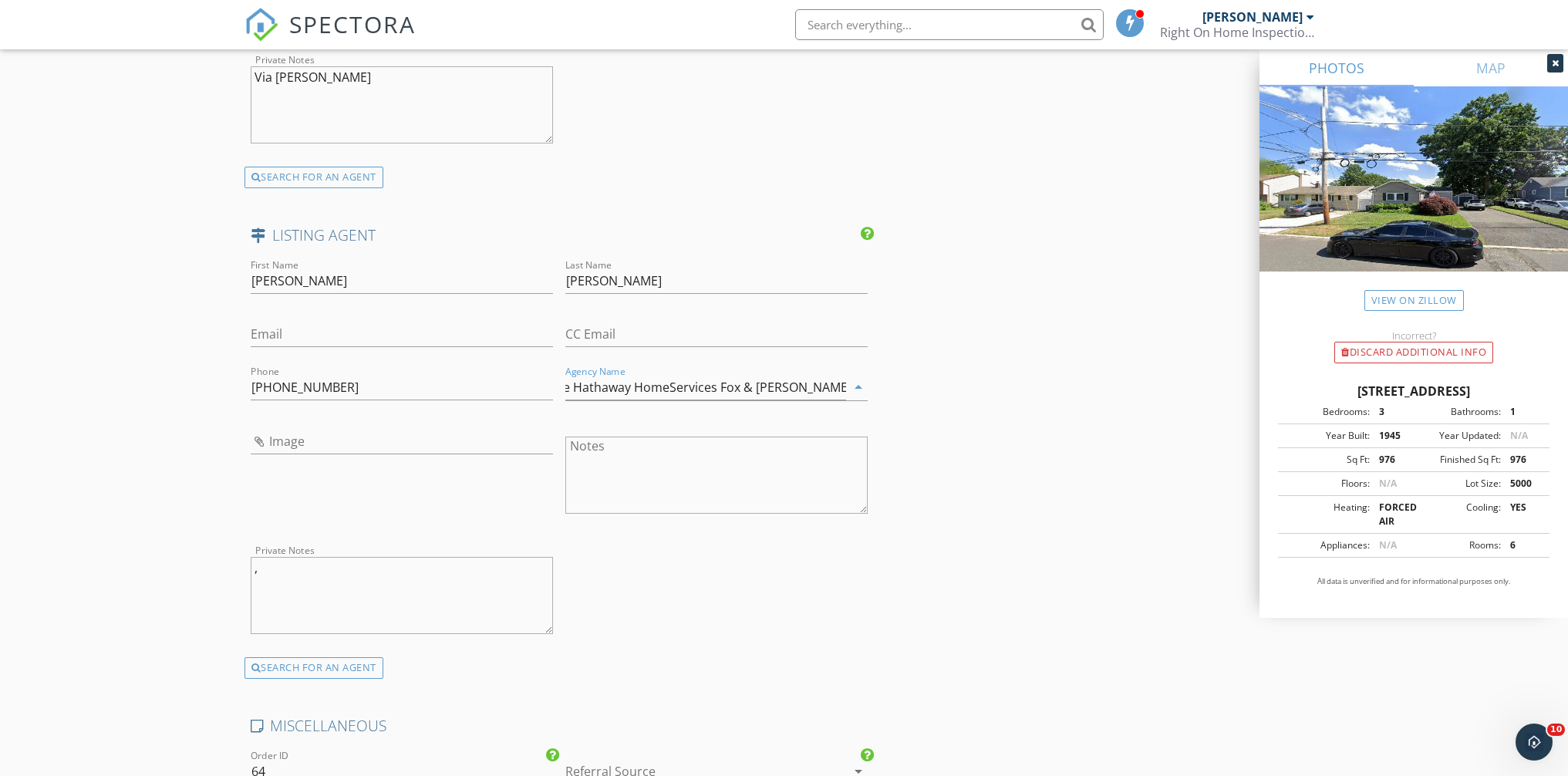
scroll to position [0, 0]
drag, startPoint x: 318, startPoint y: 592, endPoint x: 224, endPoint y: 559, distance: 99.6
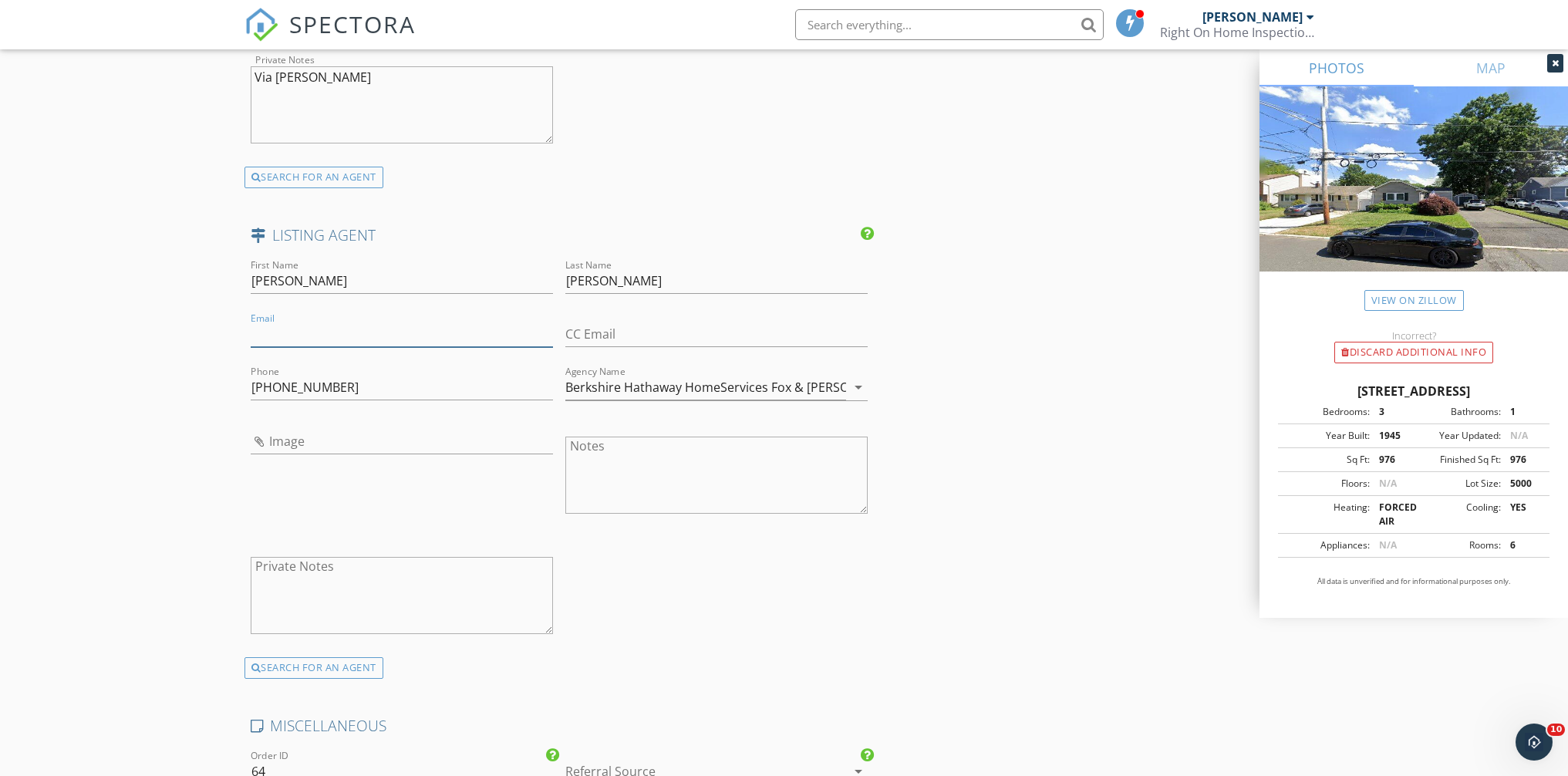
click at [339, 336] on input "Email" at bounding box center [402, 334] width 303 height 25
paste input "jeanette.sheffer@foxroach.com"
type input "jeanette.sheffer@foxroach.com"
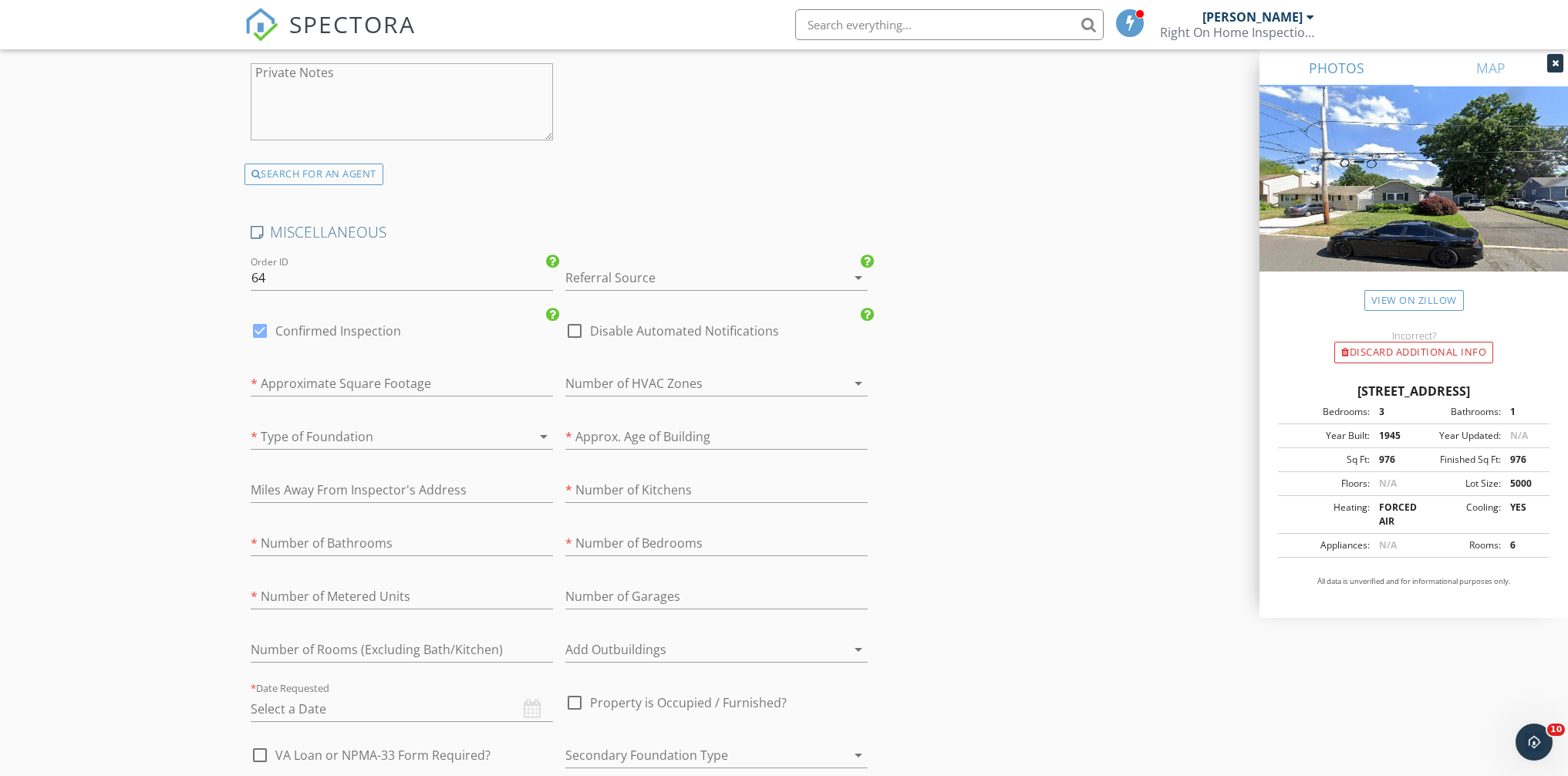
scroll to position [3117, 0]
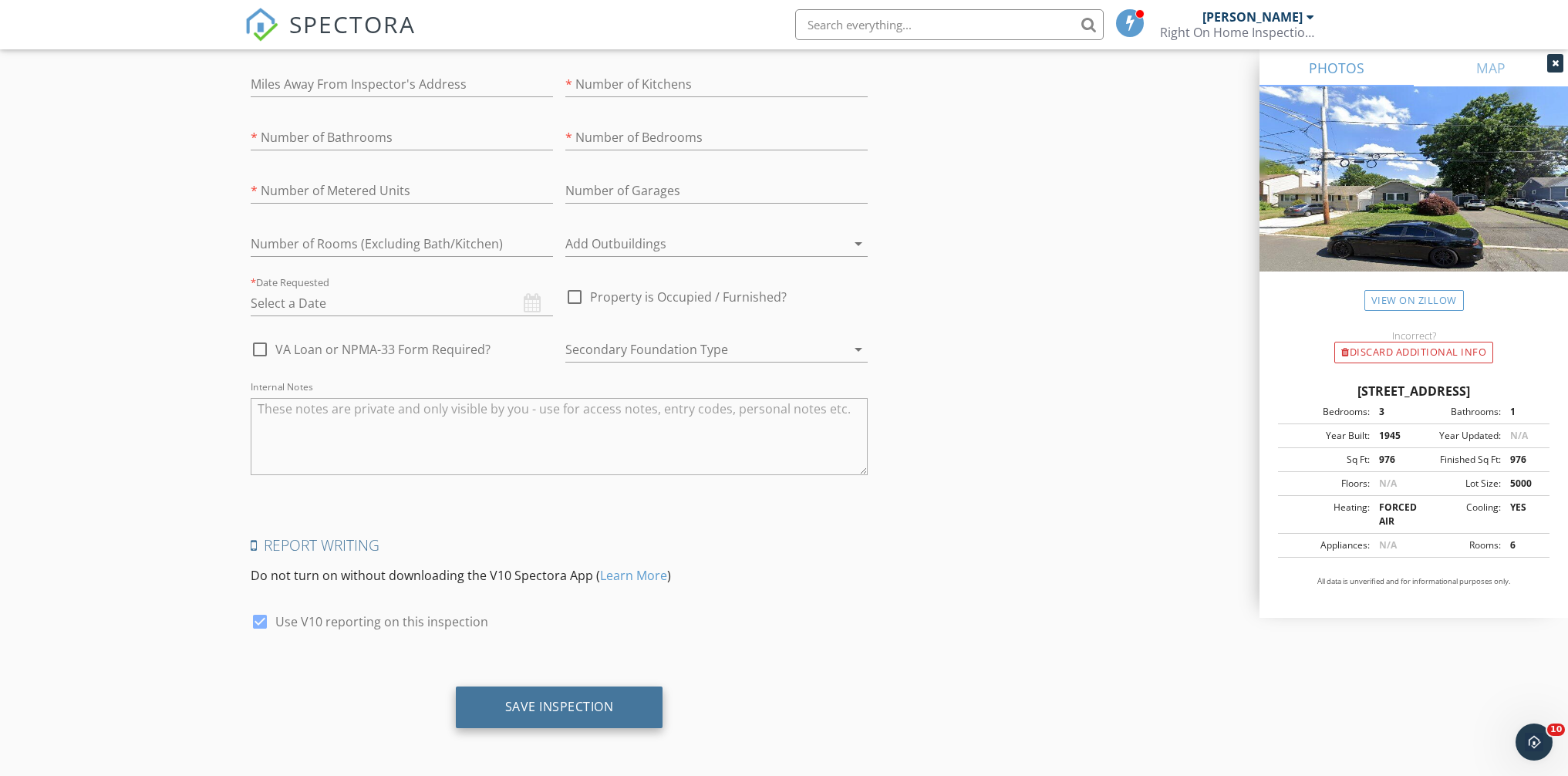
click at [523, 702] on div "Save Inspection" at bounding box center [560, 706] width 109 height 15
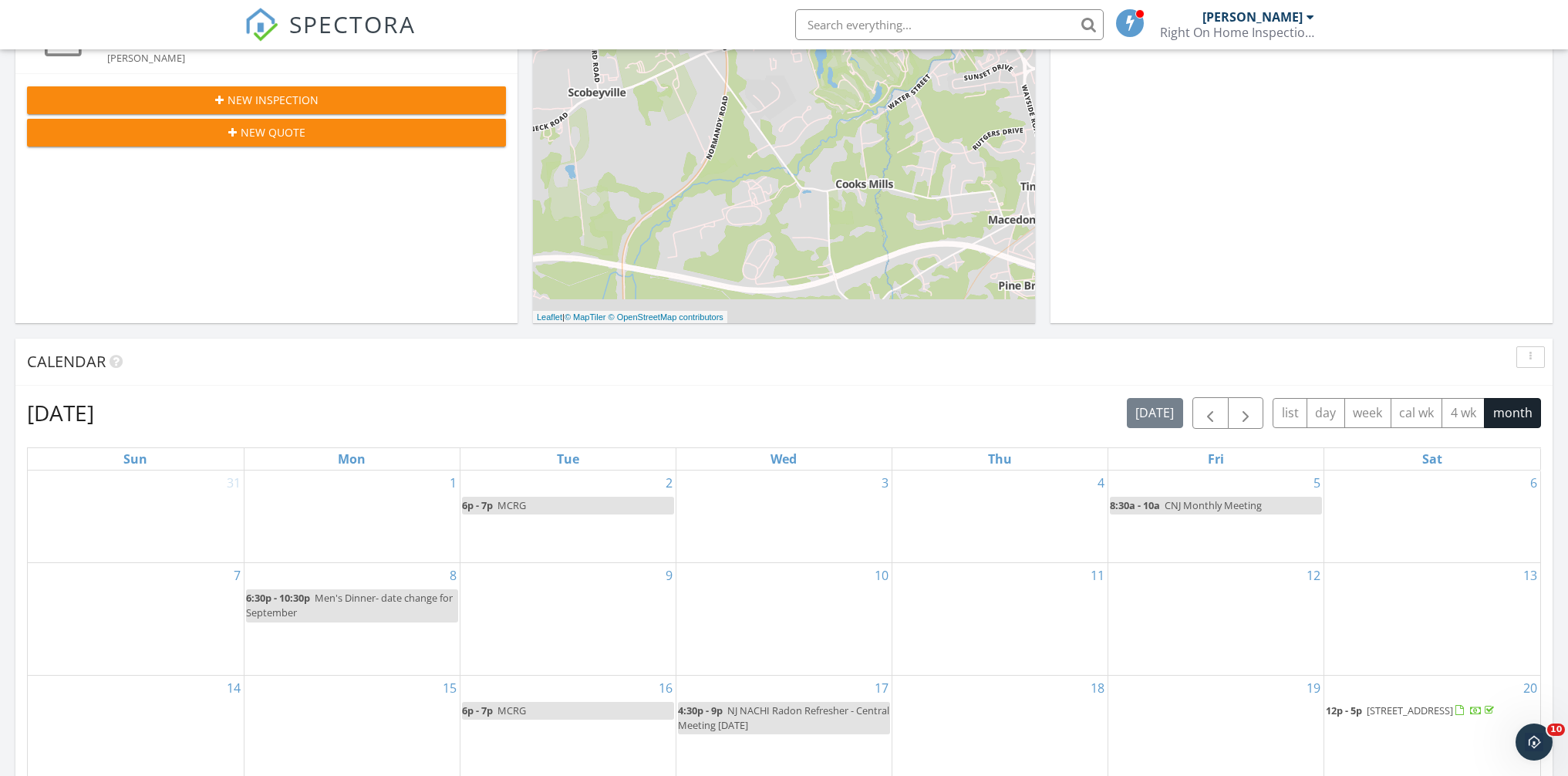
scroll to position [636, 0]
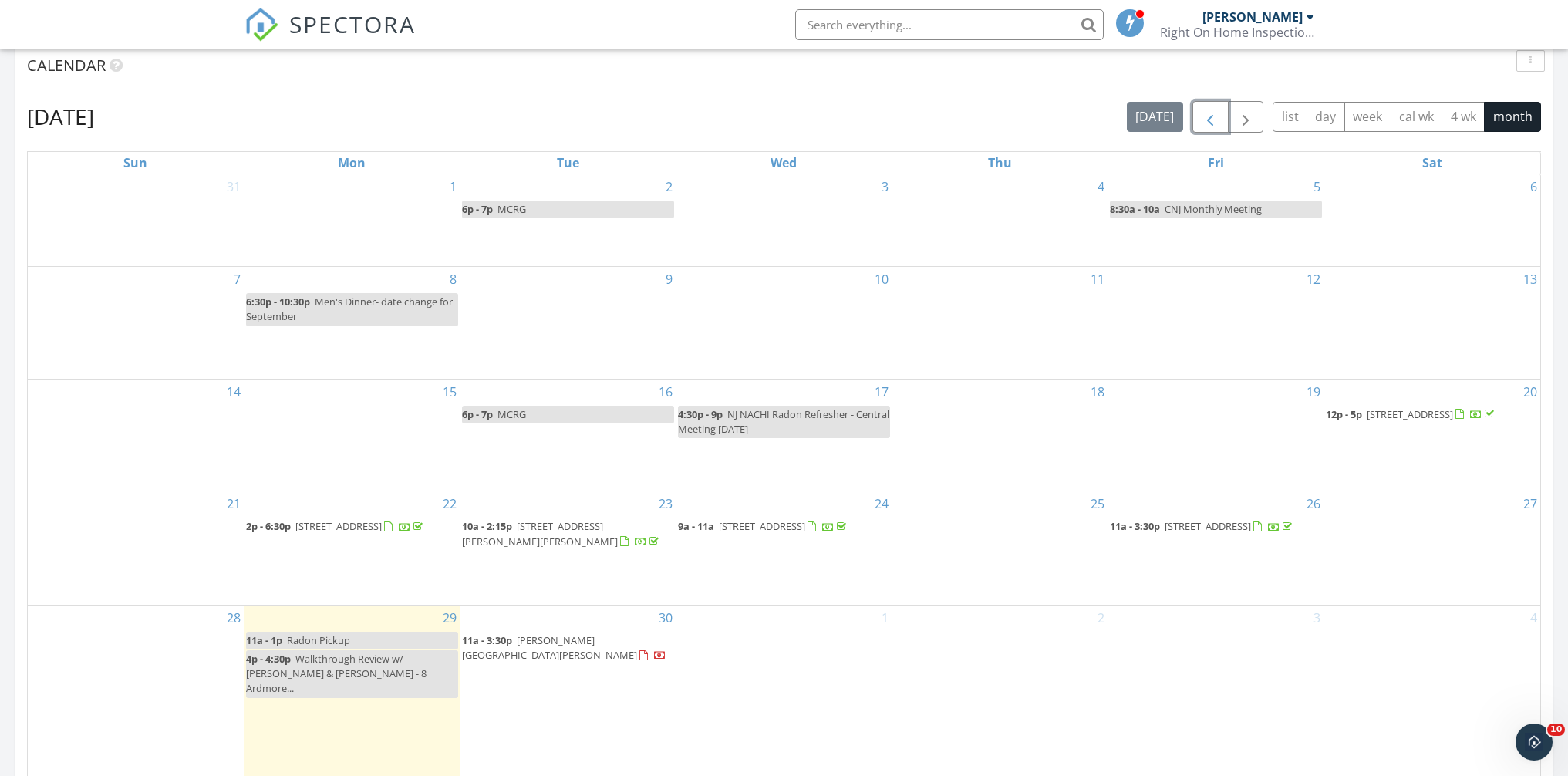
click at [1213, 124] on span "button" at bounding box center [1210, 117] width 19 height 19
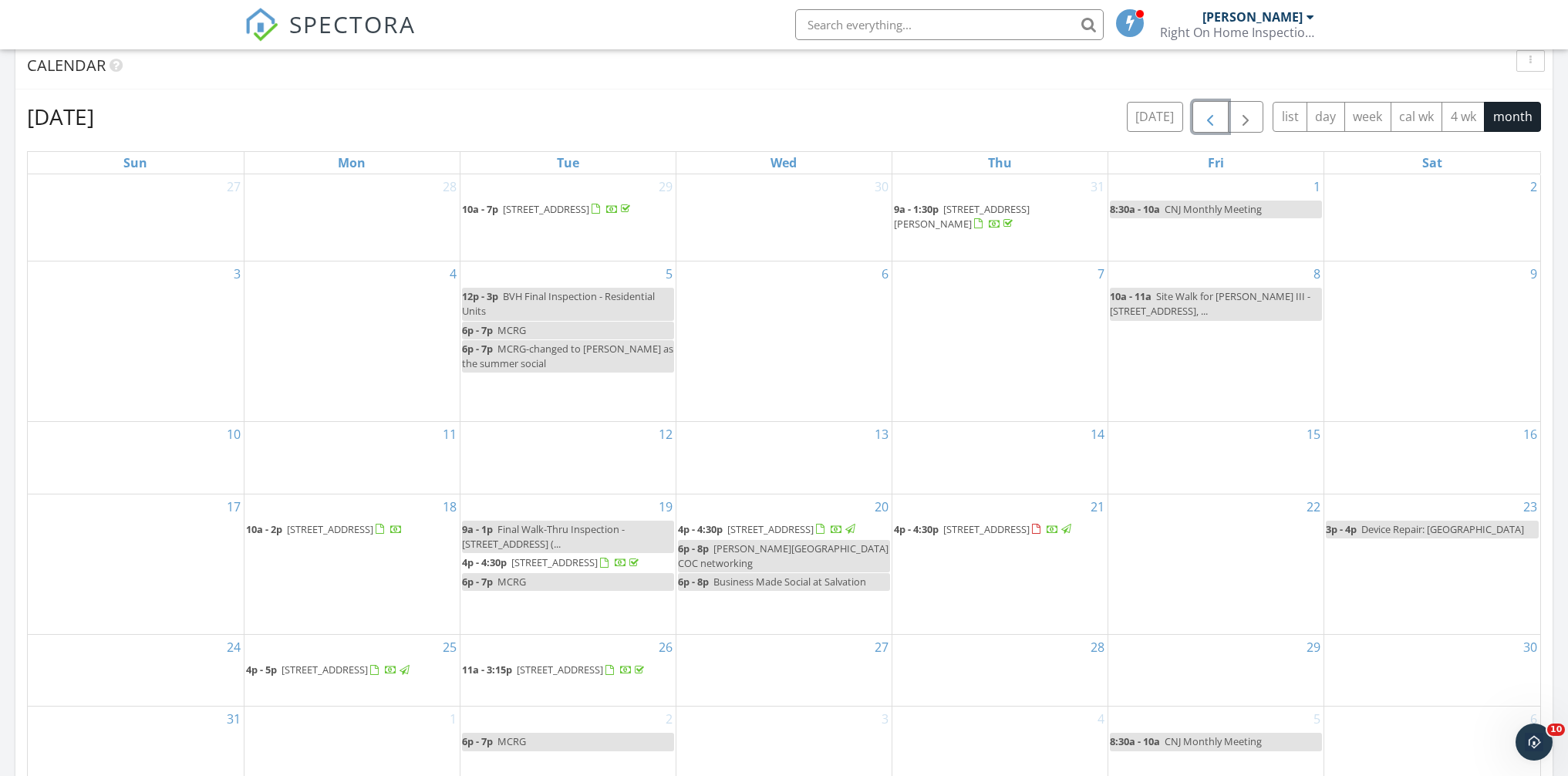
click at [1213, 124] on span "button" at bounding box center [1210, 117] width 19 height 19
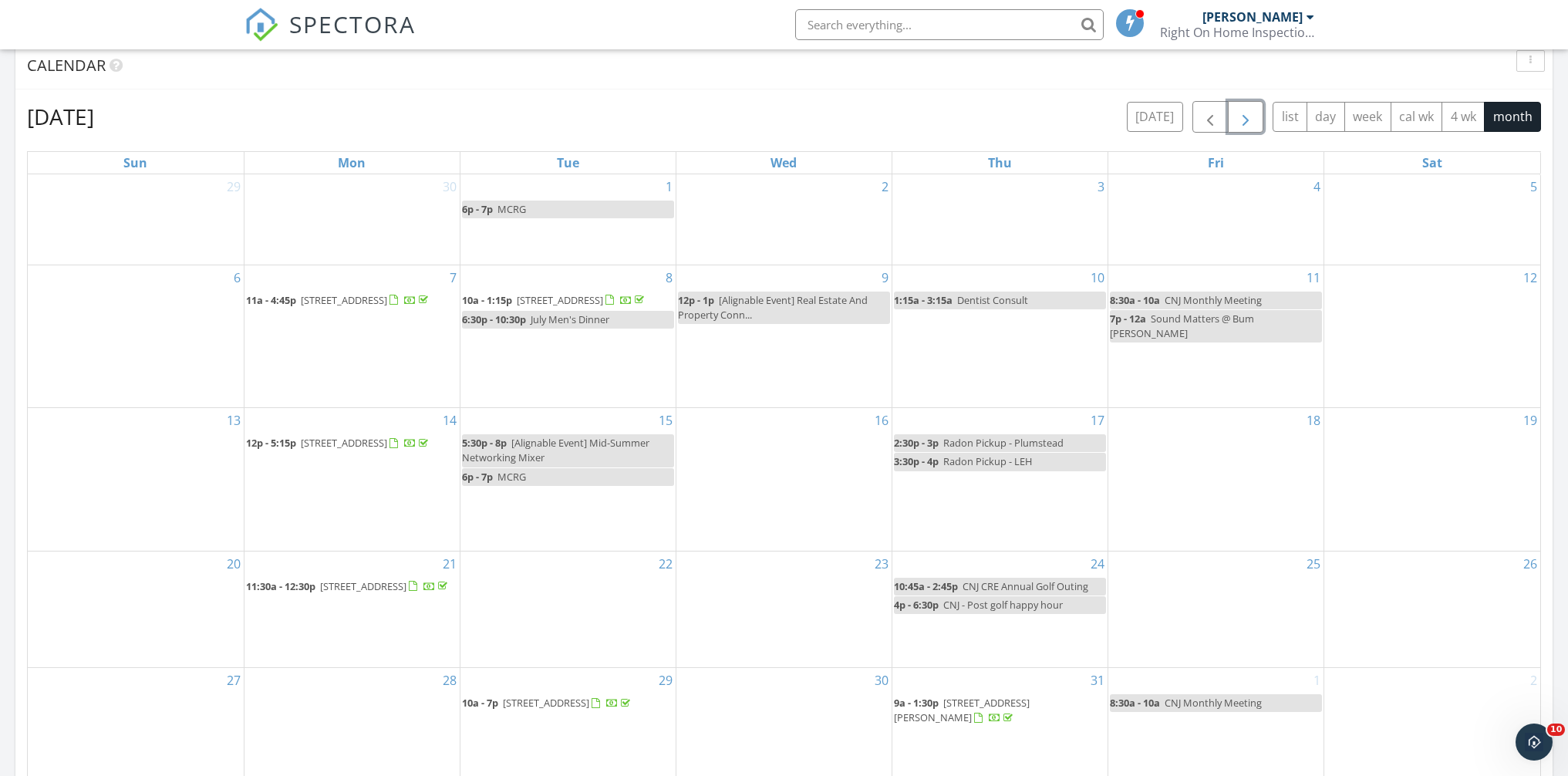
click at [1251, 119] on span "button" at bounding box center [1246, 117] width 19 height 19
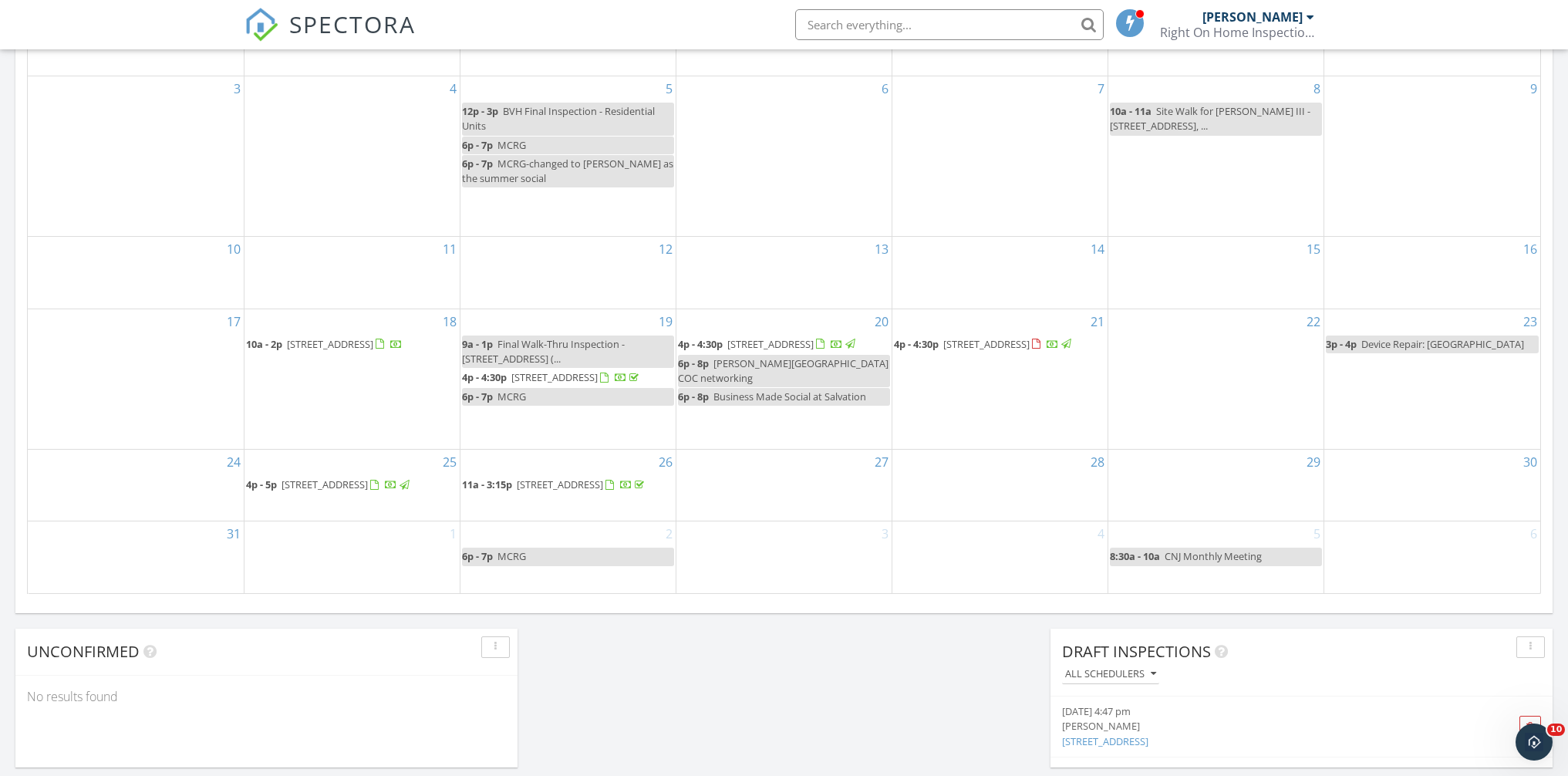
scroll to position [900, 0]
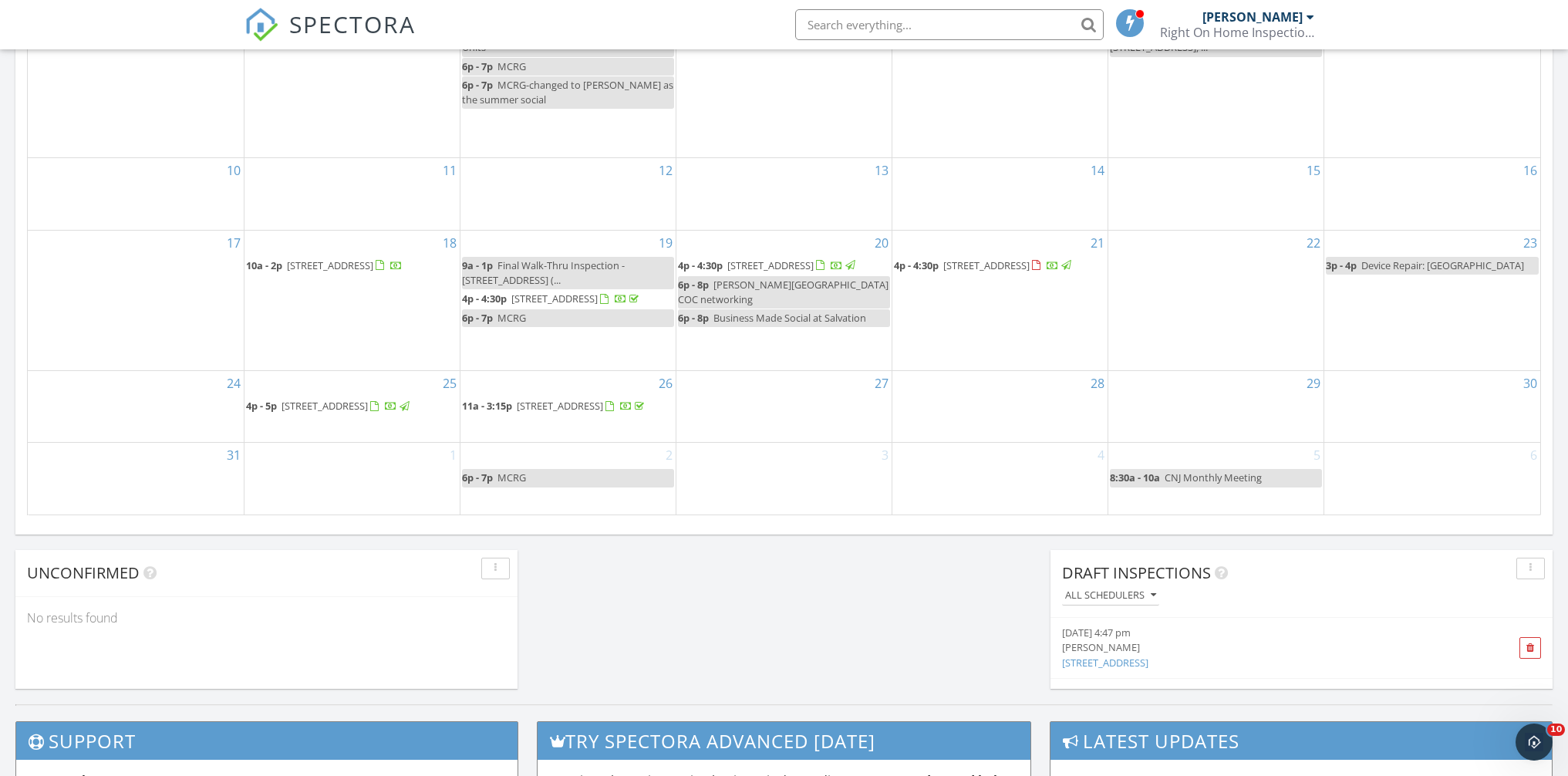
click at [373, 258] on span "[STREET_ADDRESS]" at bounding box center [330, 265] width 86 height 14
